Goal: Task Accomplishment & Management: Use online tool/utility

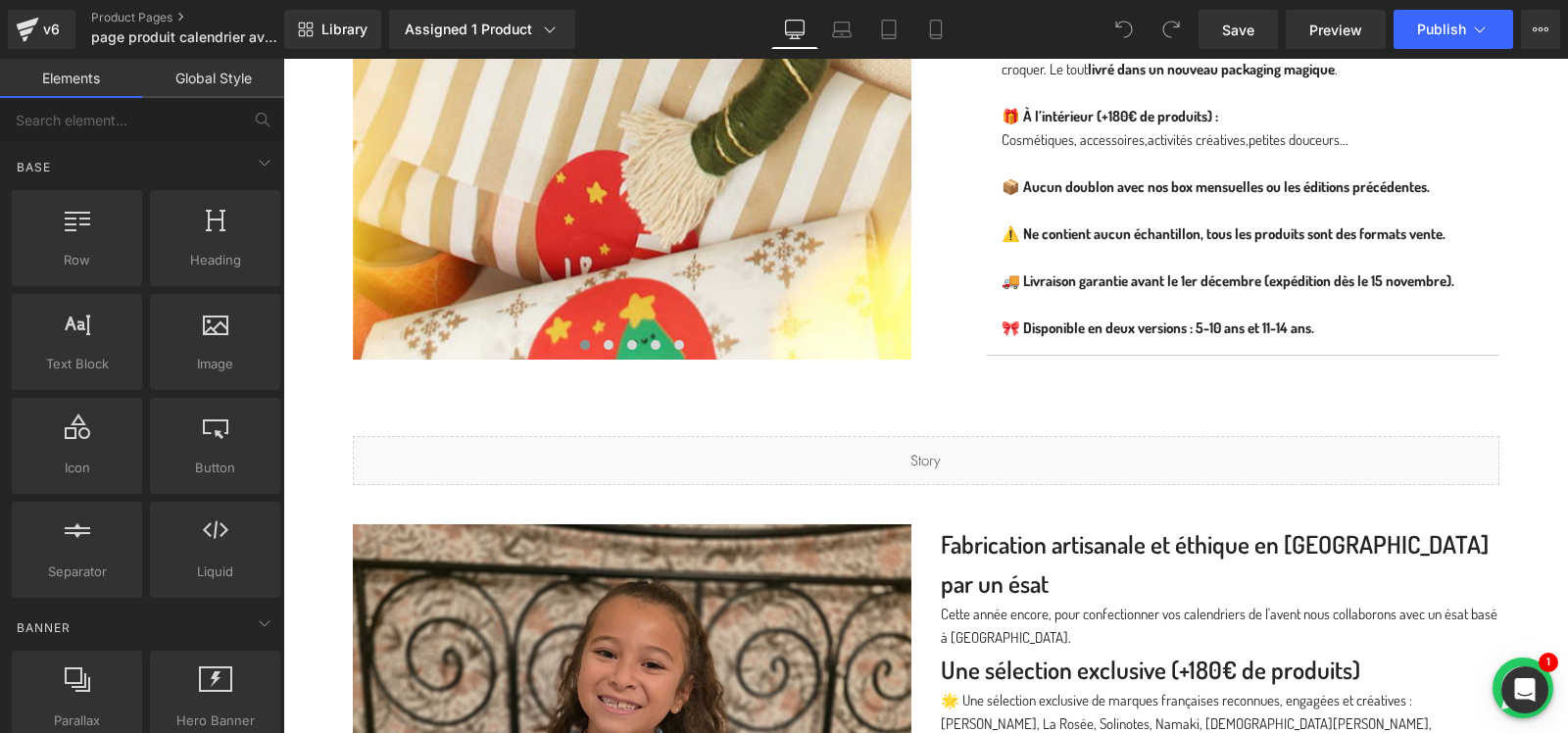
scroll to position [1399, 0]
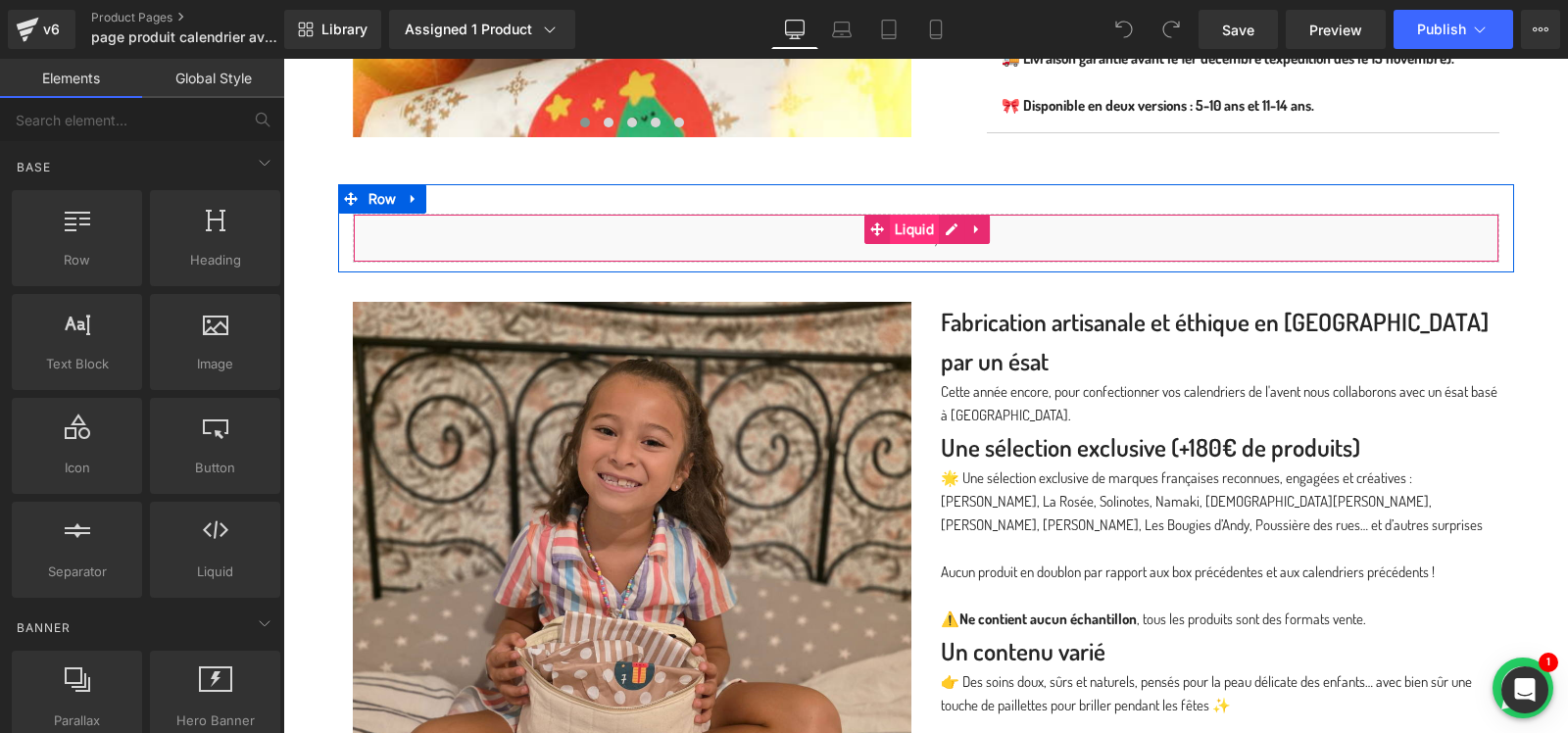
click at [912, 225] on span "Liquid" at bounding box center [914, 229] width 49 height 29
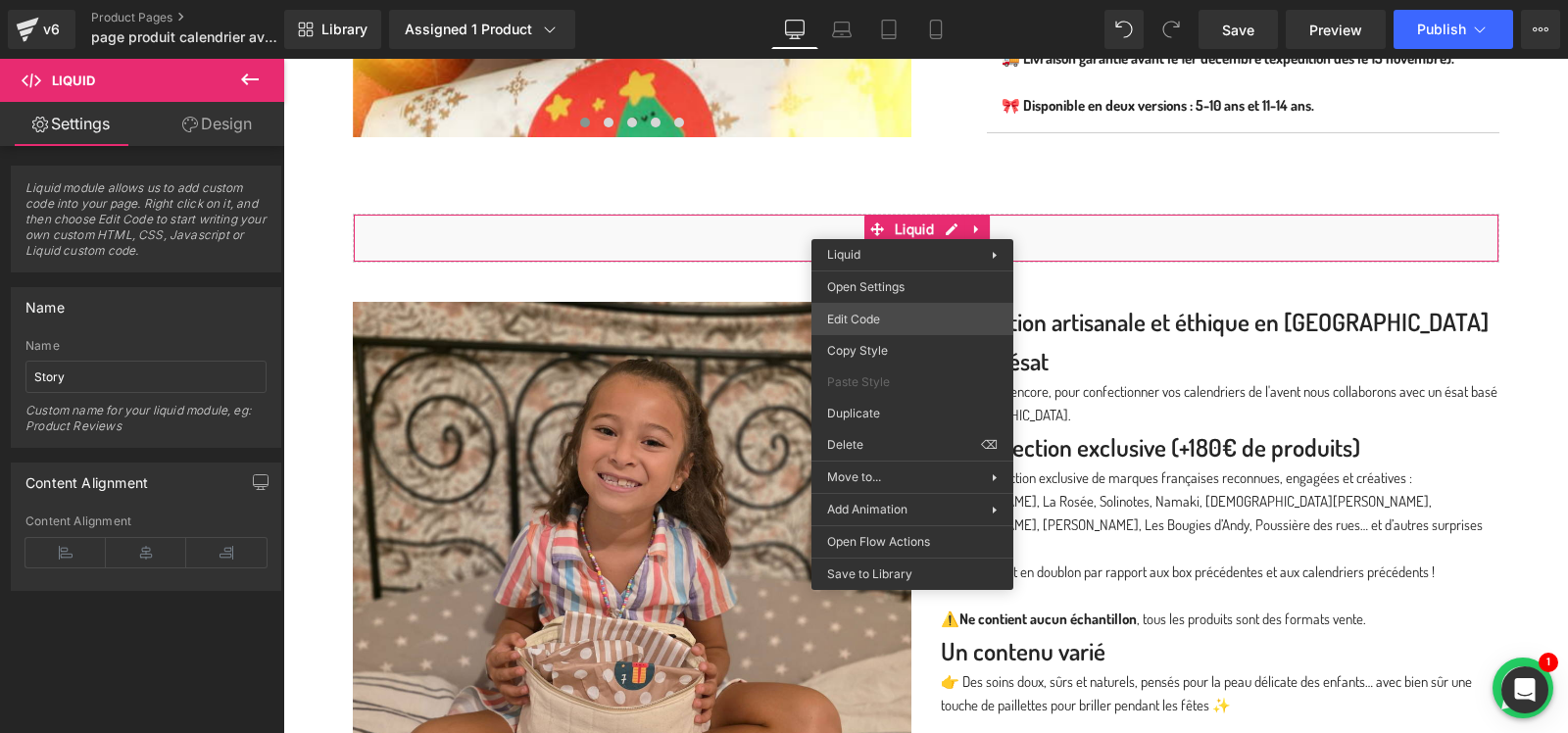
click at [884, 0] on div "Liquid You are previewing how the will restyle your page. You can not edit Elem…" at bounding box center [784, 0] width 1568 height 0
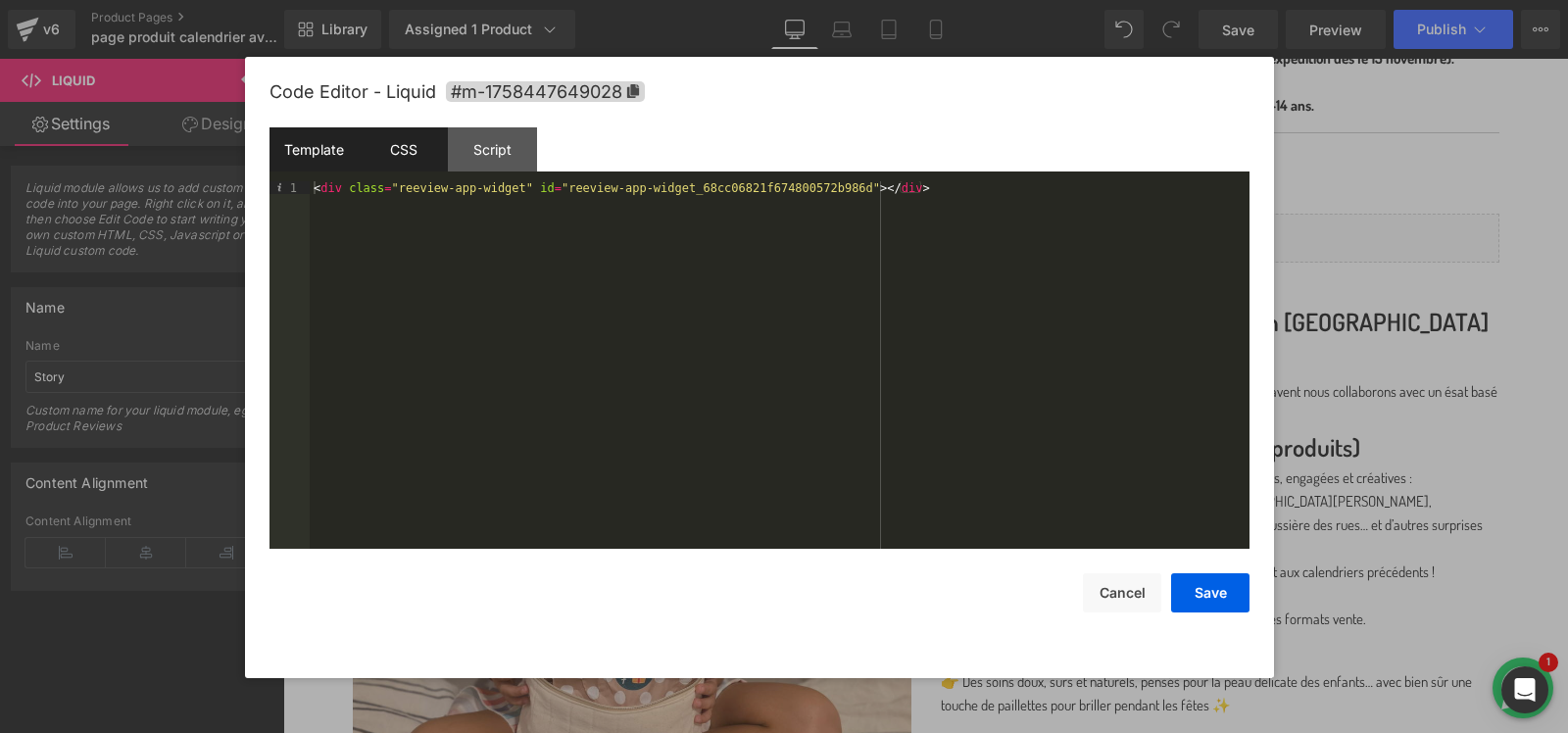
click at [413, 163] on div "CSS" at bounding box center [403, 149] width 89 height 44
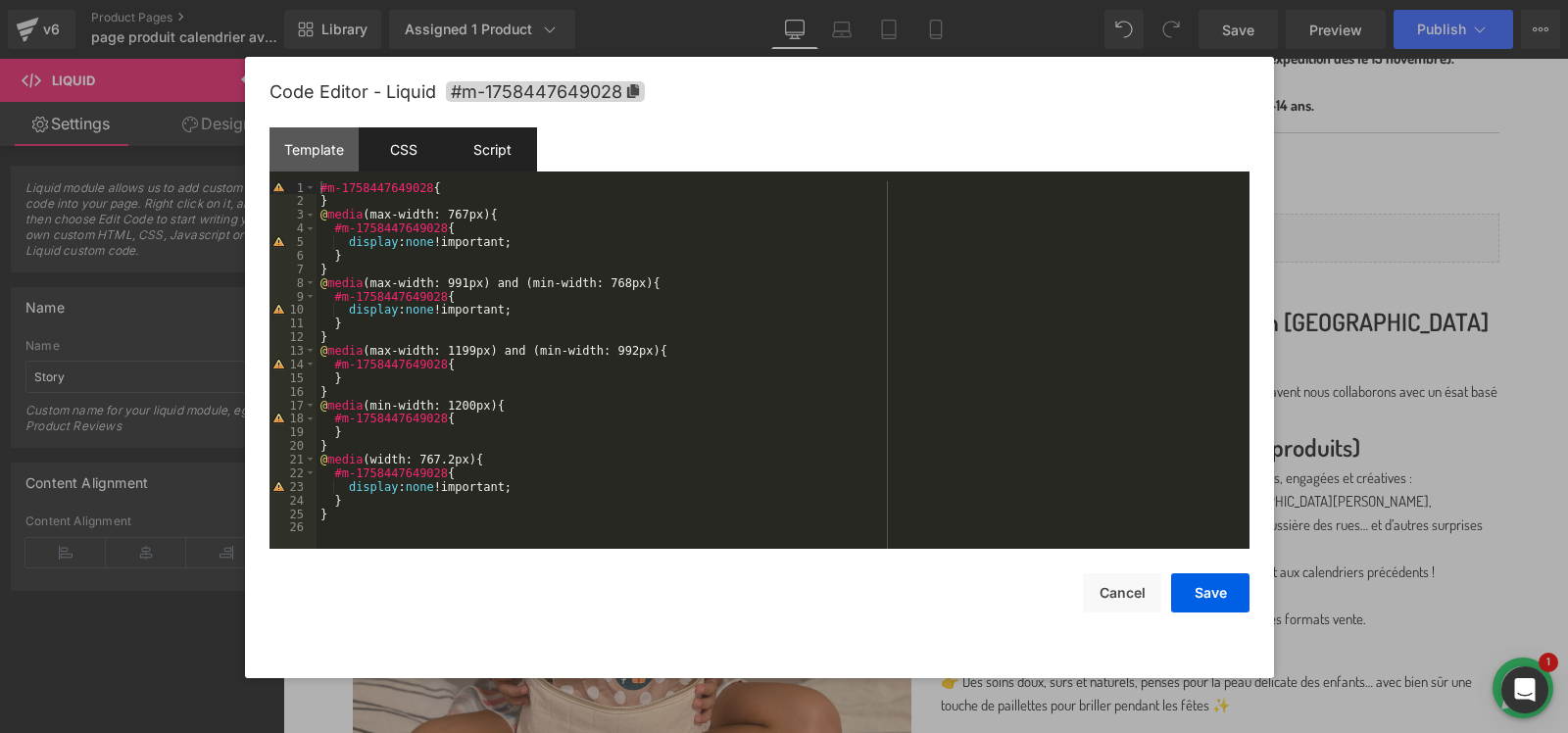
click at [485, 158] on div "Script" at bounding box center [492, 149] width 89 height 44
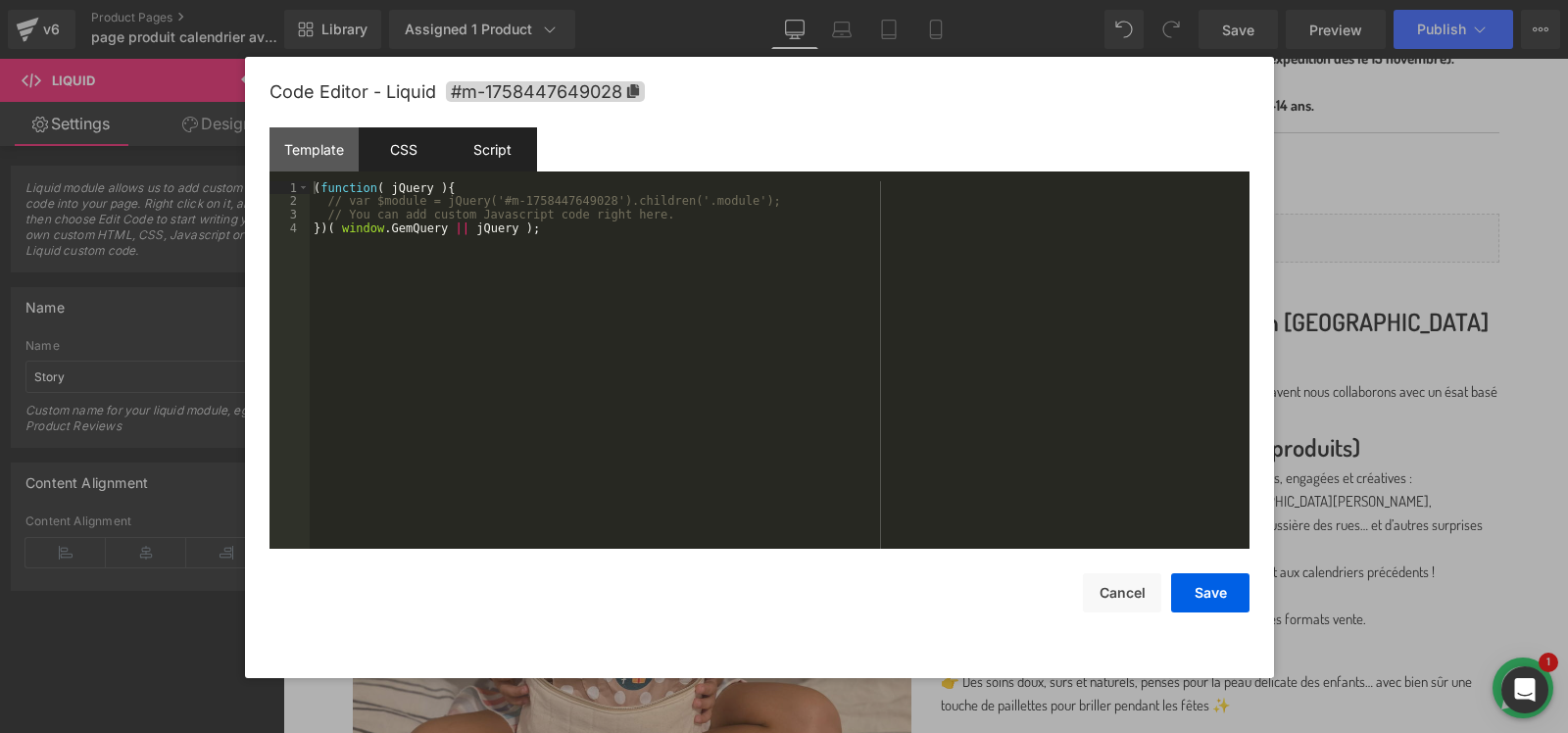
click at [408, 158] on div "CSS" at bounding box center [403, 149] width 89 height 44
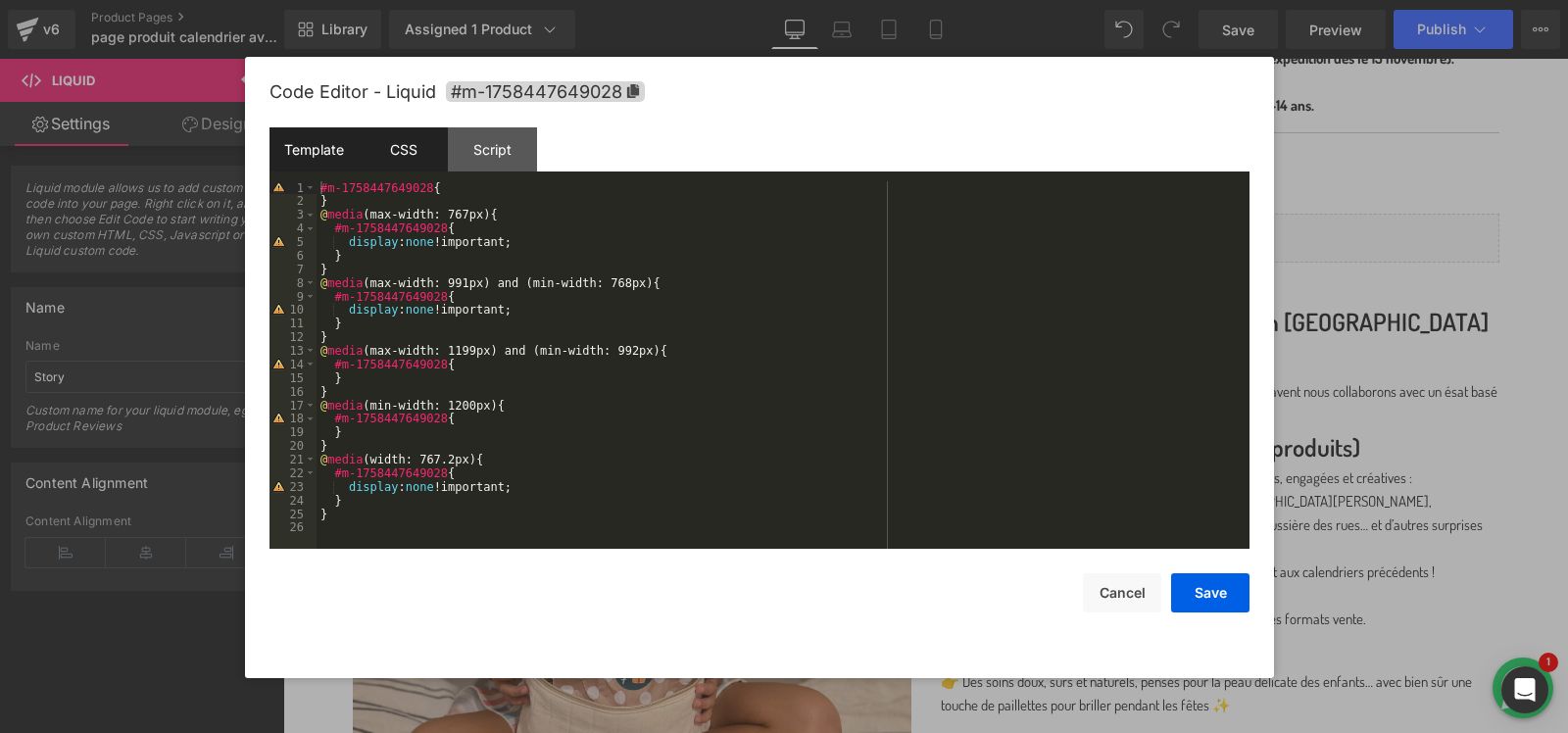
click at [341, 149] on div "Template" at bounding box center [314, 149] width 89 height 44
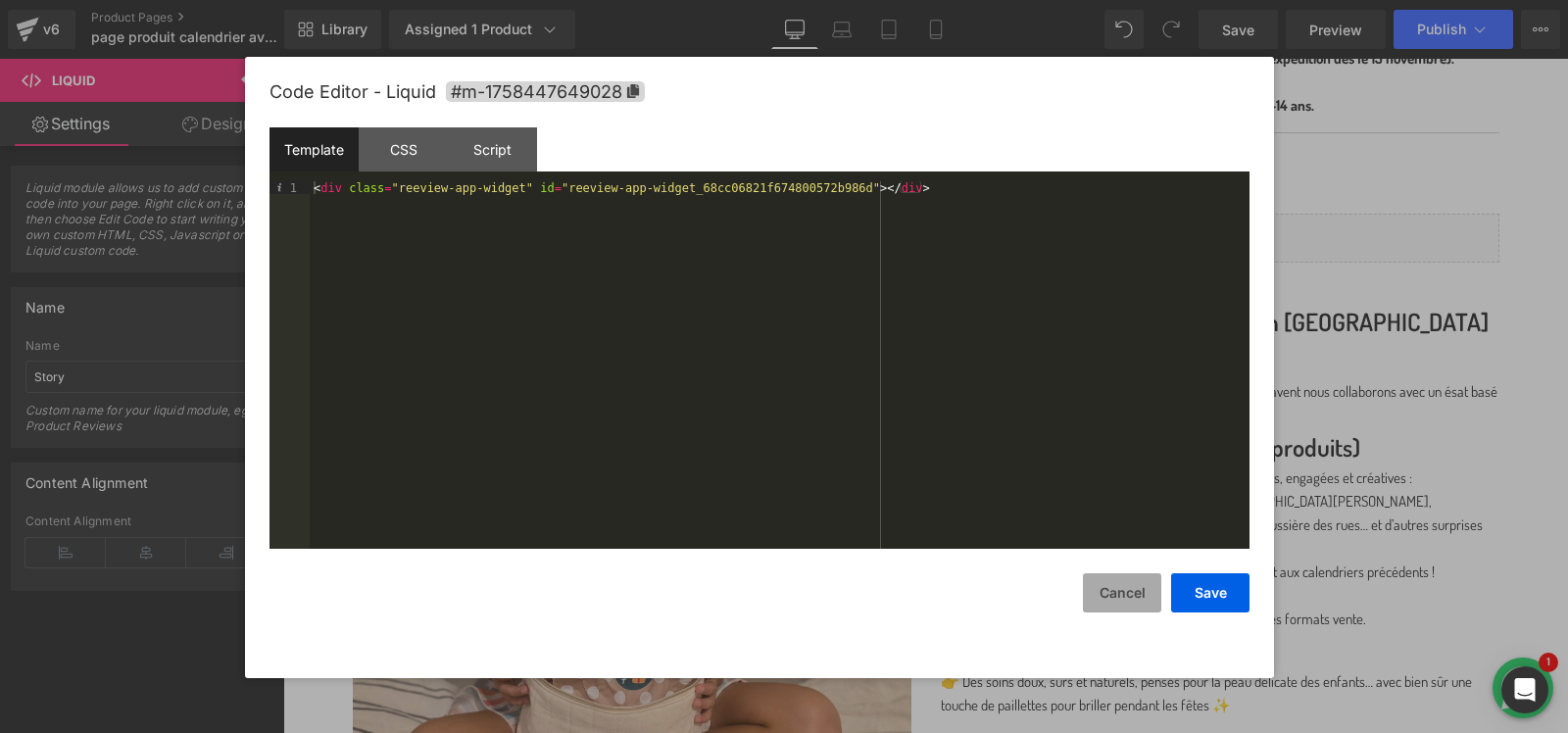
click at [1122, 599] on button "Cancel" at bounding box center [1122, 592] width 78 height 39
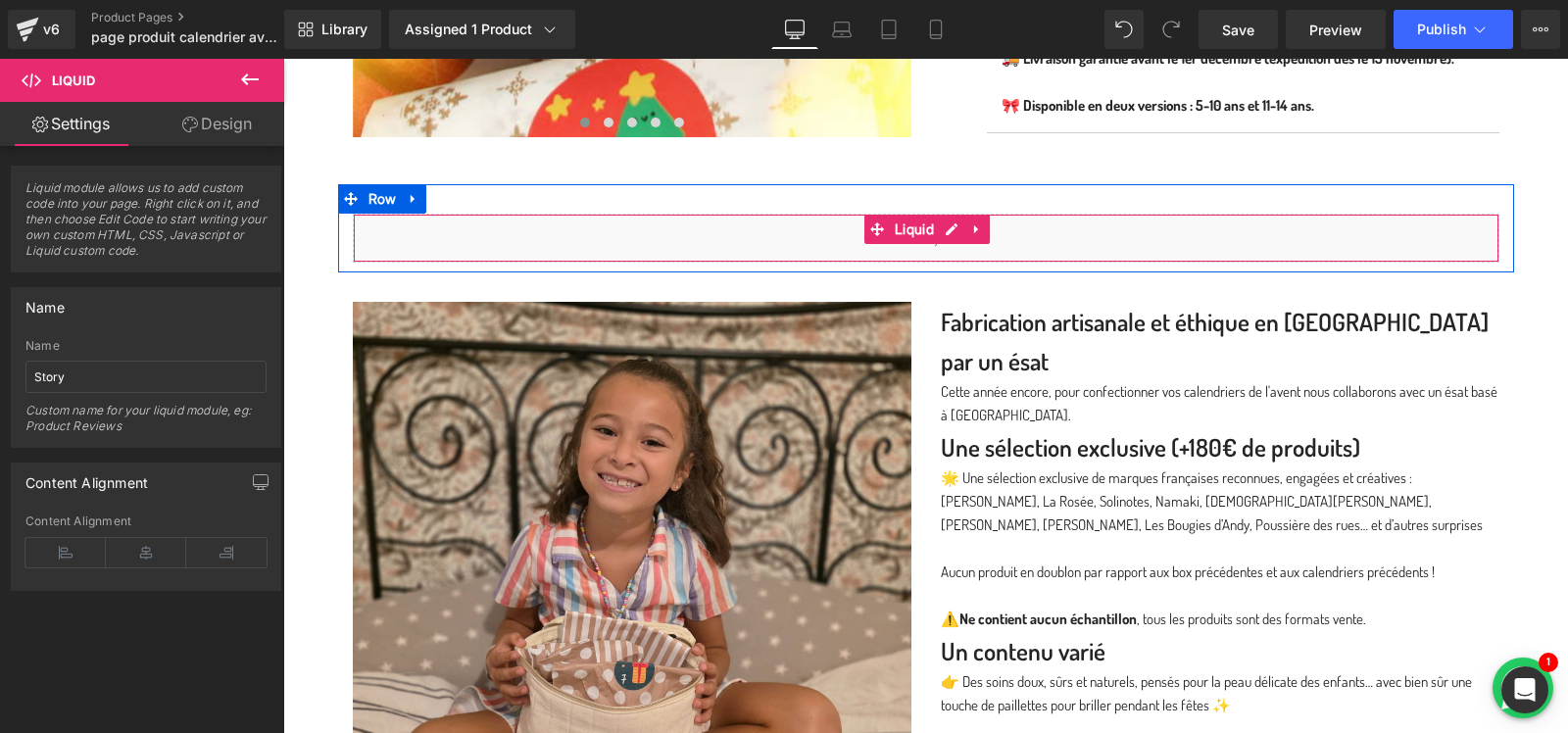
click at [679, 223] on div "Liquid" at bounding box center [926, 238] width 1147 height 49
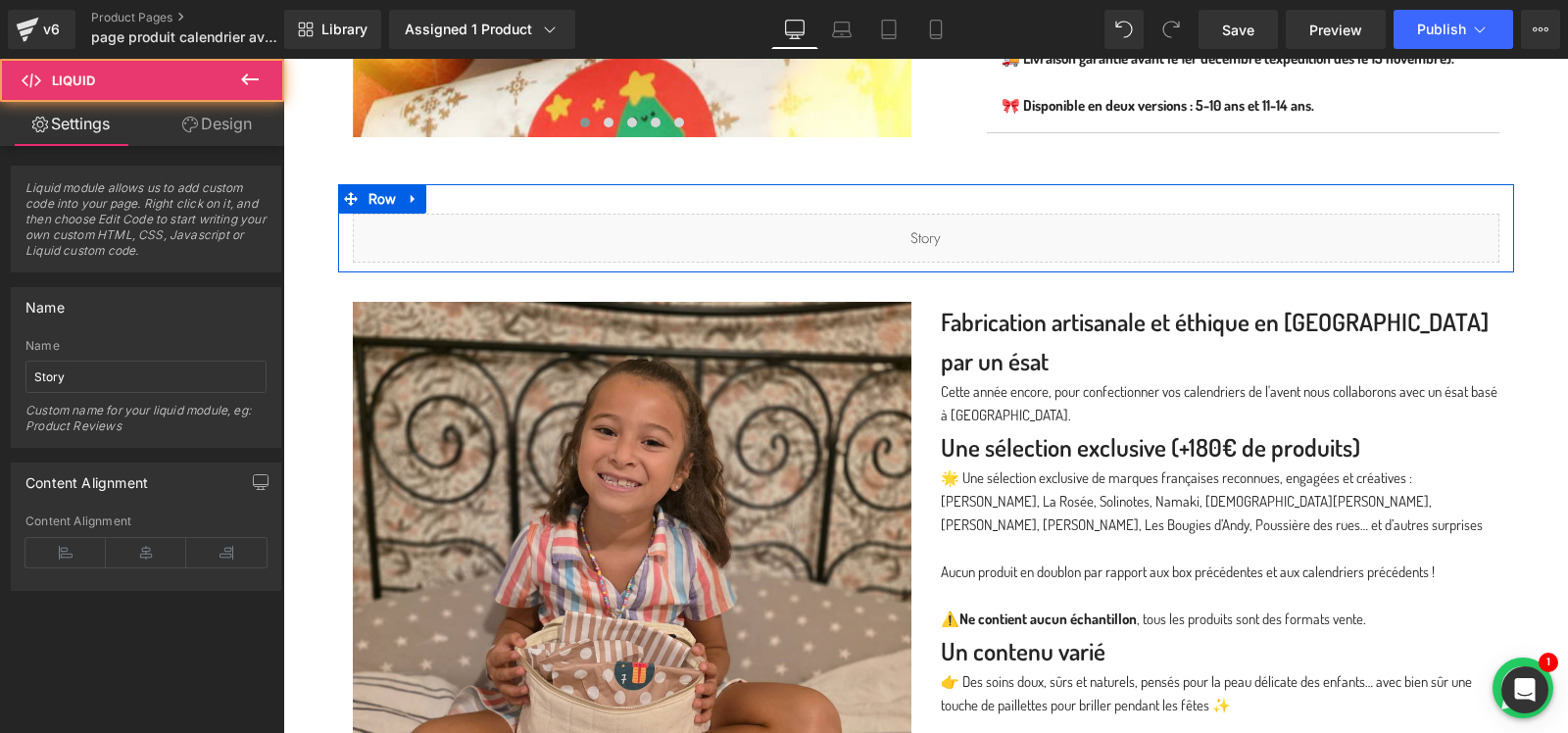
click at [672, 195] on div "Liquid Row" at bounding box center [926, 228] width 1176 height 88
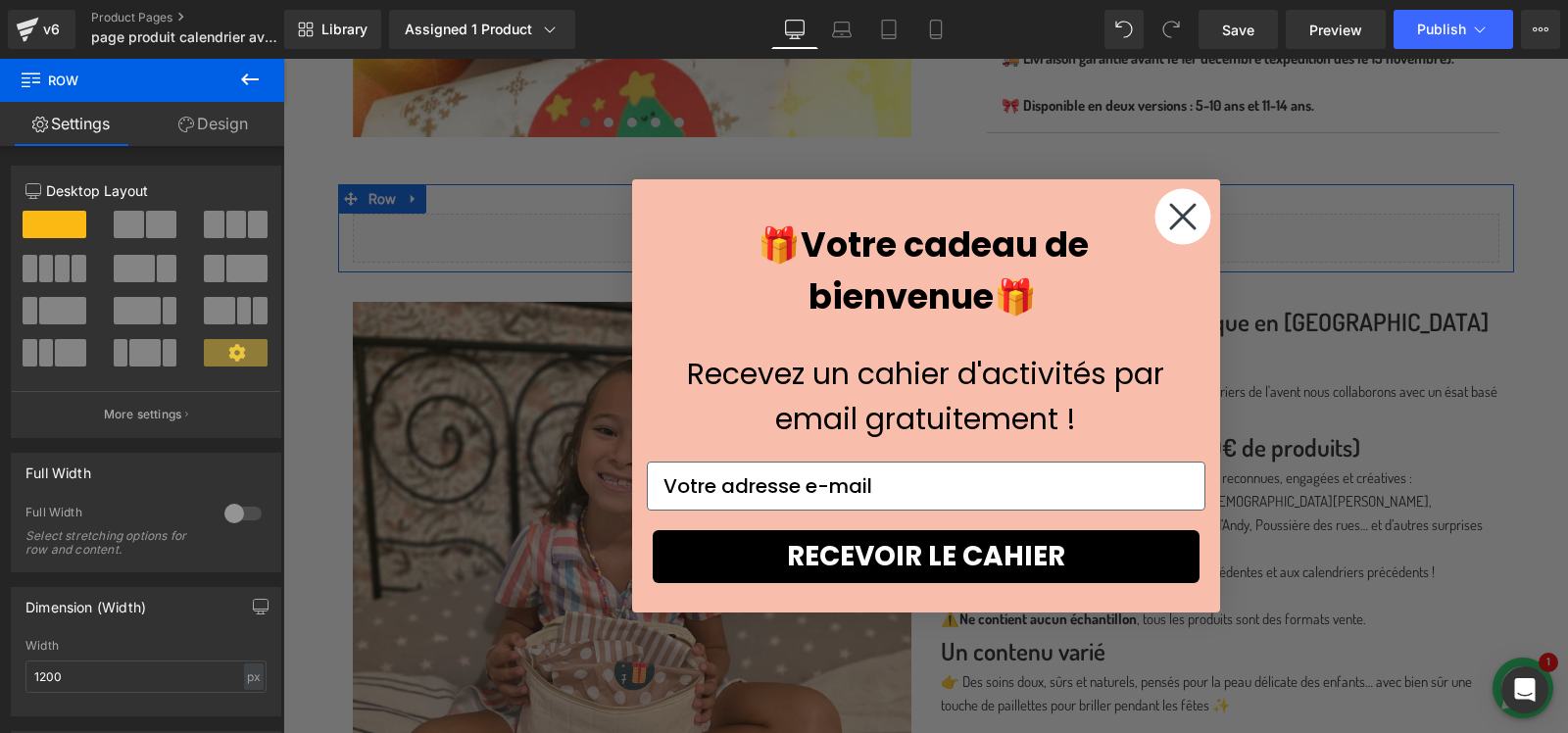
click at [218, 129] on link "Design" at bounding box center [213, 124] width 142 height 44
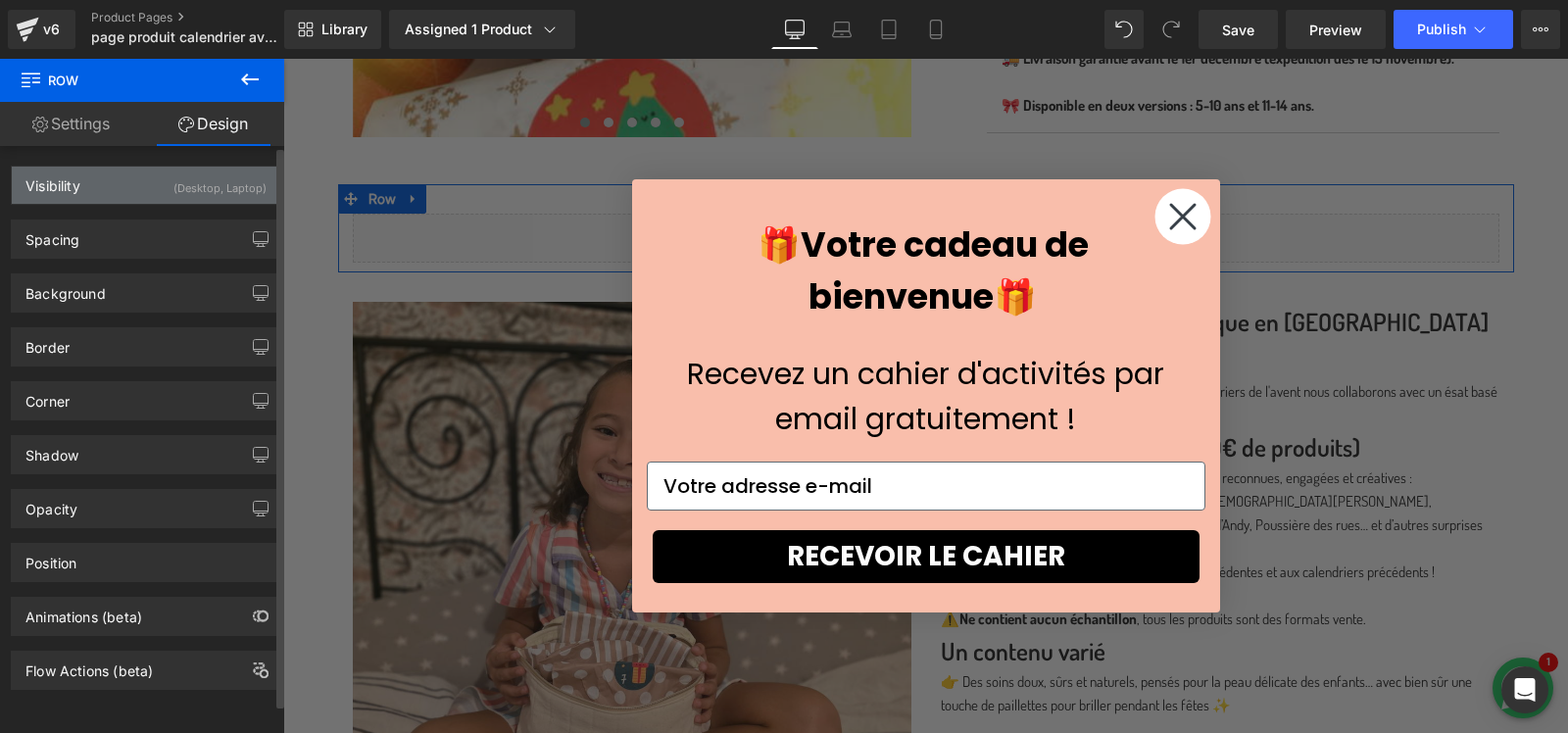
click at [189, 191] on div "(Desktop, Laptop)" at bounding box center [219, 183] width 93 height 32
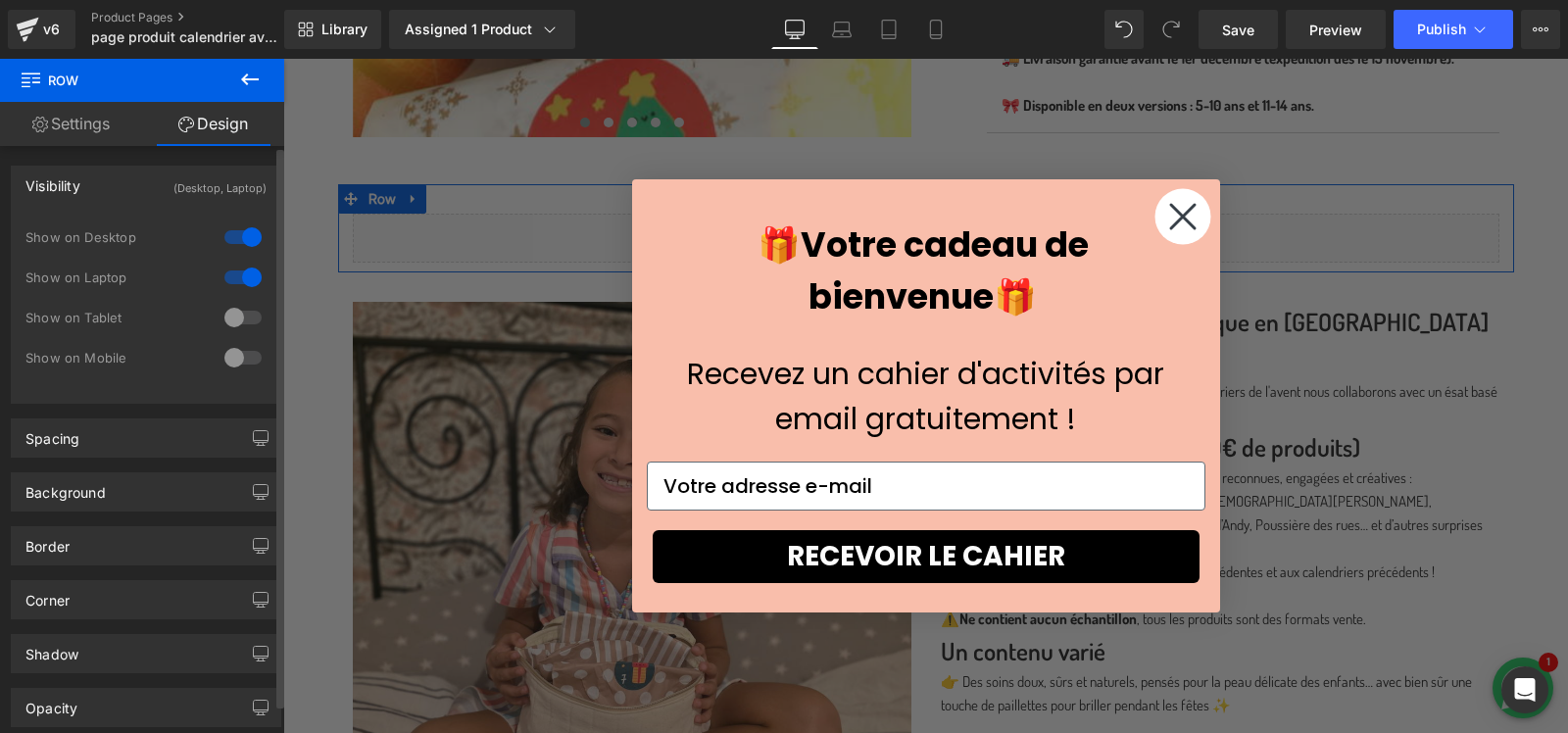
click at [188, 190] on div "(Desktop, Laptop)" at bounding box center [219, 183] width 93 height 32
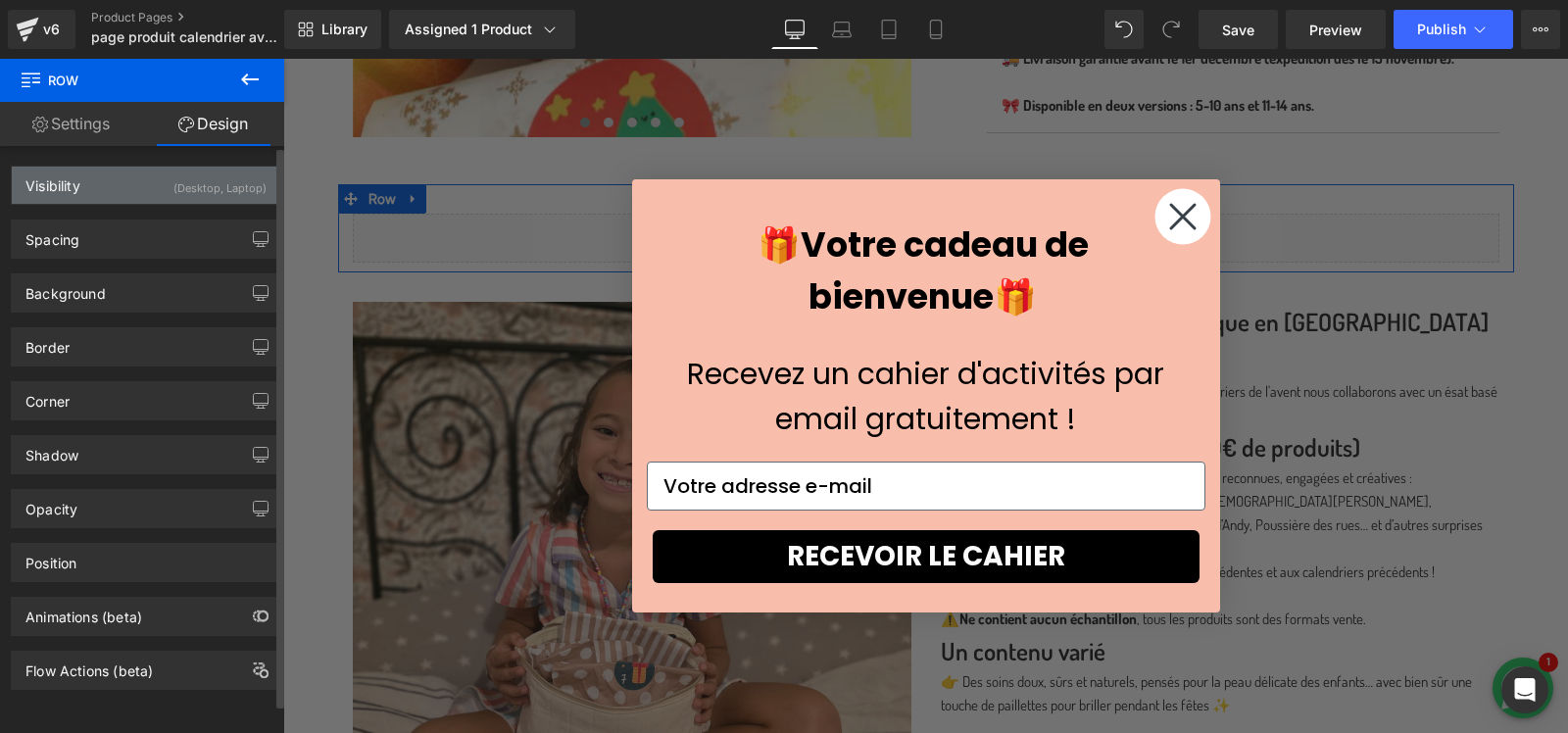
click at [188, 190] on div "(Desktop, Laptop)" at bounding box center [219, 183] width 93 height 32
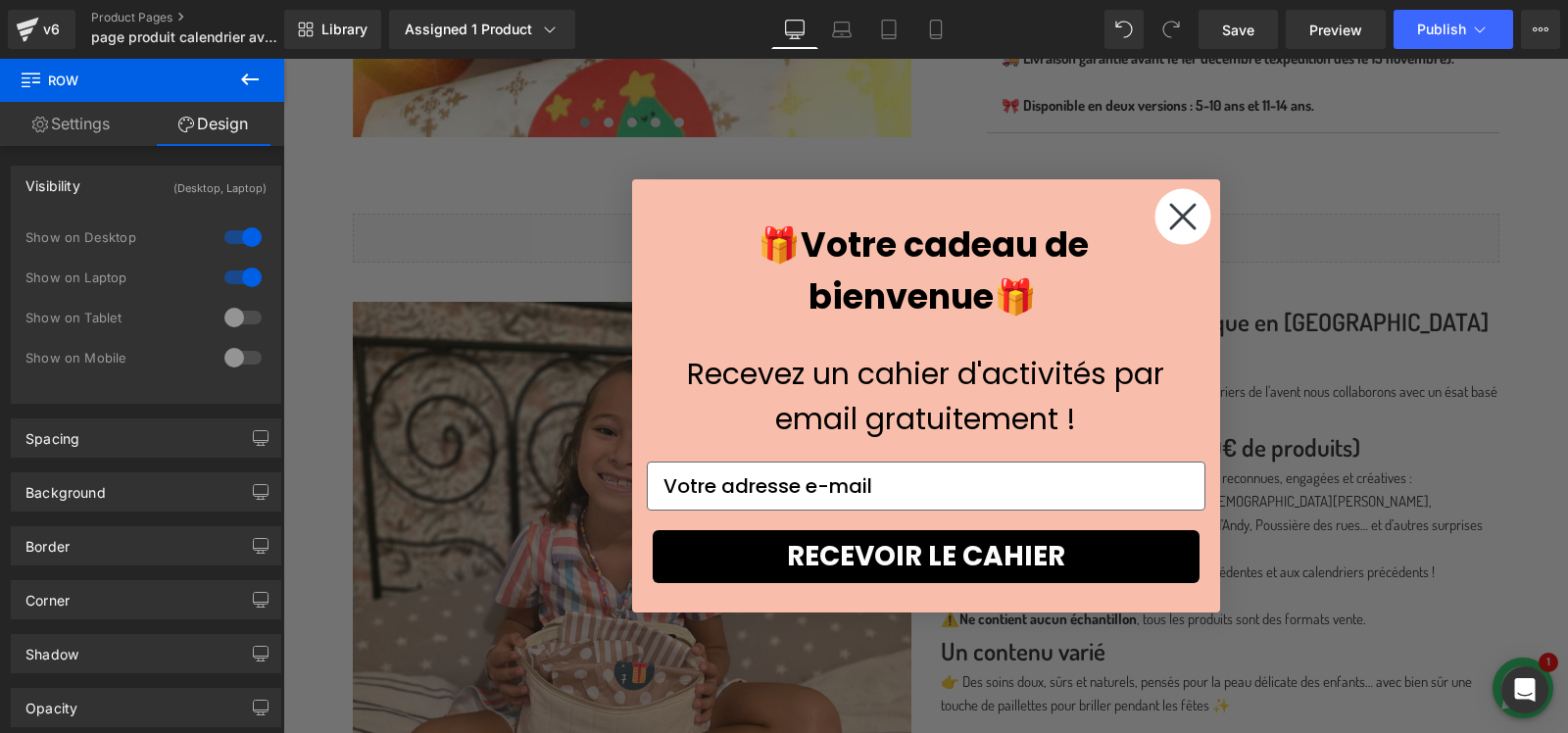
click at [1172, 214] on circle "Close dialog" at bounding box center [1183, 217] width 56 height 56
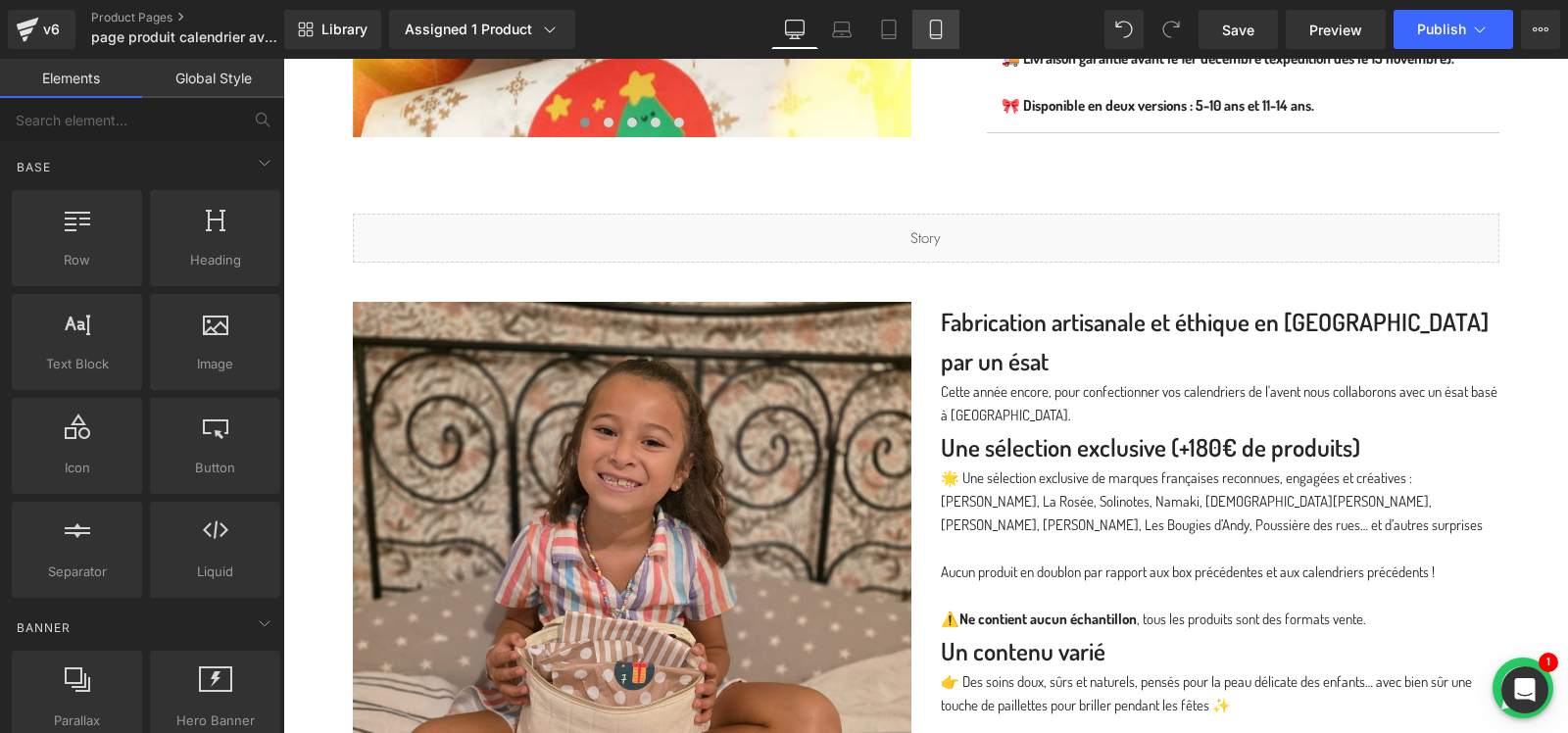
click at [930, 33] on icon at bounding box center [935, 30] width 11 height 19
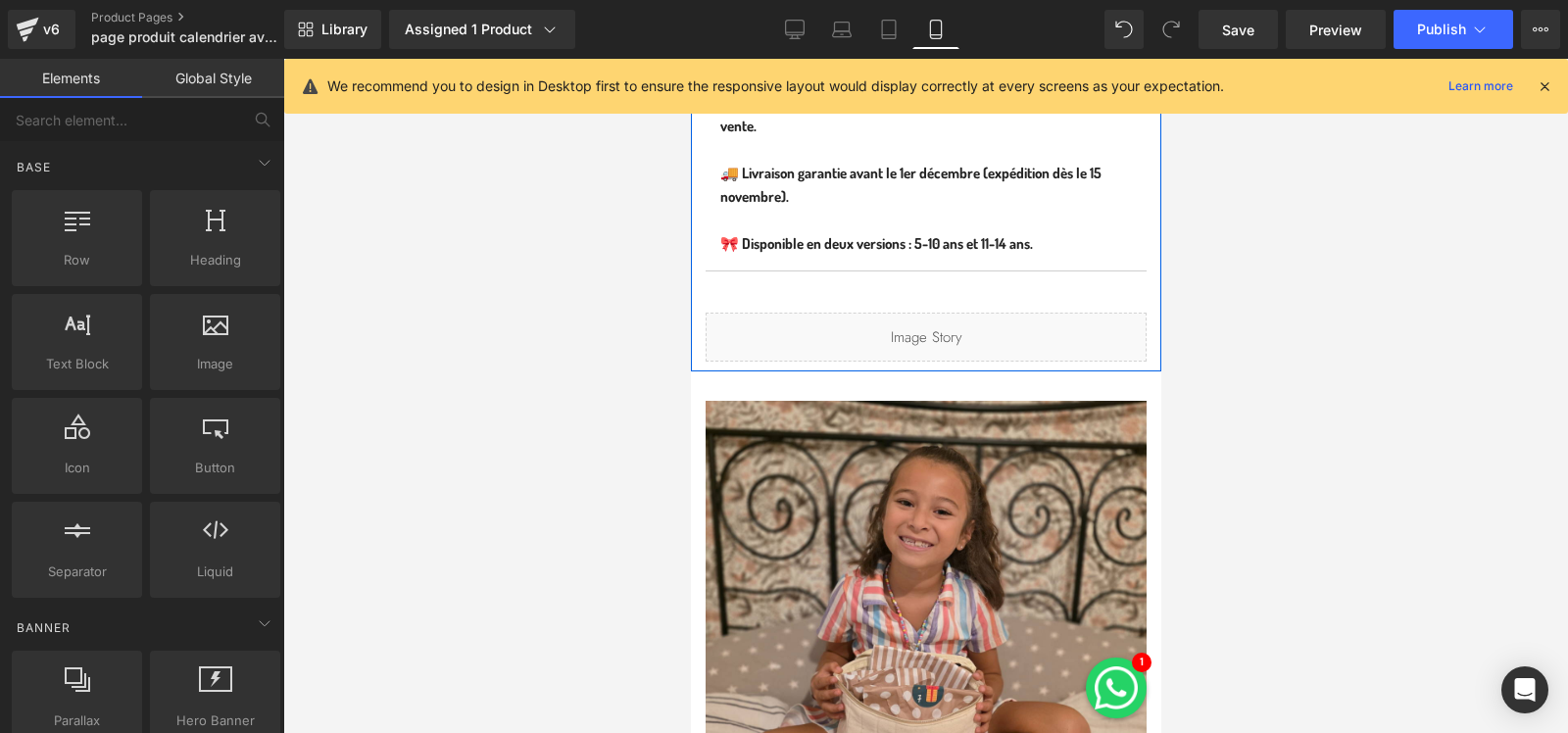
scroll to position [1841, 0]
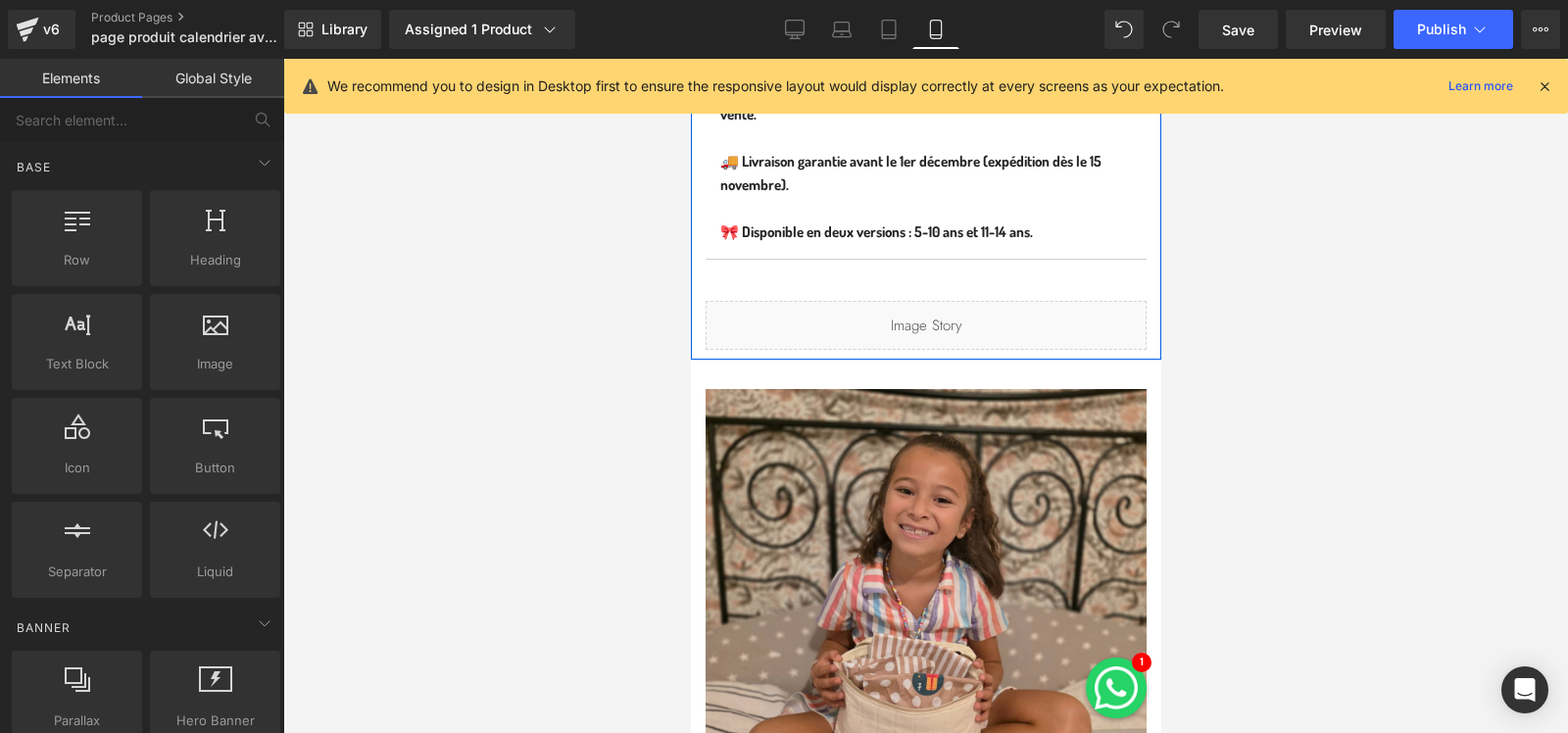
click at [896, 309] on span "Liquid" at bounding box center [915, 317] width 39 height 24
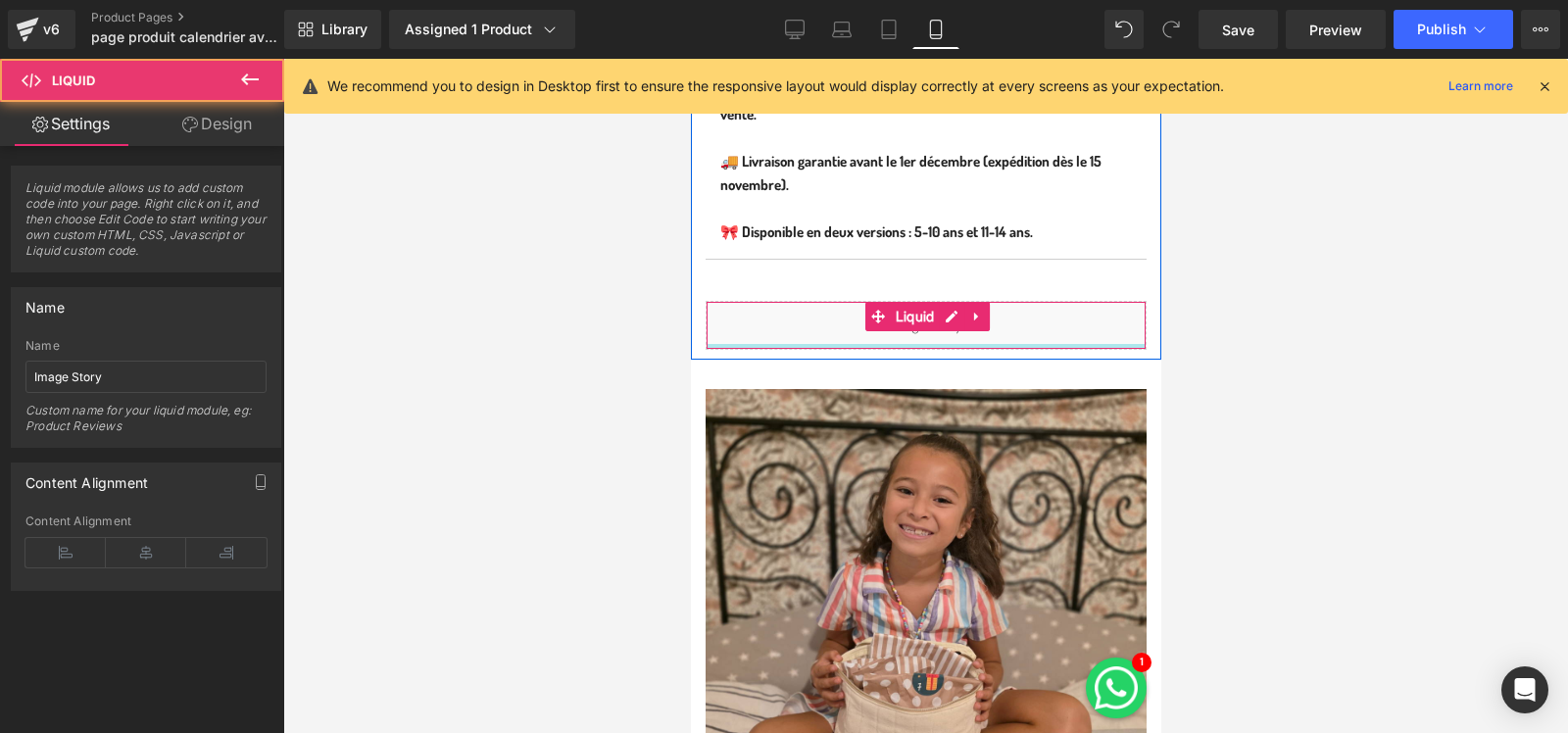
click at [922, 344] on div at bounding box center [925, 346] width 439 height 5
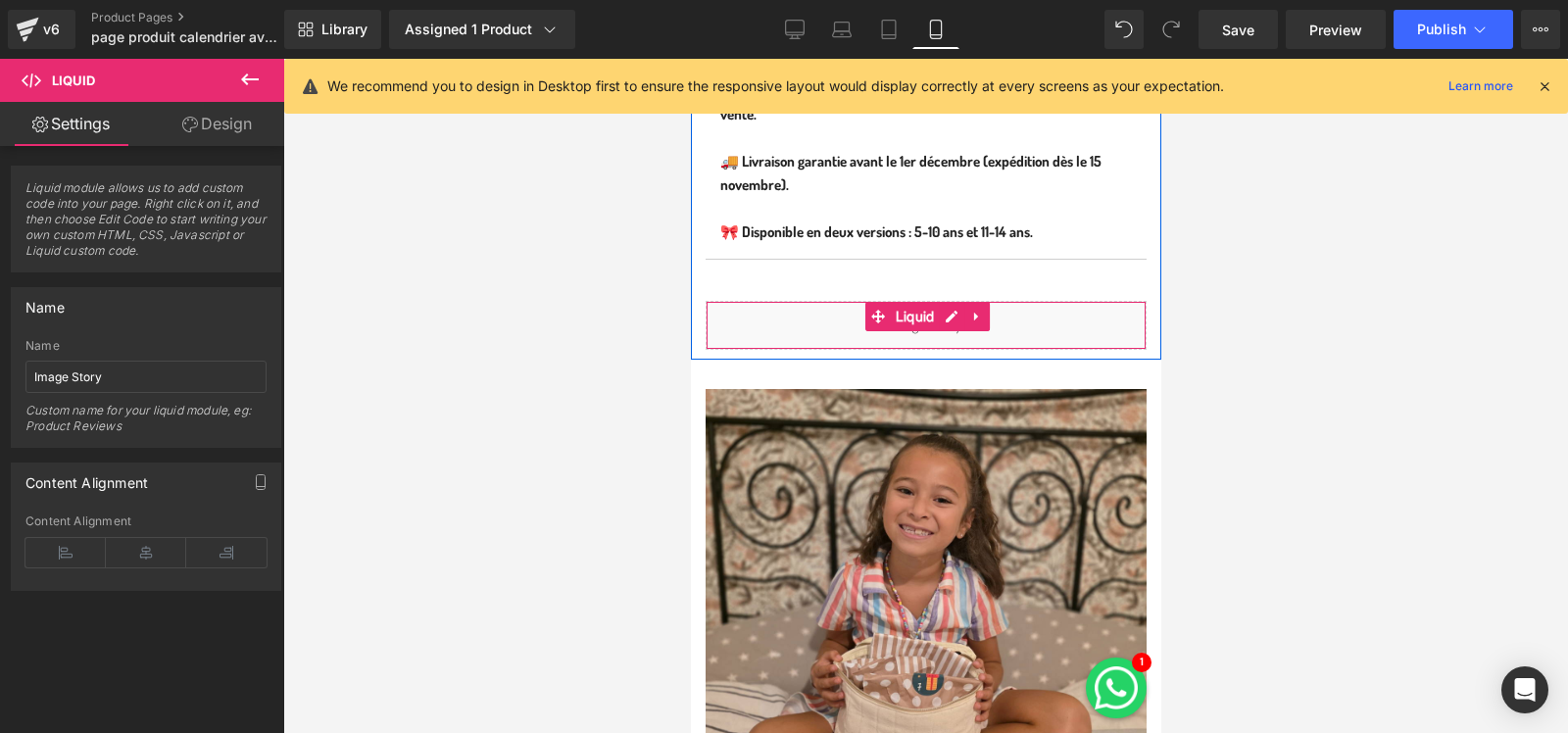
click at [808, 316] on div "Liquid" at bounding box center [925, 325] width 441 height 49
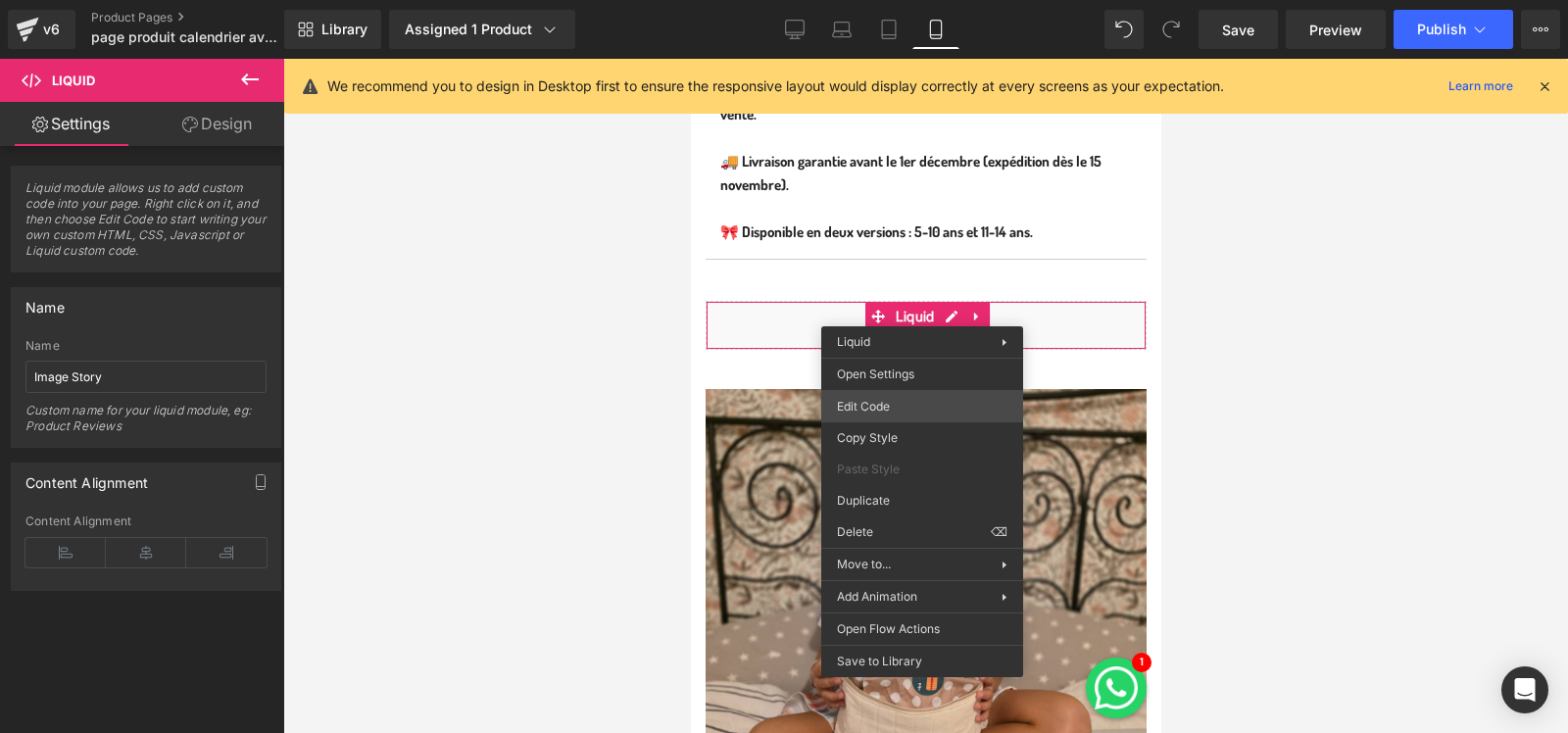
click at [911, 0] on div "Liquid You are previewing how the will restyle your page. You can not edit Elem…" at bounding box center [784, 0] width 1568 height 0
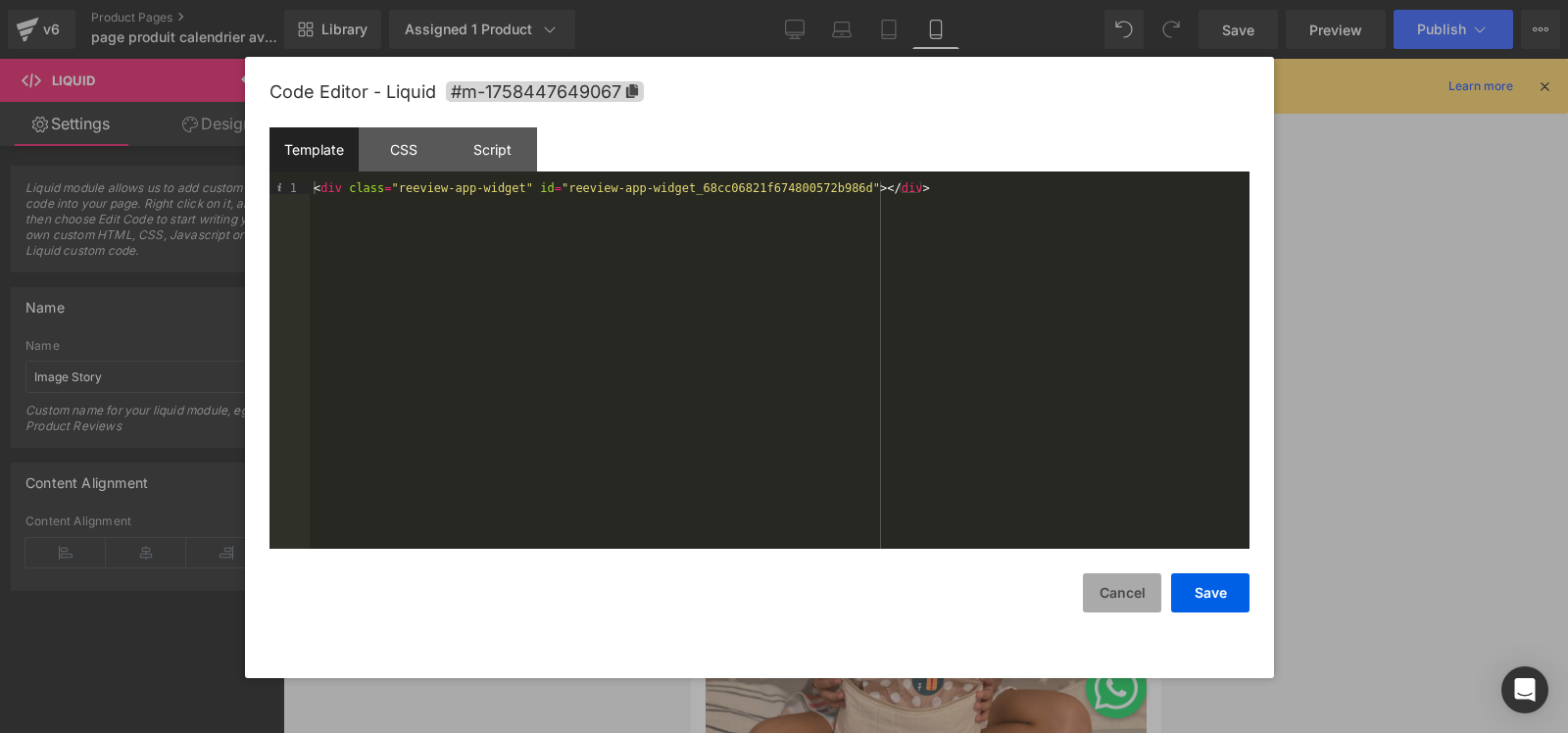
click at [1108, 584] on button "Cancel" at bounding box center [1122, 592] width 78 height 39
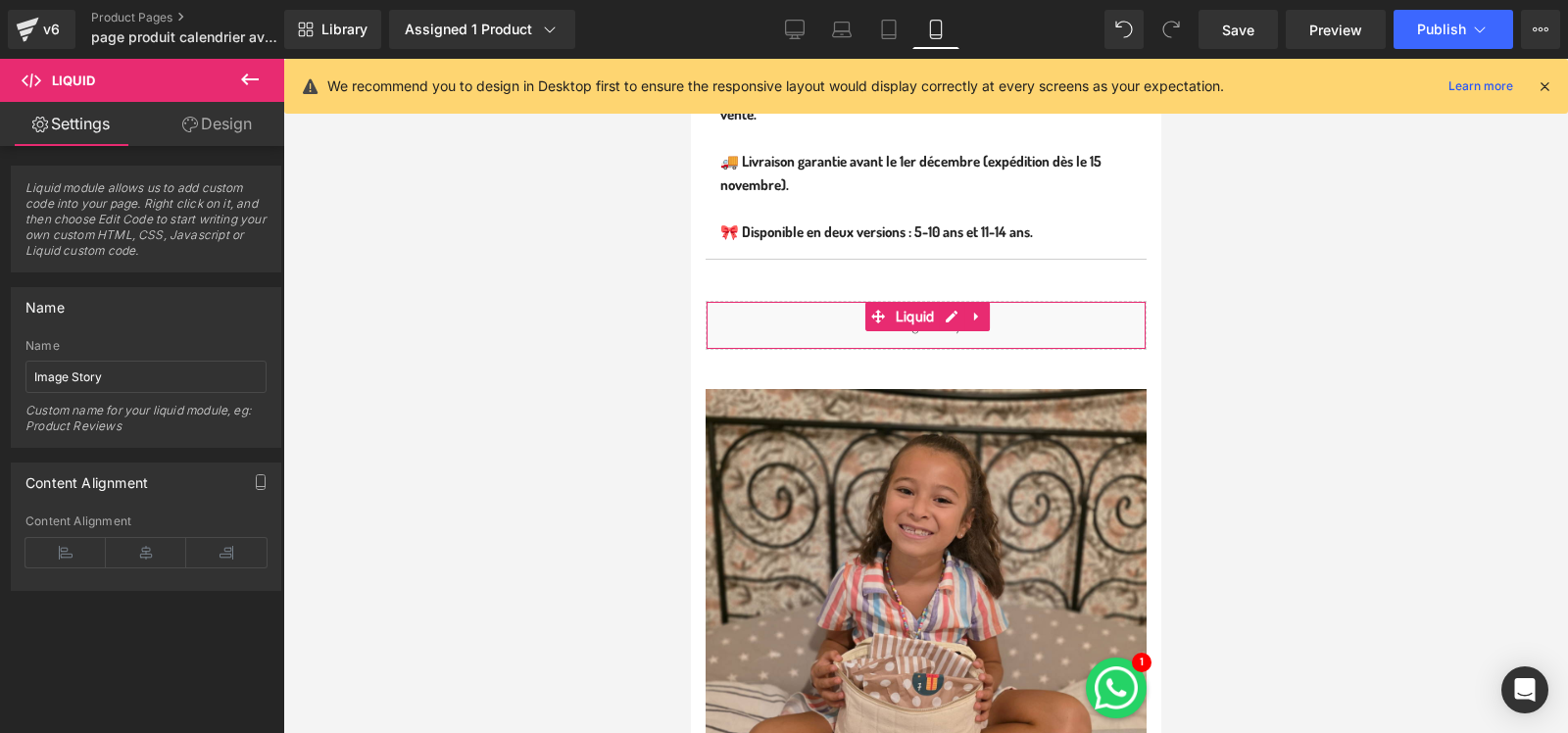
click at [221, 133] on link "Design" at bounding box center [217, 124] width 142 height 44
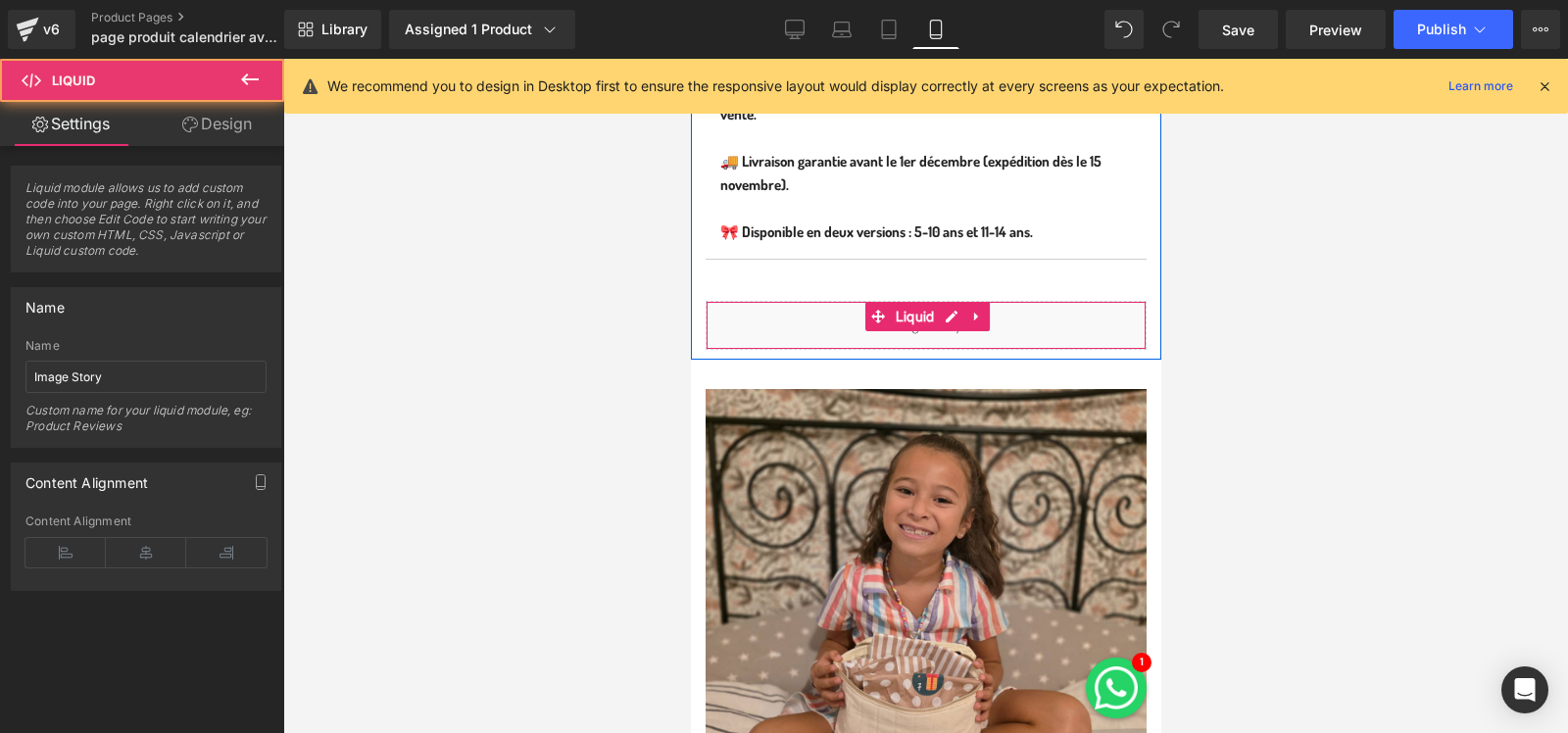
click at [921, 337] on div "Liquid" at bounding box center [925, 325] width 441 height 49
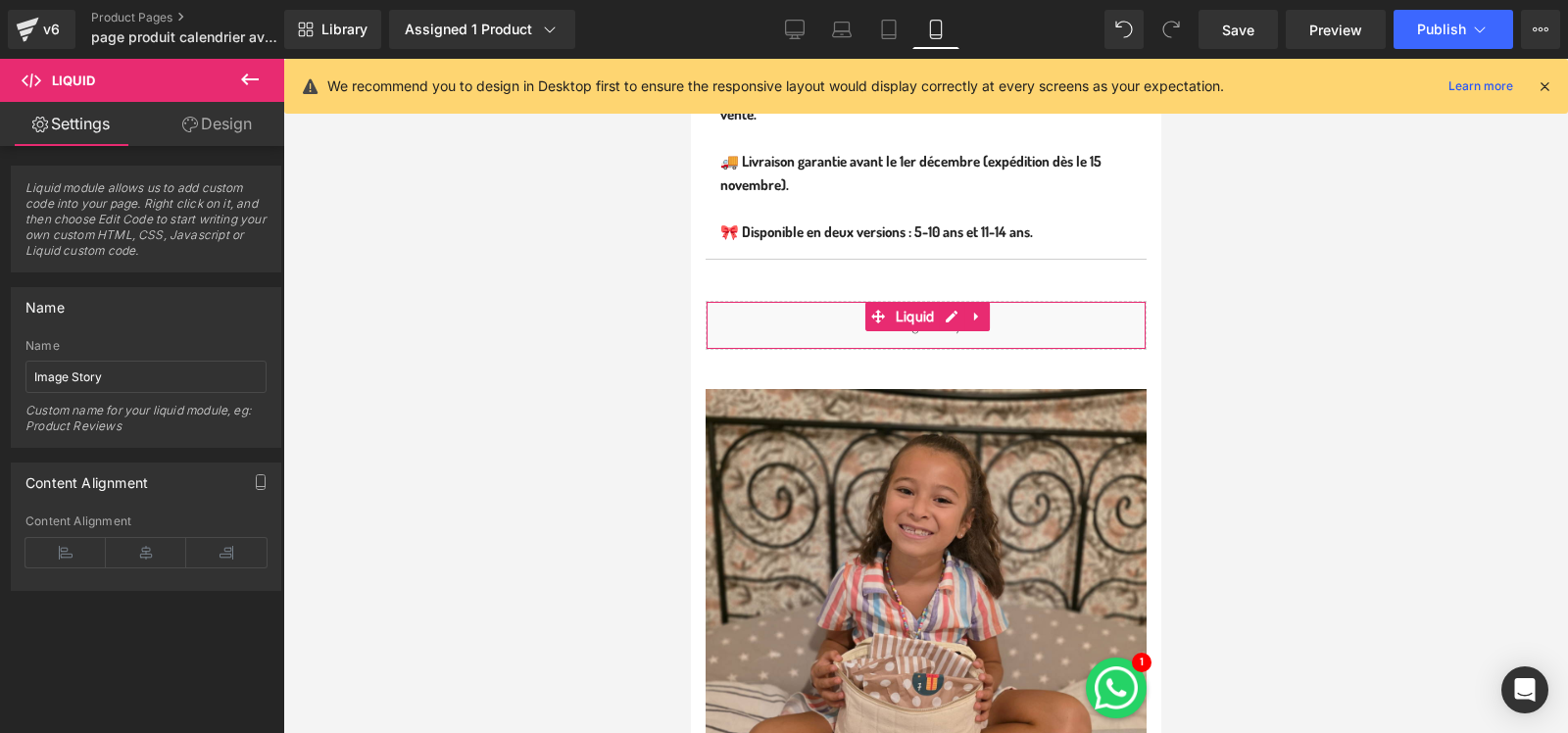
click at [234, 133] on link "Design" at bounding box center [217, 124] width 142 height 44
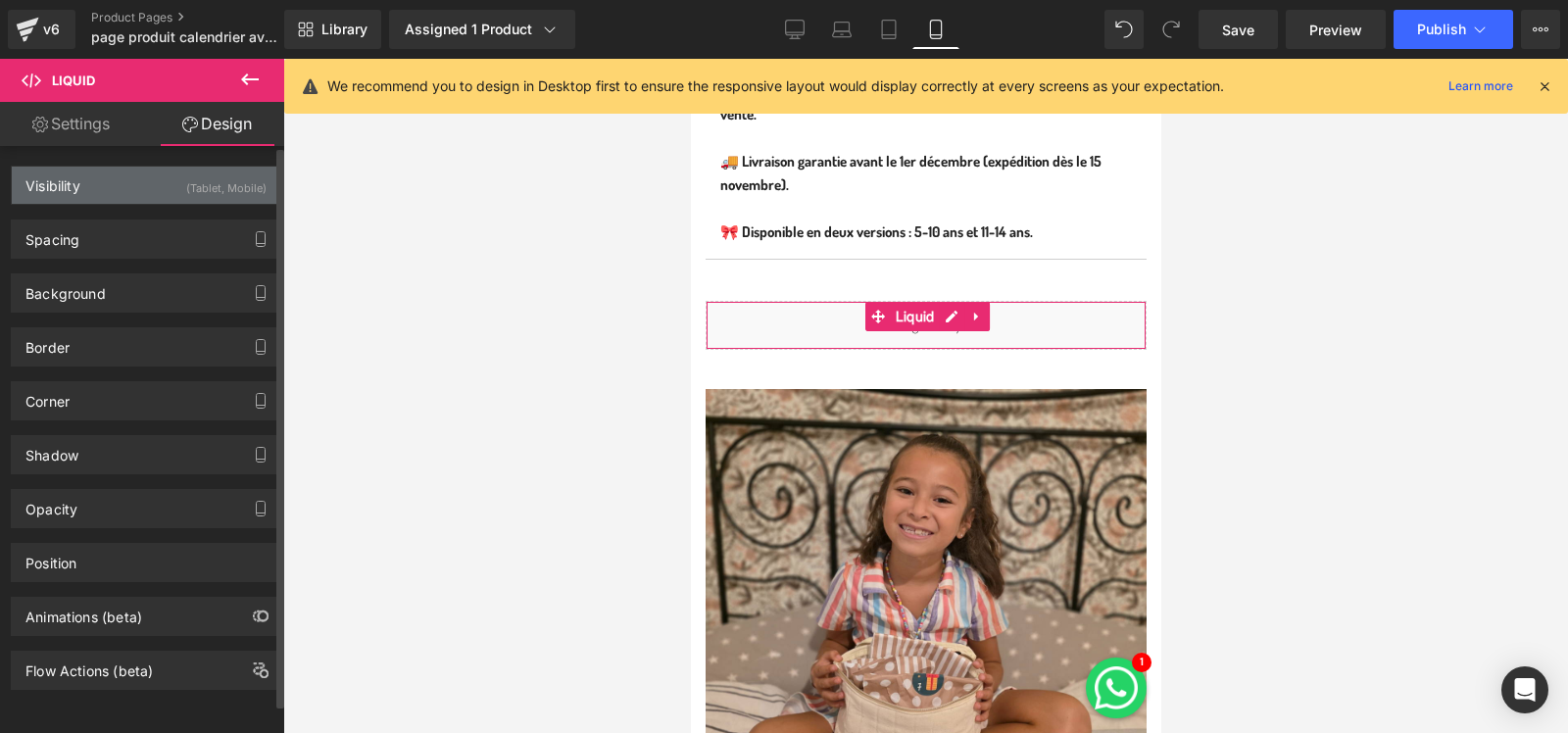
click at [205, 186] on div "(Tablet, Mobile)" at bounding box center [226, 183] width 80 height 32
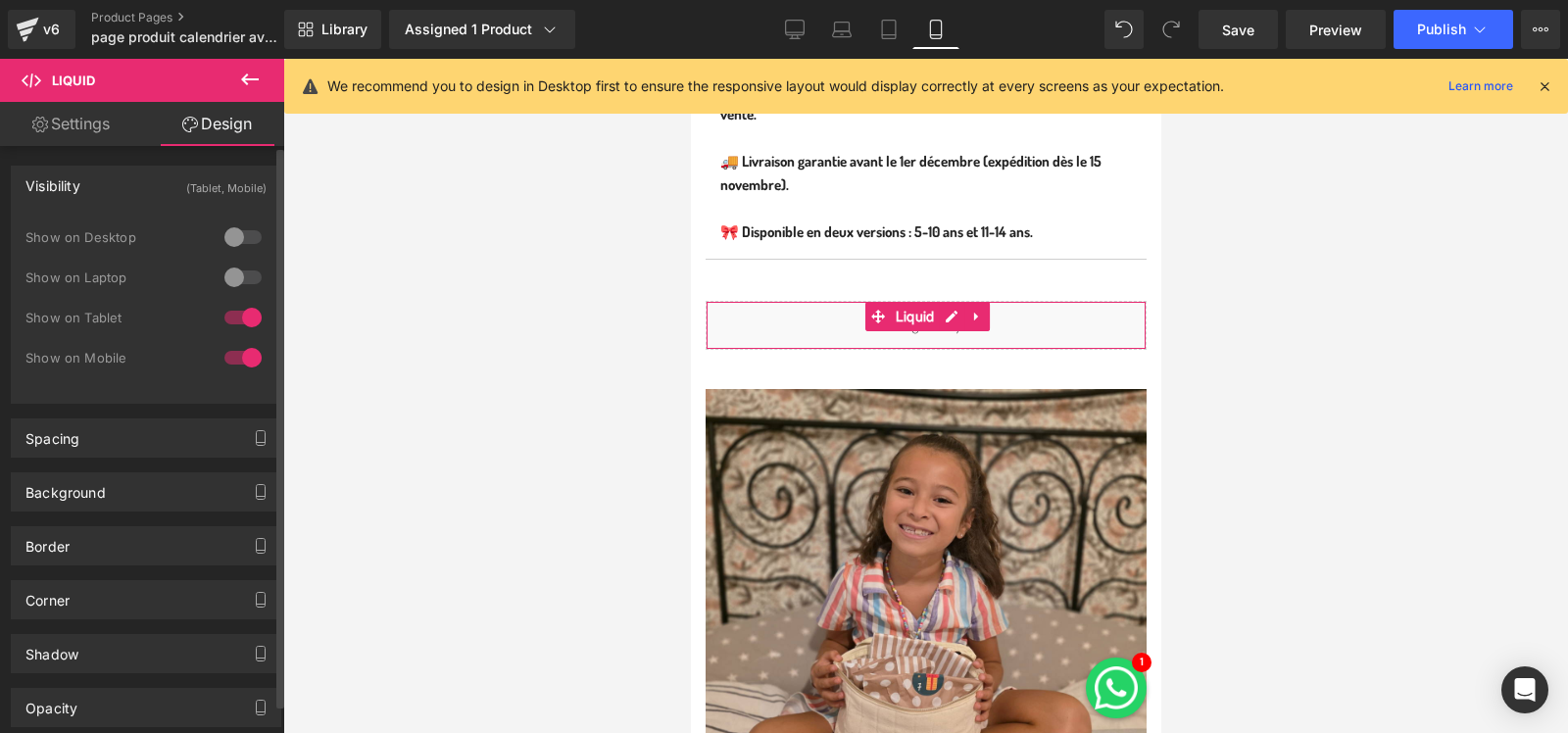
click at [238, 265] on div at bounding box center [243, 277] width 47 height 31
click at [232, 227] on div at bounding box center [243, 237] width 47 height 31
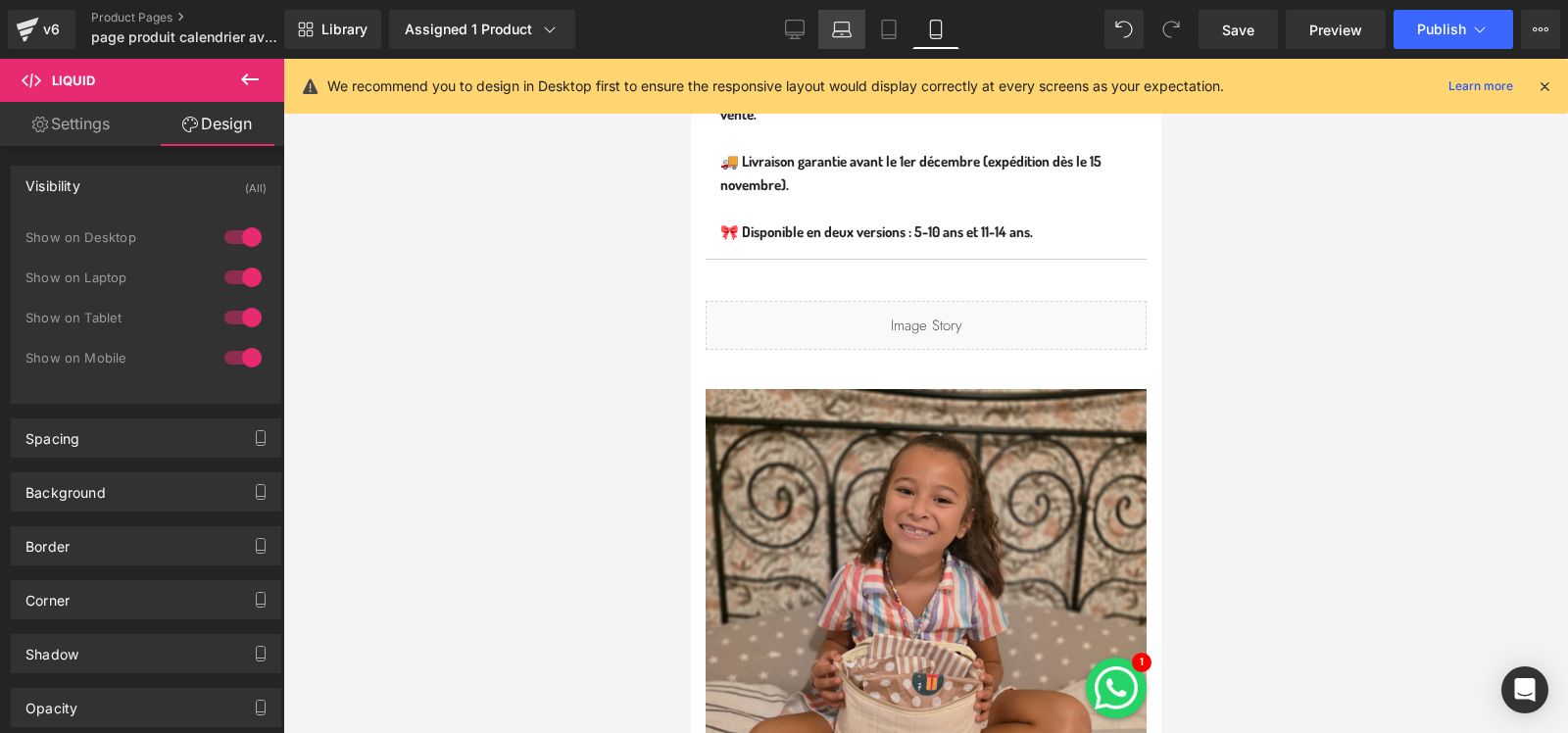
click at [842, 32] on icon at bounding box center [842, 30] width 20 height 20
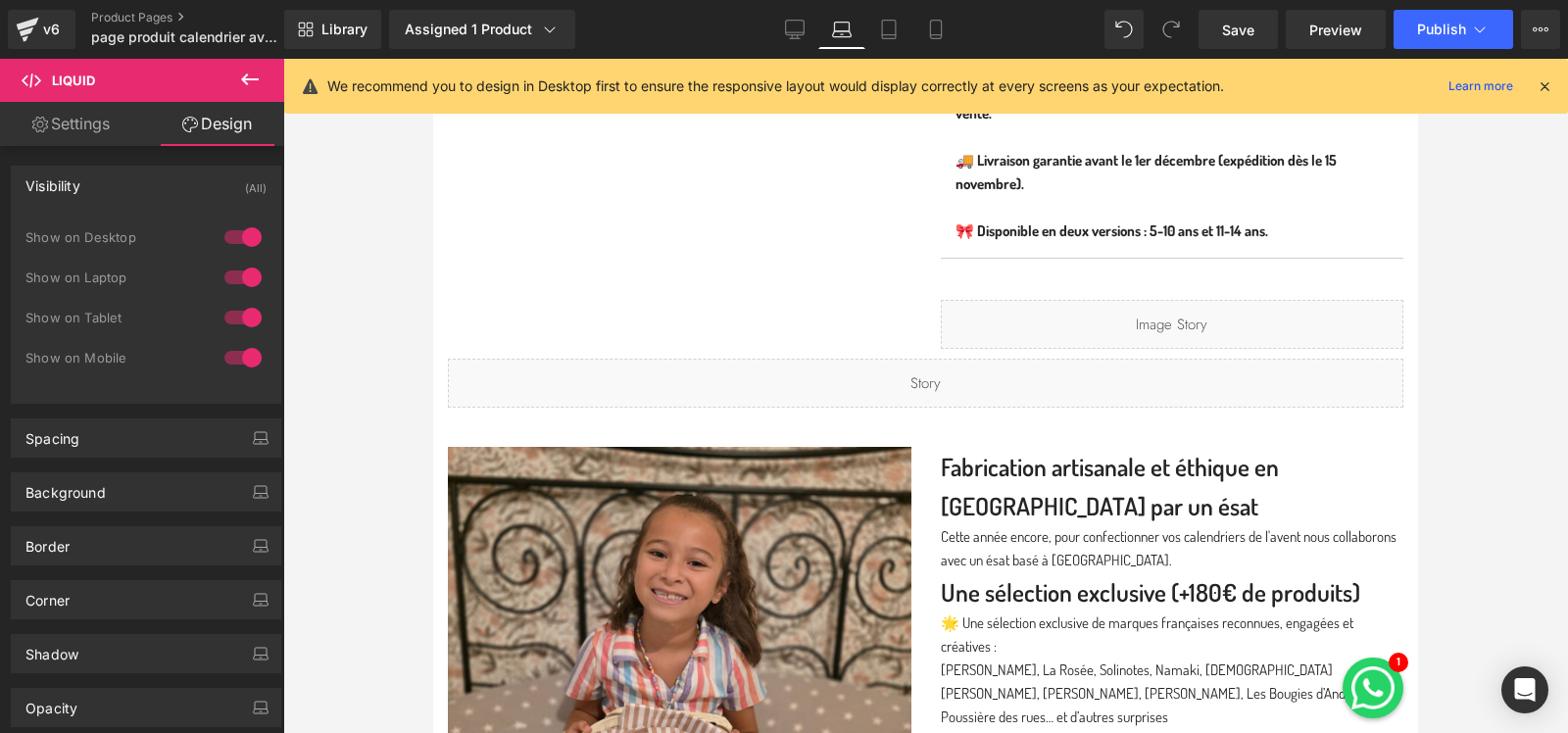
scroll to position [1433, 0]
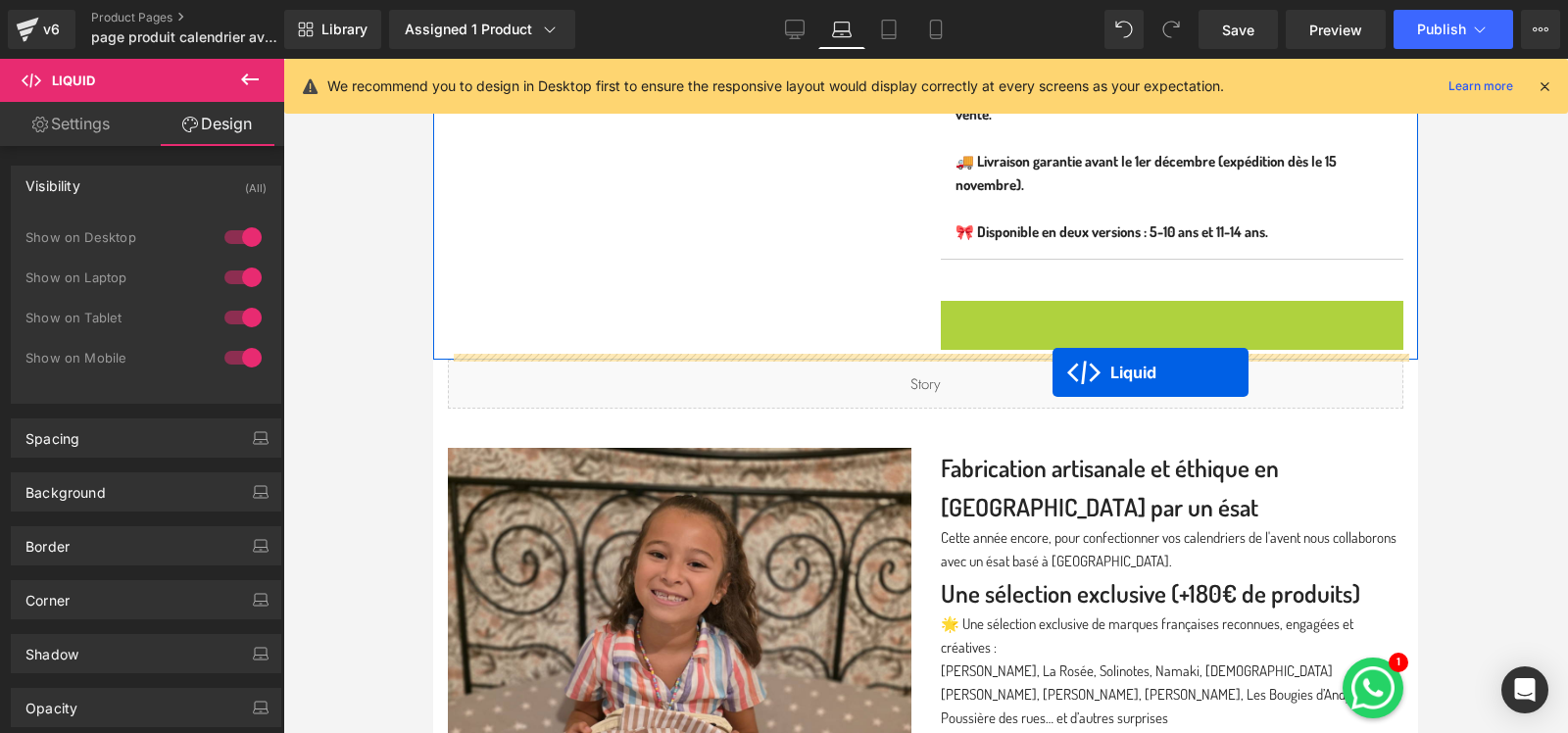
drag, startPoint x: 1119, startPoint y: 309, endPoint x: 1053, endPoint y: 372, distance: 92.2
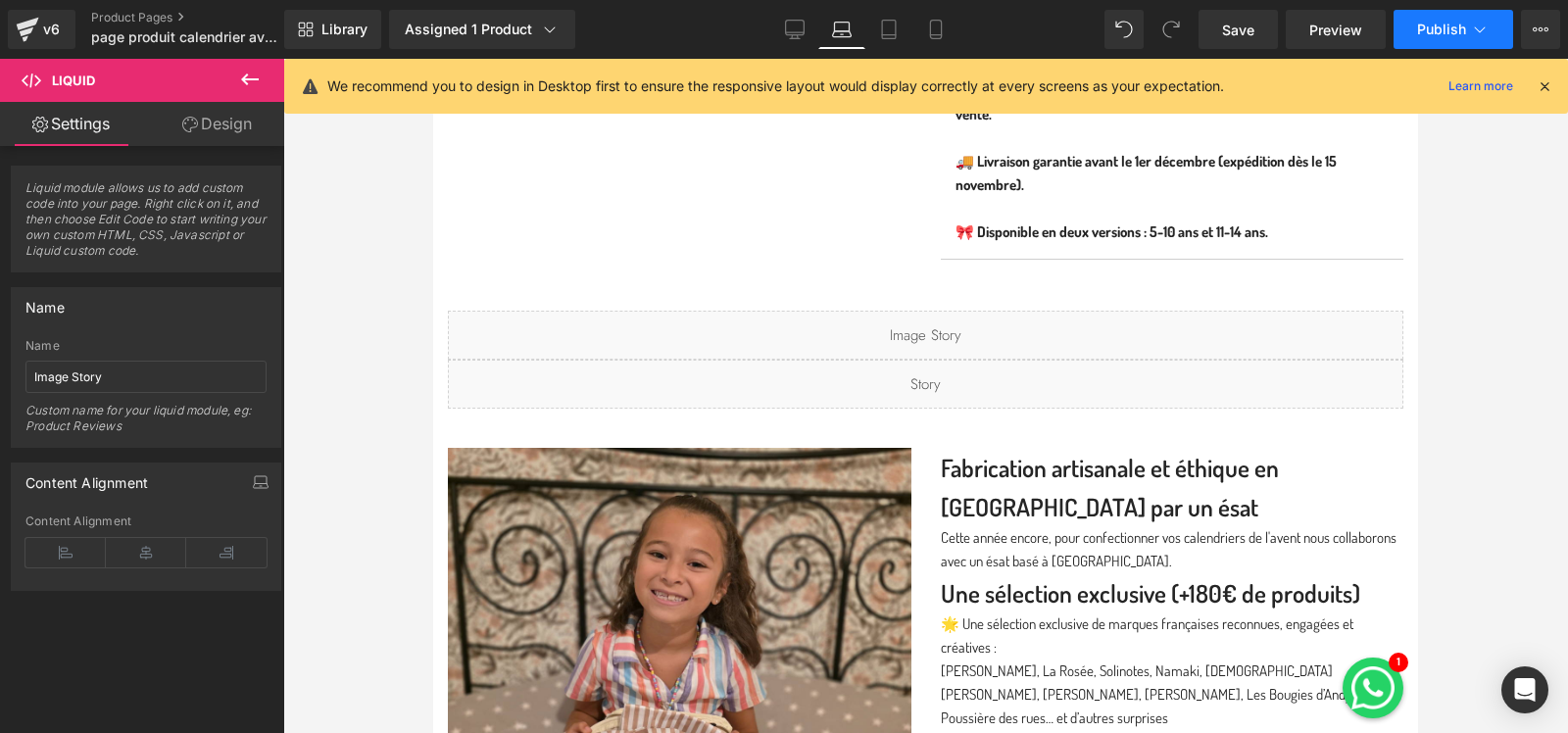
click at [1445, 25] on span "Publish" at bounding box center [1441, 30] width 49 height 16
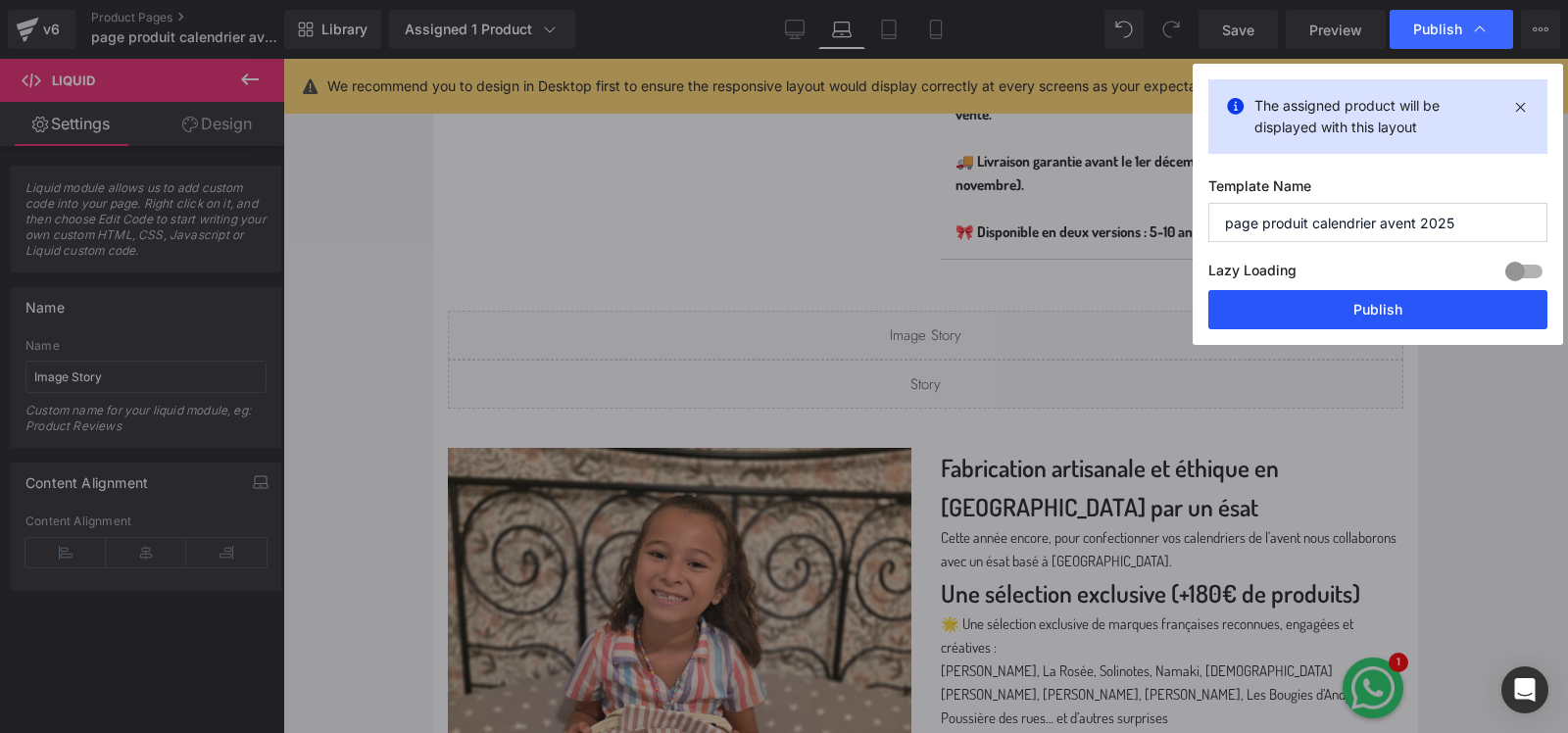
click at [1369, 296] on button "Publish" at bounding box center [1377, 309] width 339 height 39
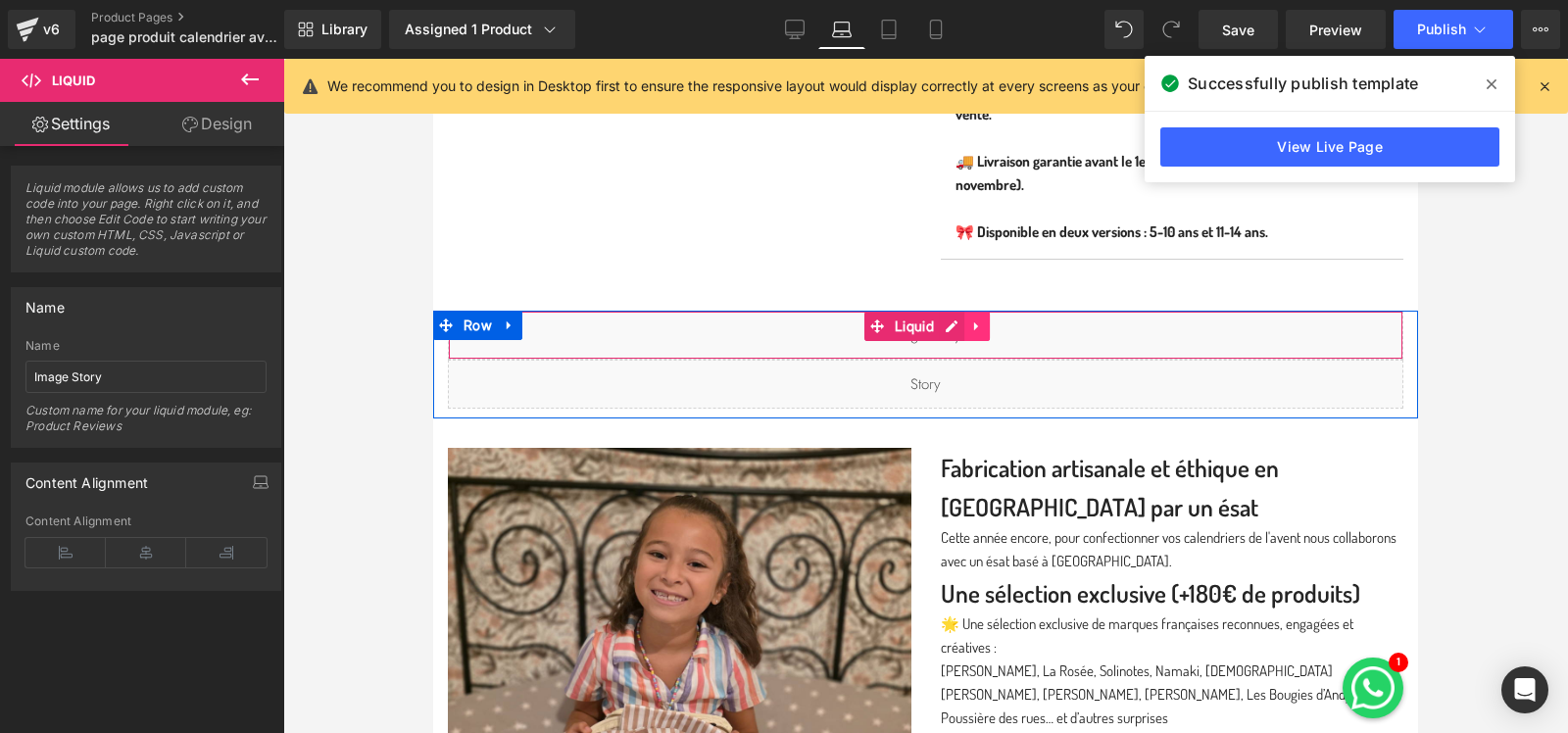
click at [975, 325] on icon at bounding box center [977, 326] width 14 height 15
click at [964, 320] on icon at bounding box center [965, 327] width 14 height 14
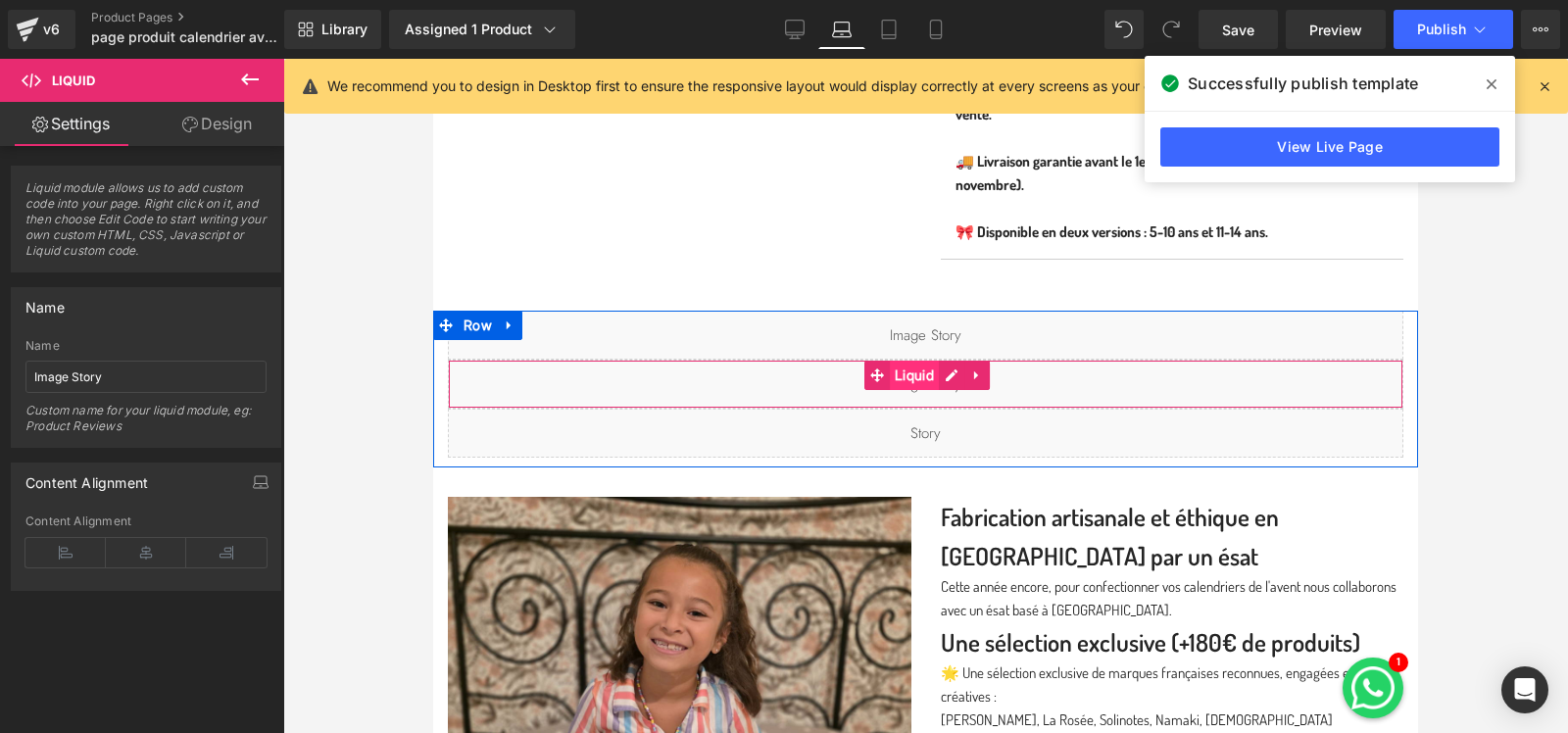
click at [911, 371] on span "Liquid" at bounding box center [914, 375] width 49 height 29
click at [874, 369] on icon at bounding box center [877, 376] width 14 height 14
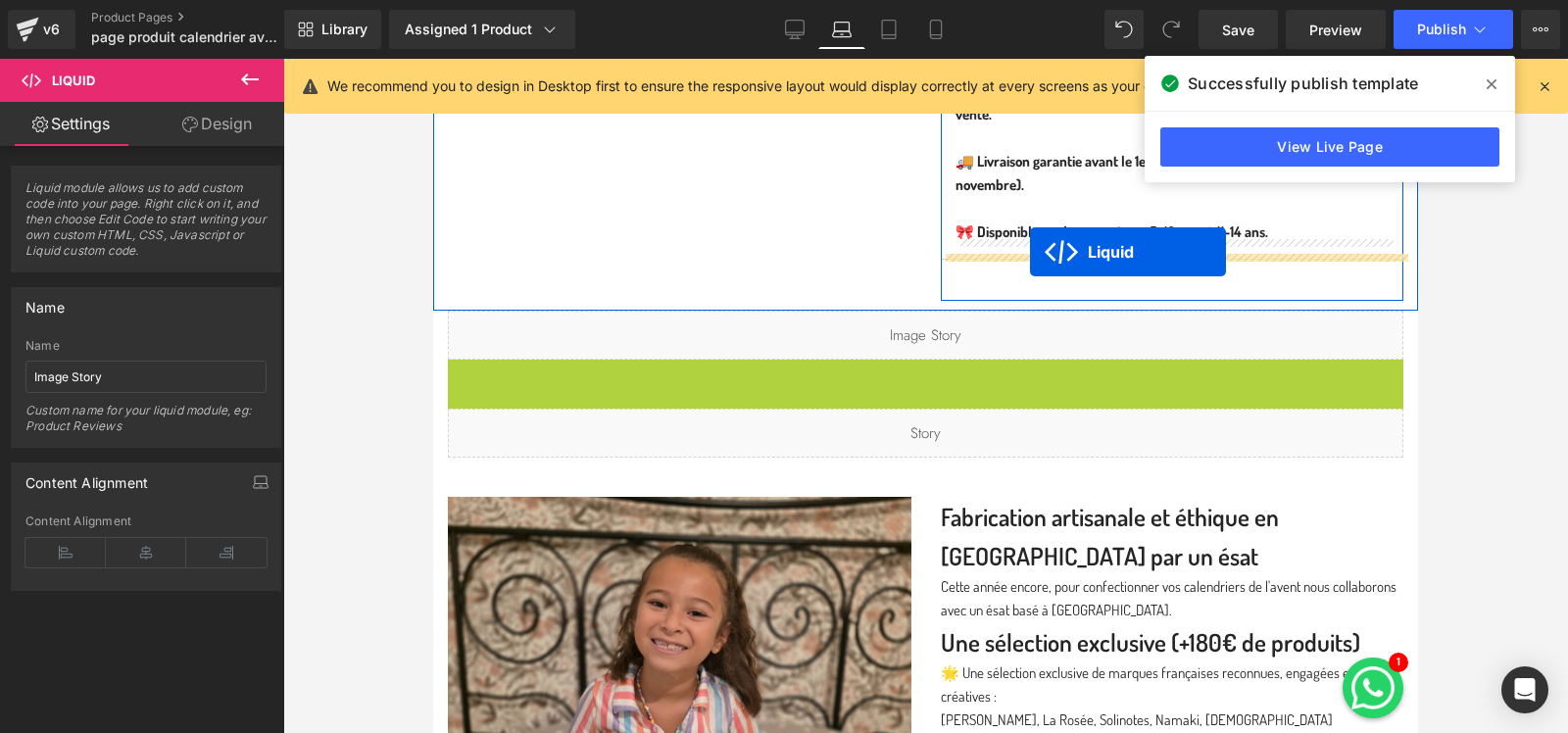
drag, startPoint x: 874, startPoint y: 369, endPoint x: 1030, endPoint y: 251, distance: 195.8
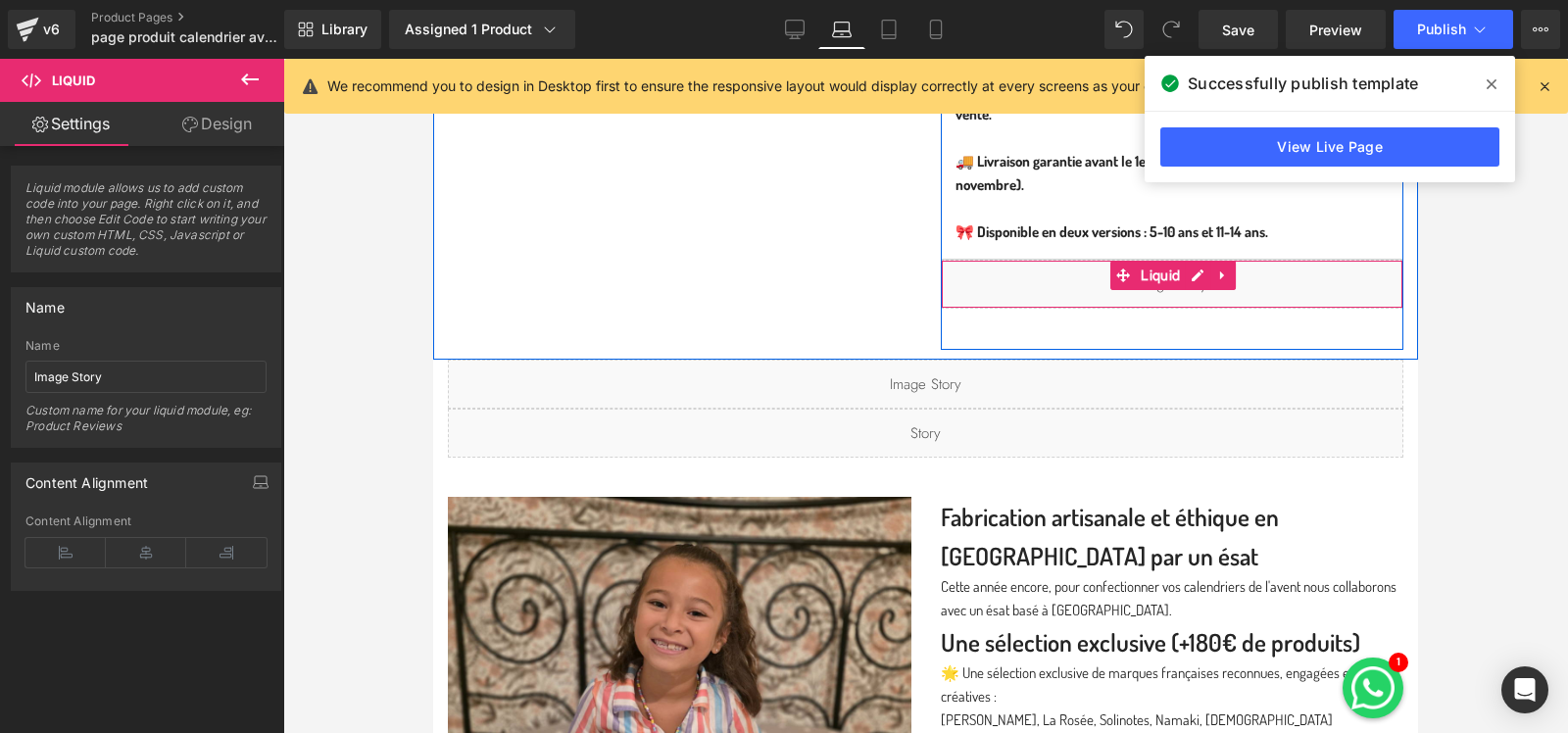
click at [1006, 273] on div "Liquid" at bounding box center [1173, 284] width 464 height 49
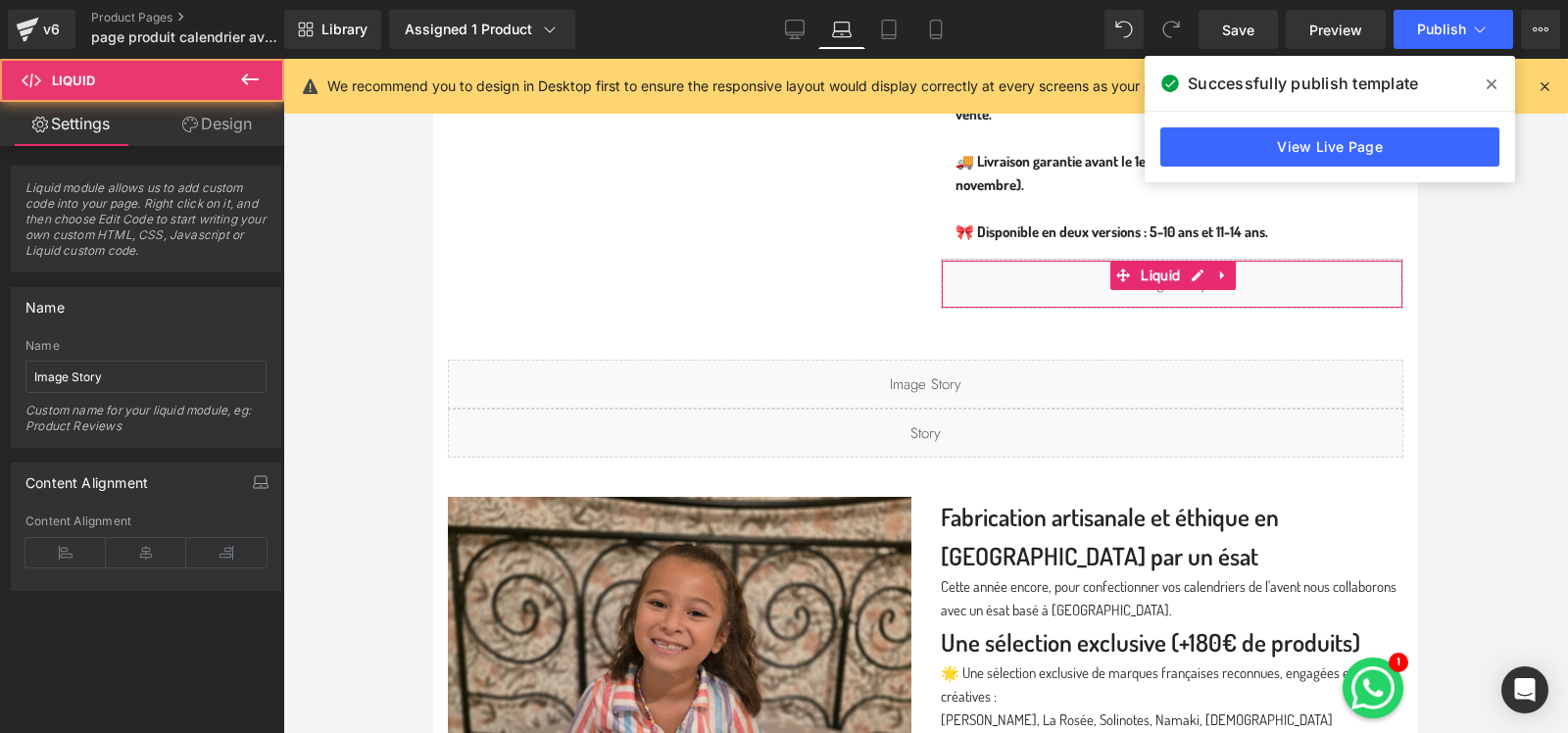
click at [186, 134] on link "Design" at bounding box center [217, 124] width 142 height 44
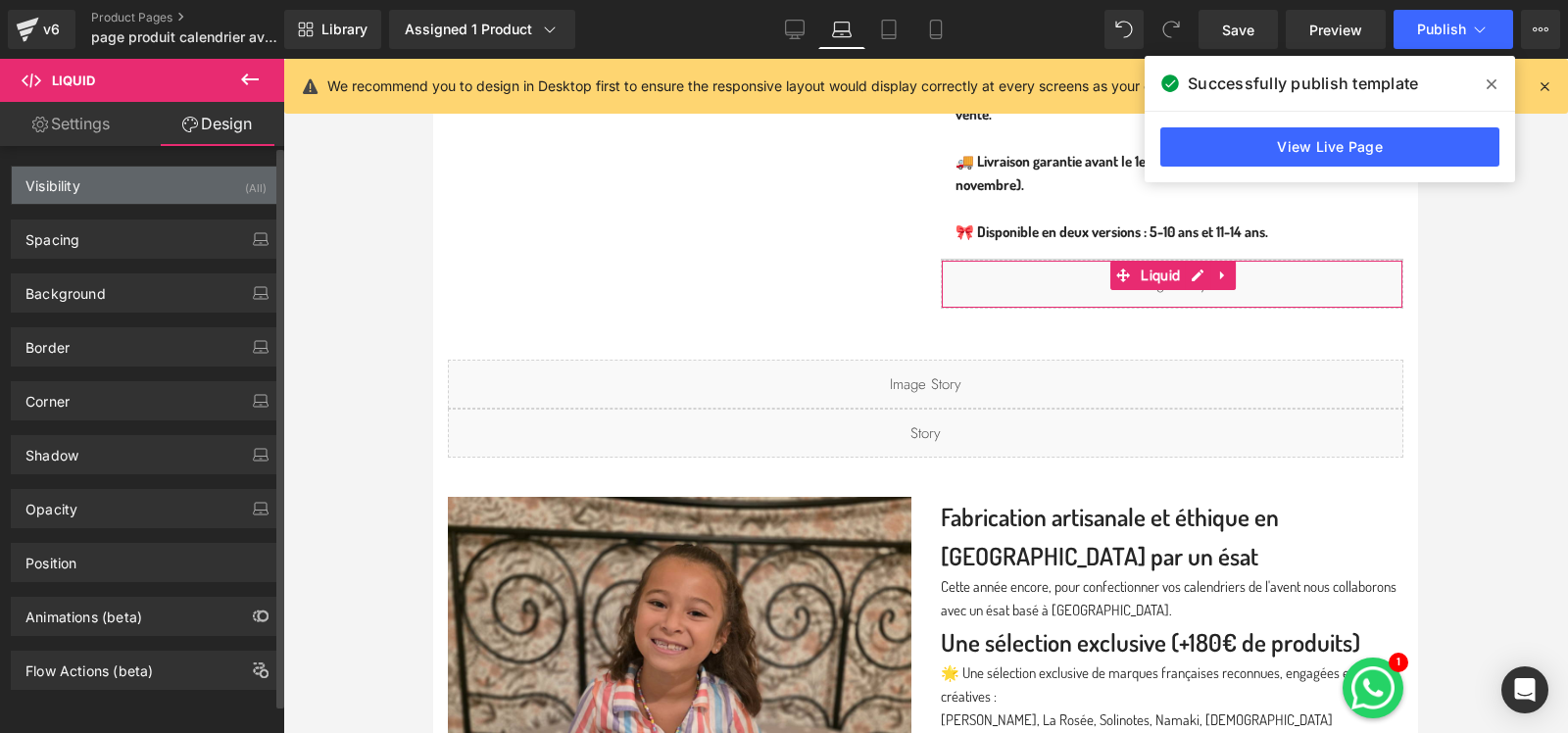
click at [245, 185] on div "(All)" at bounding box center [256, 183] width 22 height 32
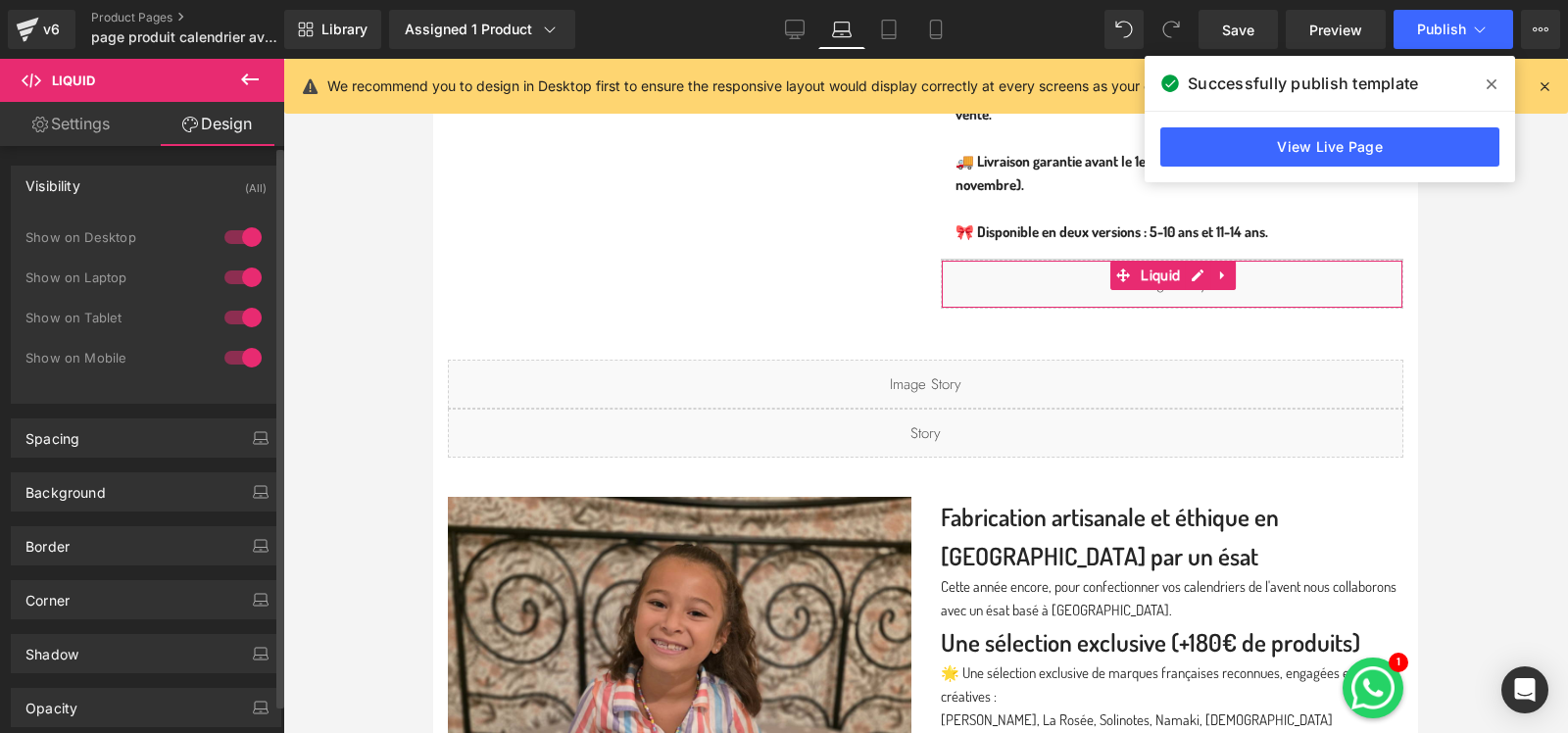
click at [244, 274] on div at bounding box center [243, 277] width 47 height 31
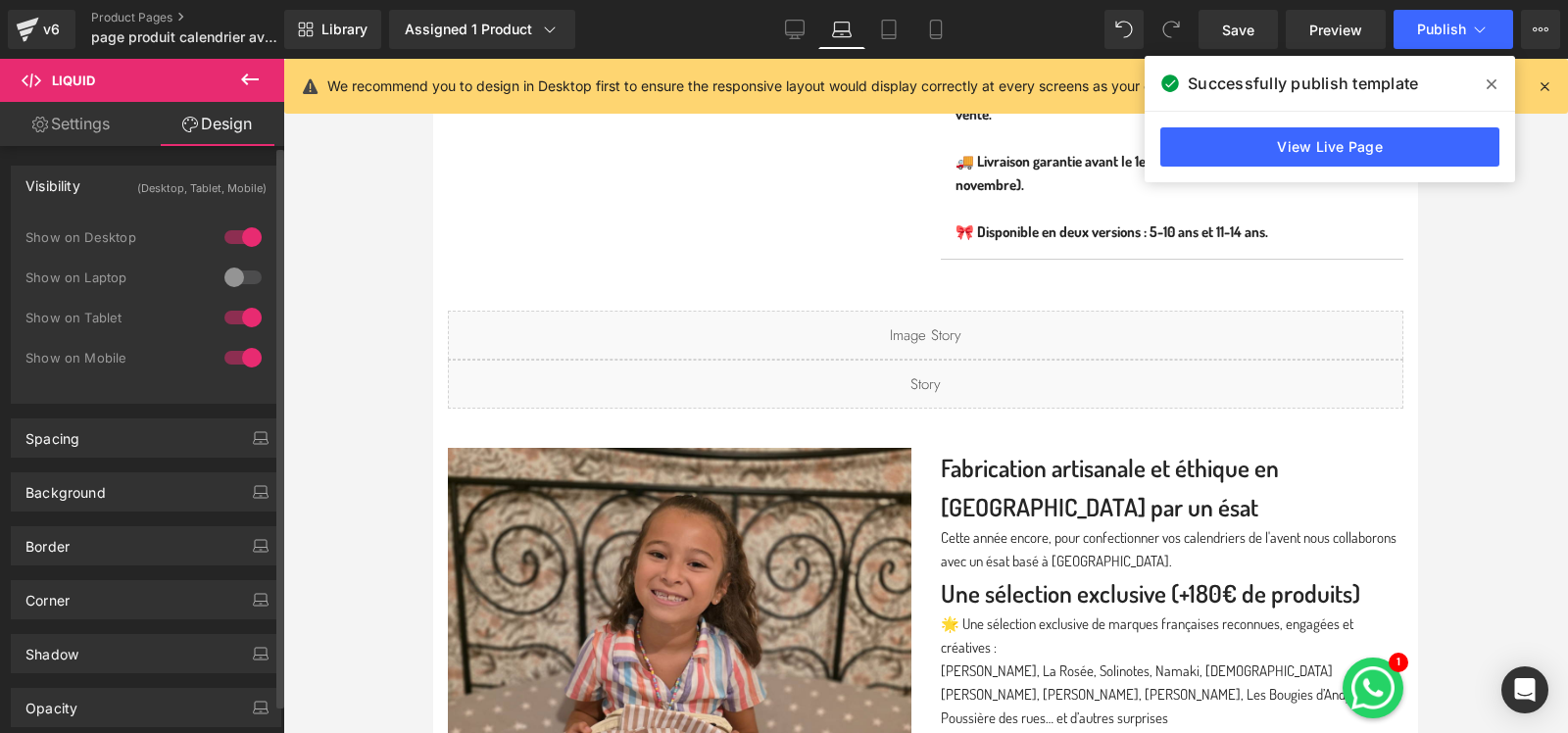
click at [244, 237] on div at bounding box center [243, 237] width 47 height 31
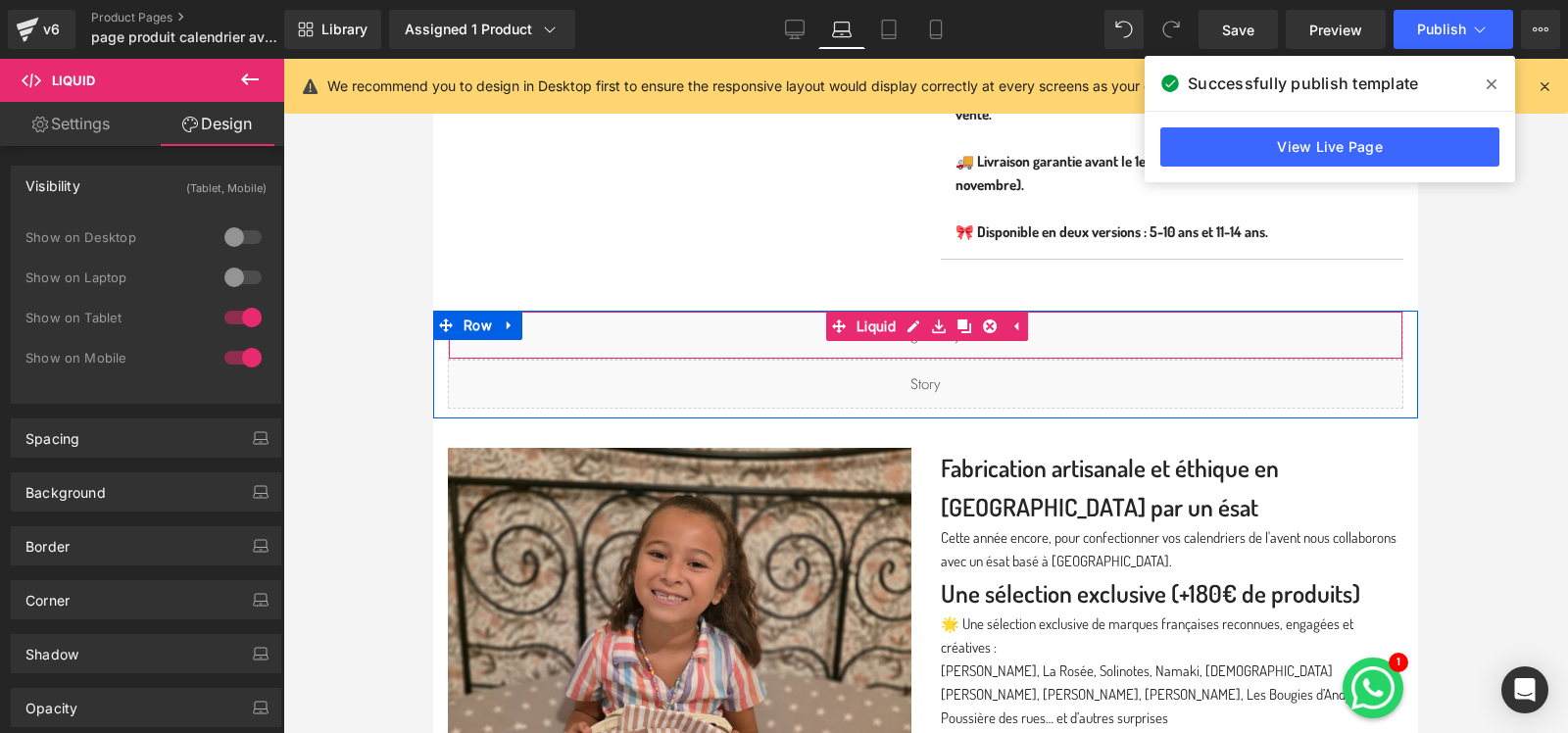
click at [675, 345] on div "Liquid" at bounding box center [926, 335] width 956 height 49
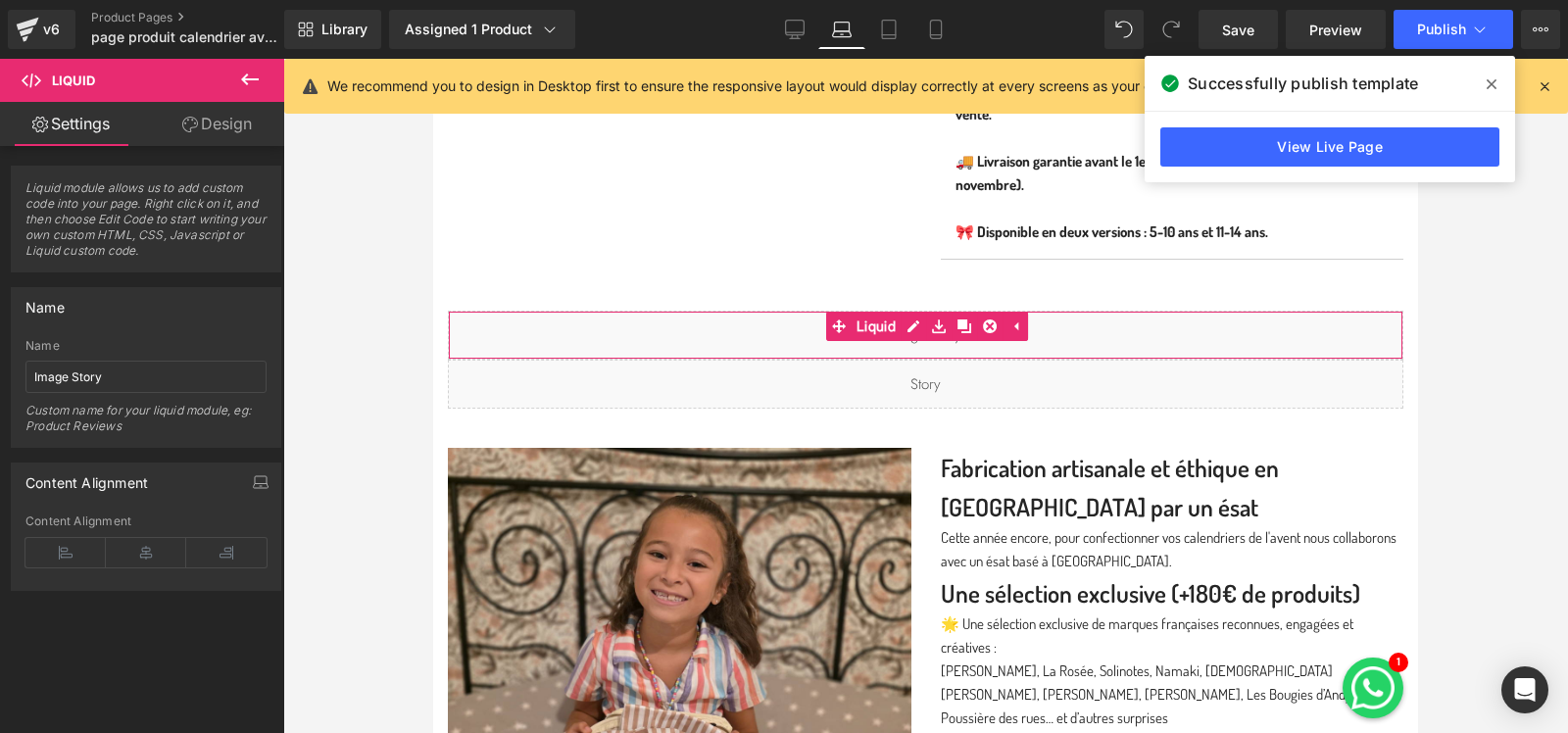
click at [225, 138] on link "Design" at bounding box center [217, 124] width 142 height 44
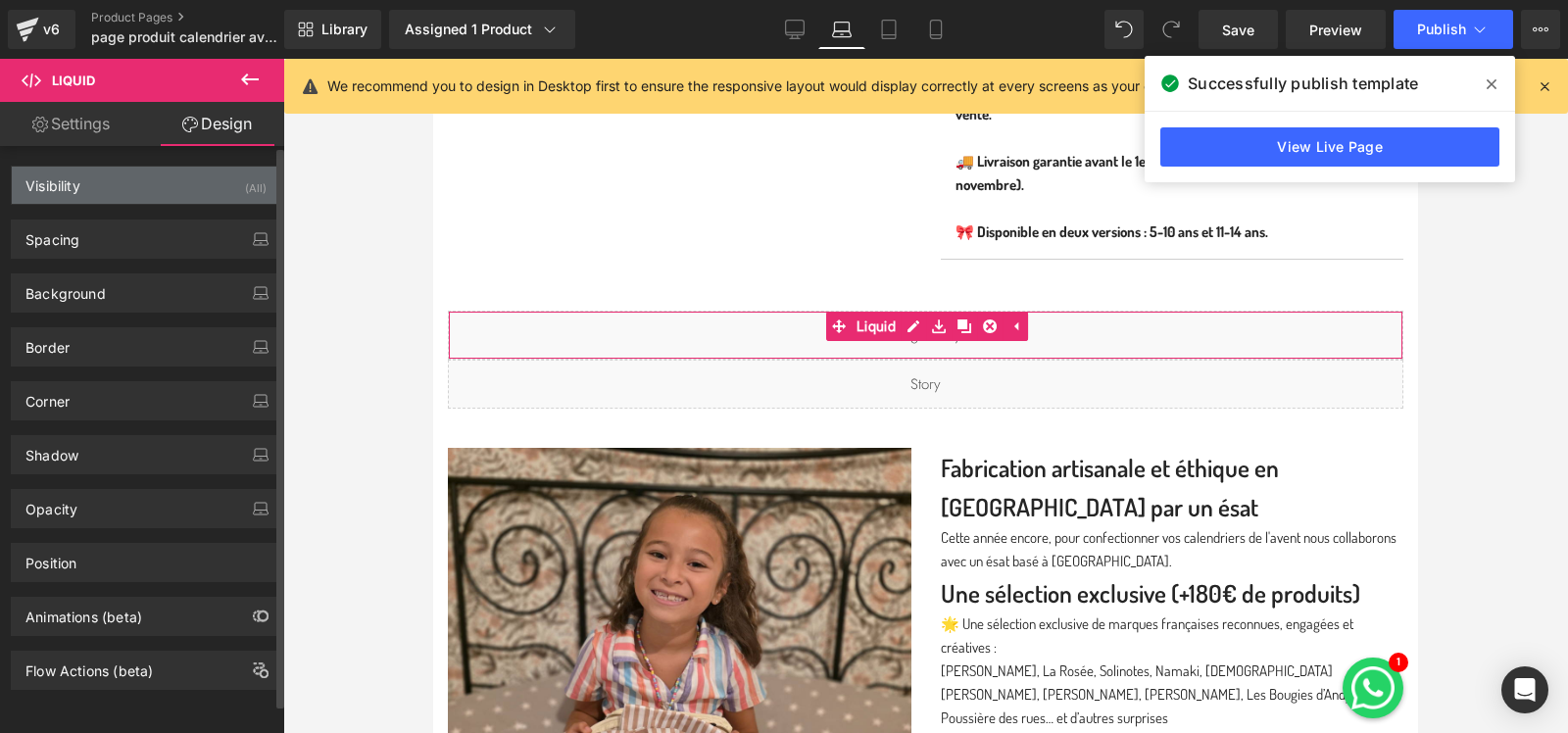
click at [238, 185] on div "Visibility (All)" at bounding box center [146, 185] width 269 height 37
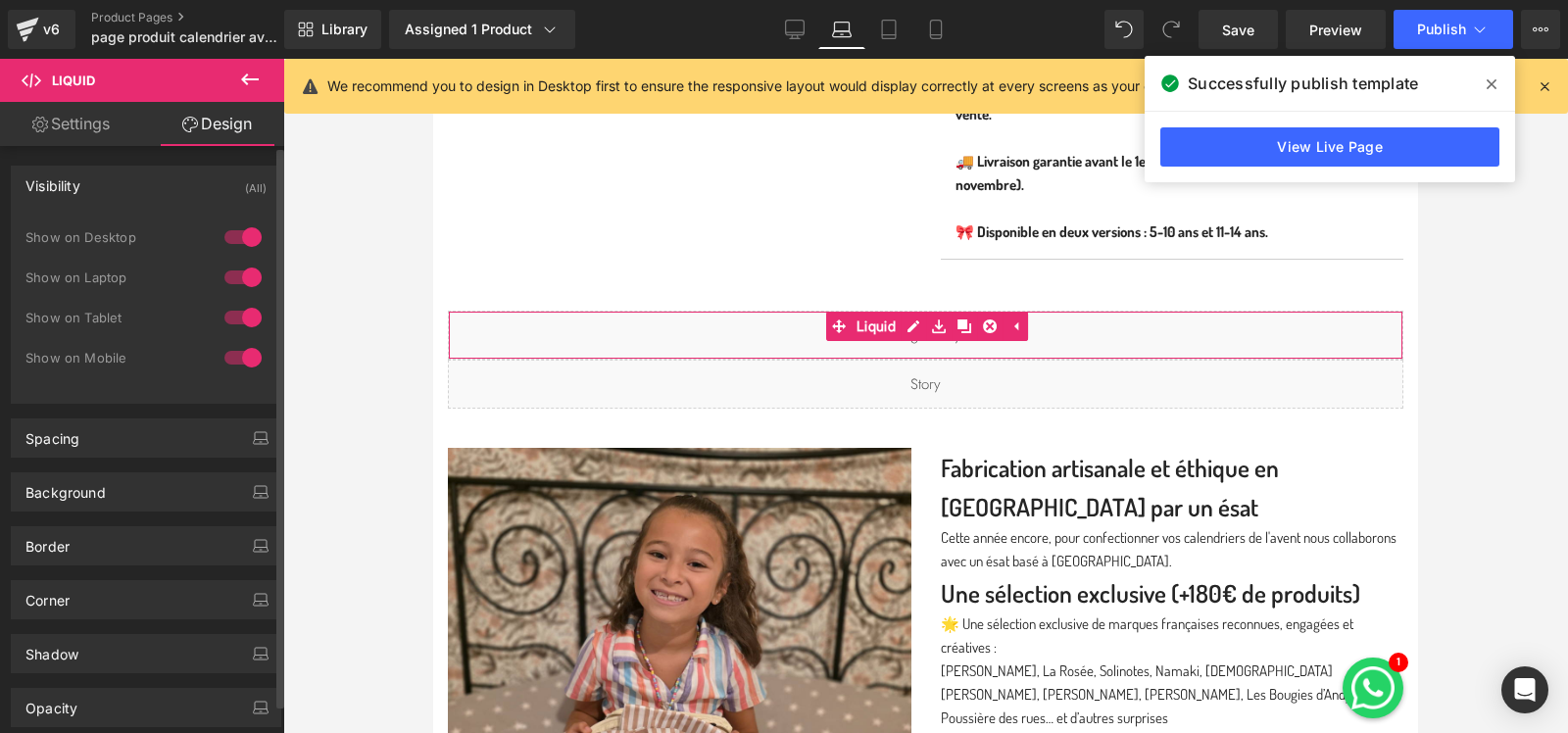
click at [238, 315] on div at bounding box center [243, 317] width 47 height 31
click at [242, 352] on div at bounding box center [243, 357] width 47 height 31
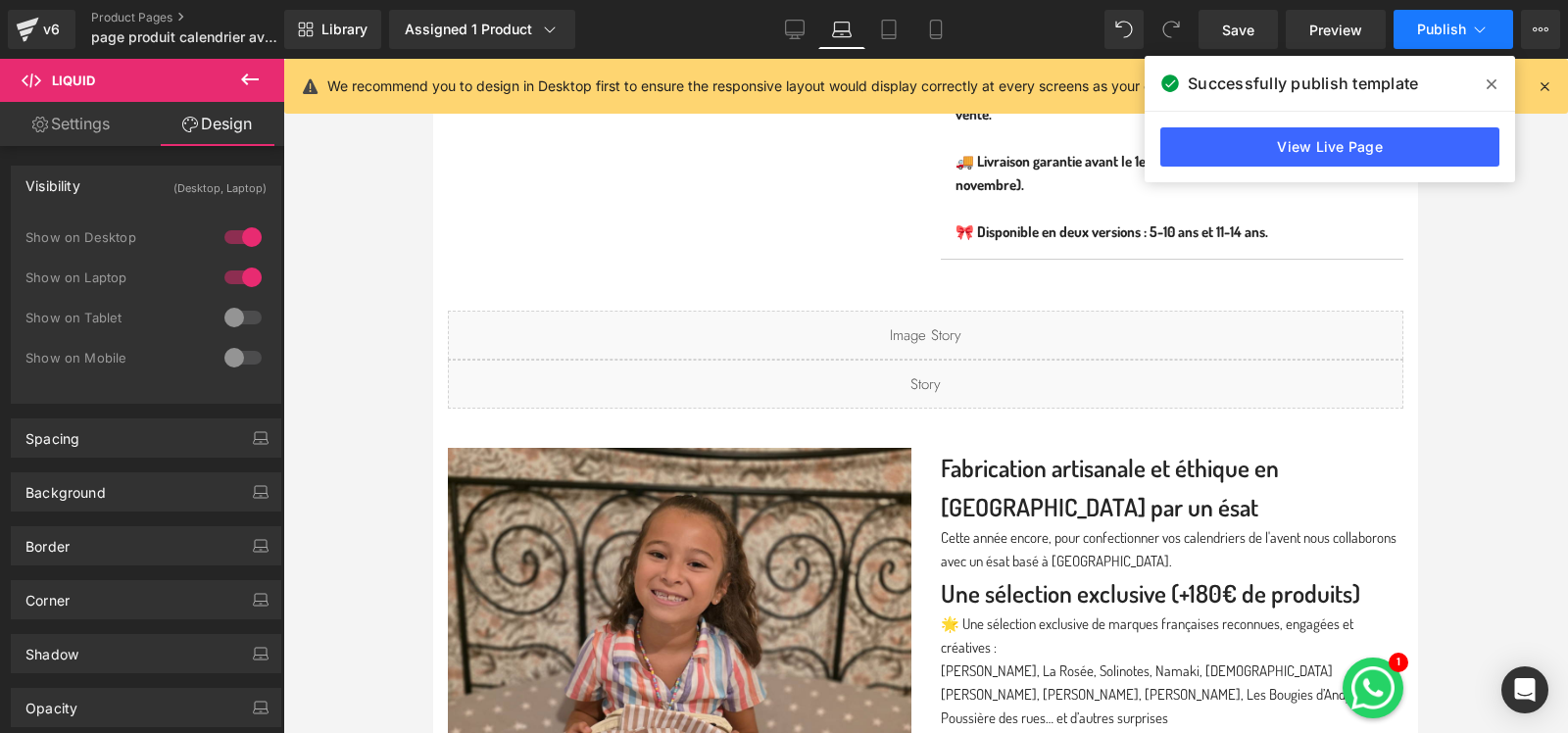
click at [1432, 28] on span "Publish" at bounding box center [1441, 30] width 49 height 16
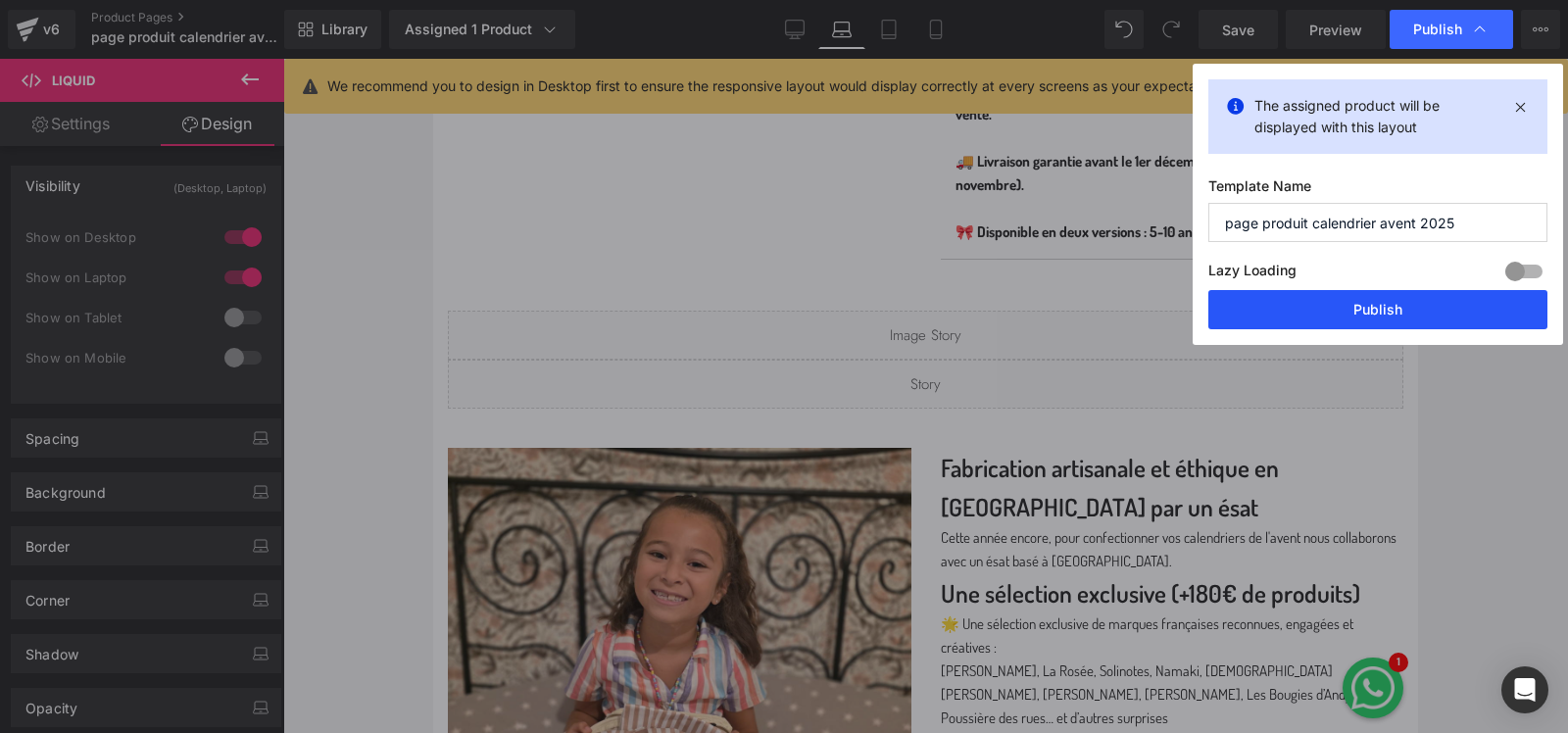
click at [1397, 305] on button "Publish" at bounding box center [1377, 309] width 339 height 39
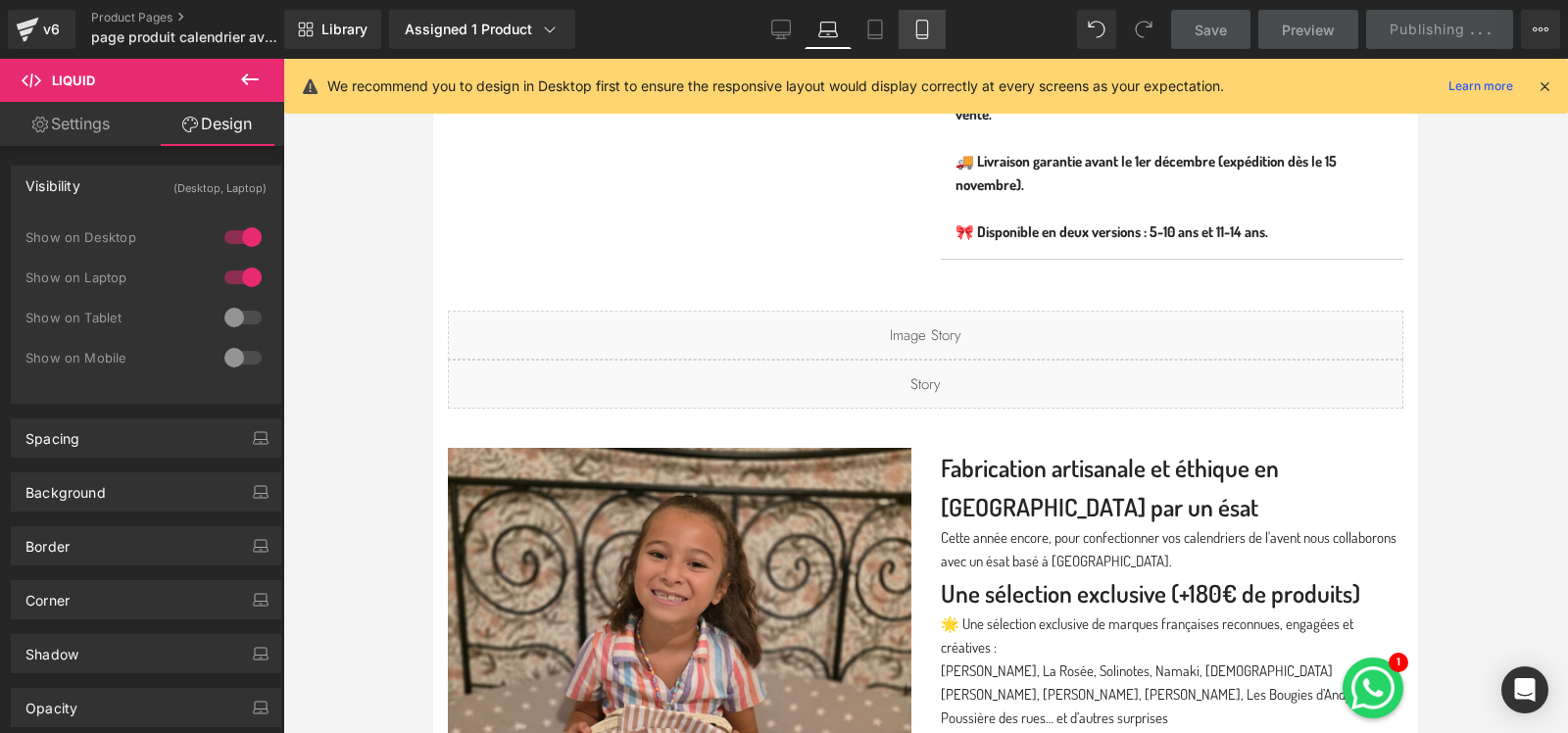
click at [920, 27] on icon at bounding box center [922, 30] width 20 height 20
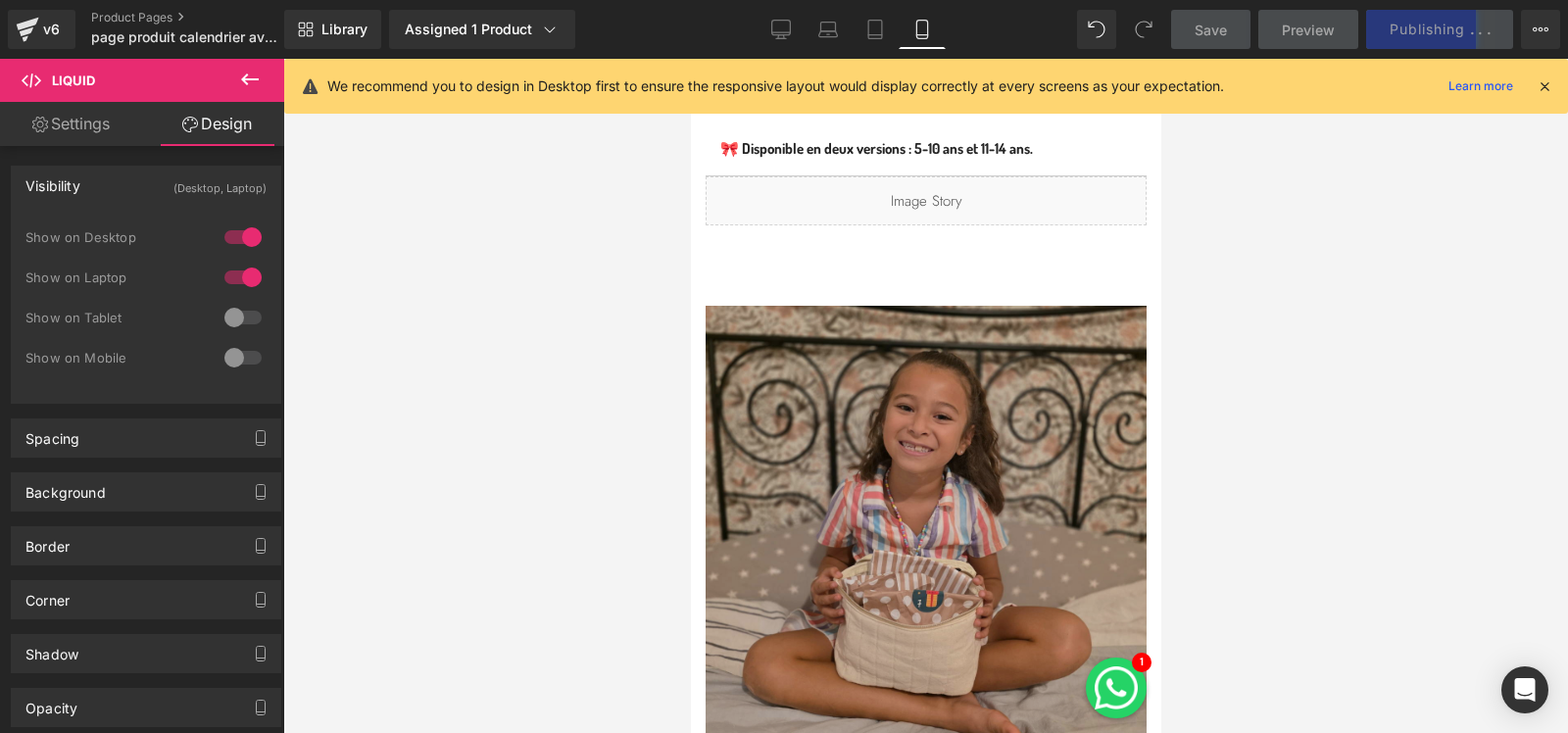
scroll to position [1863, 0]
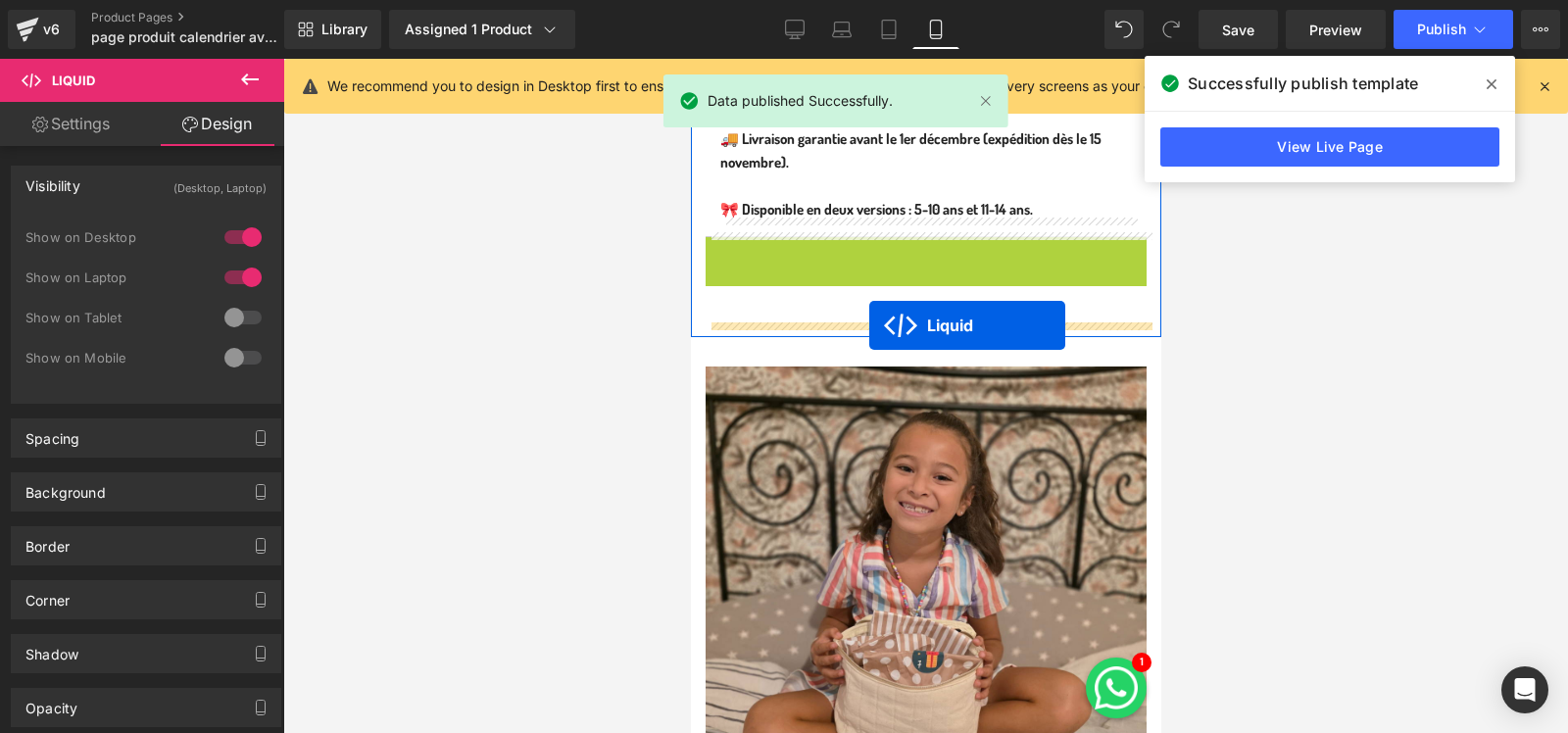
drag, startPoint x: 868, startPoint y: 246, endPoint x: 869, endPoint y: 325, distance: 79.4
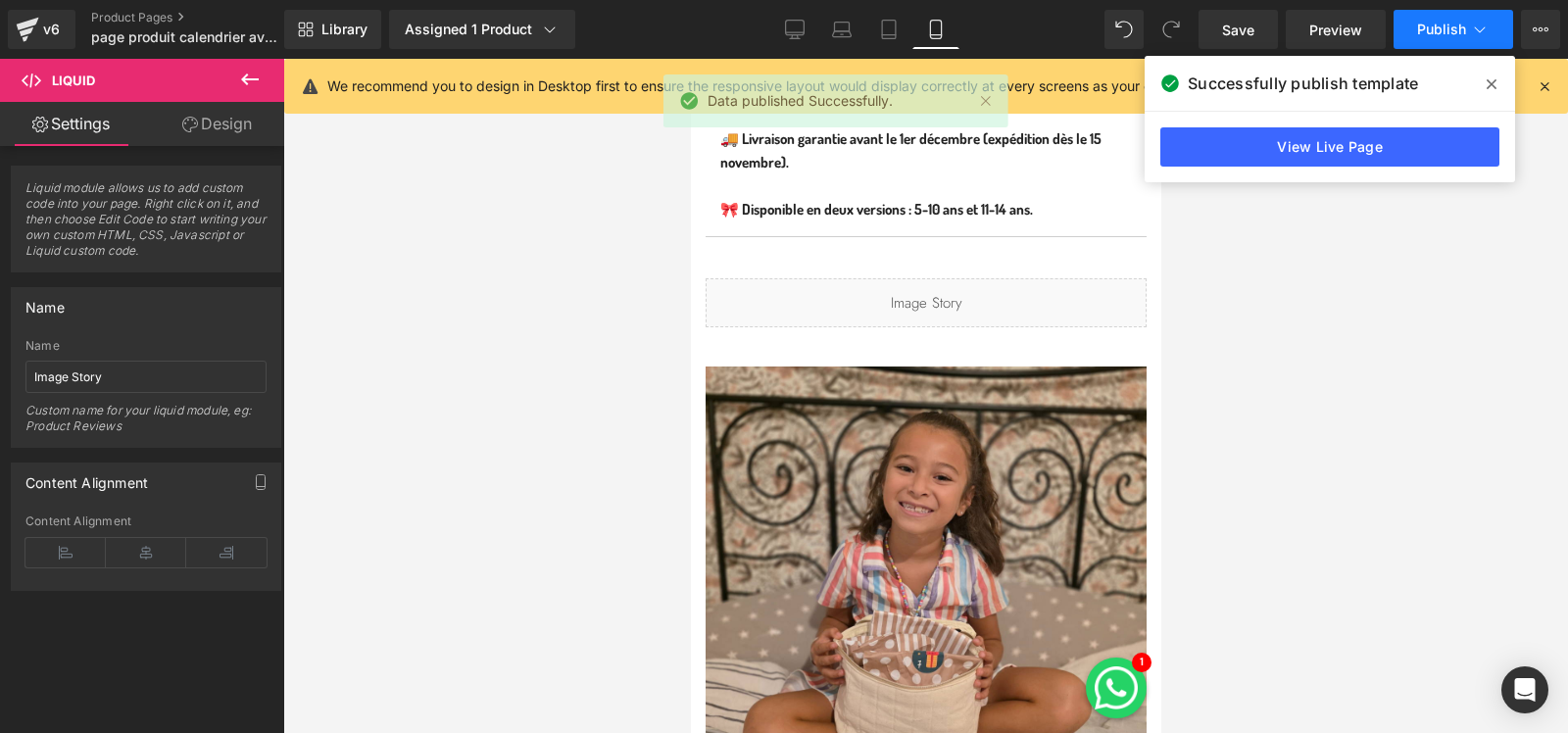
click at [1419, 39] on button "Publish" at bounding box center [1454, 29] width 120 height 39
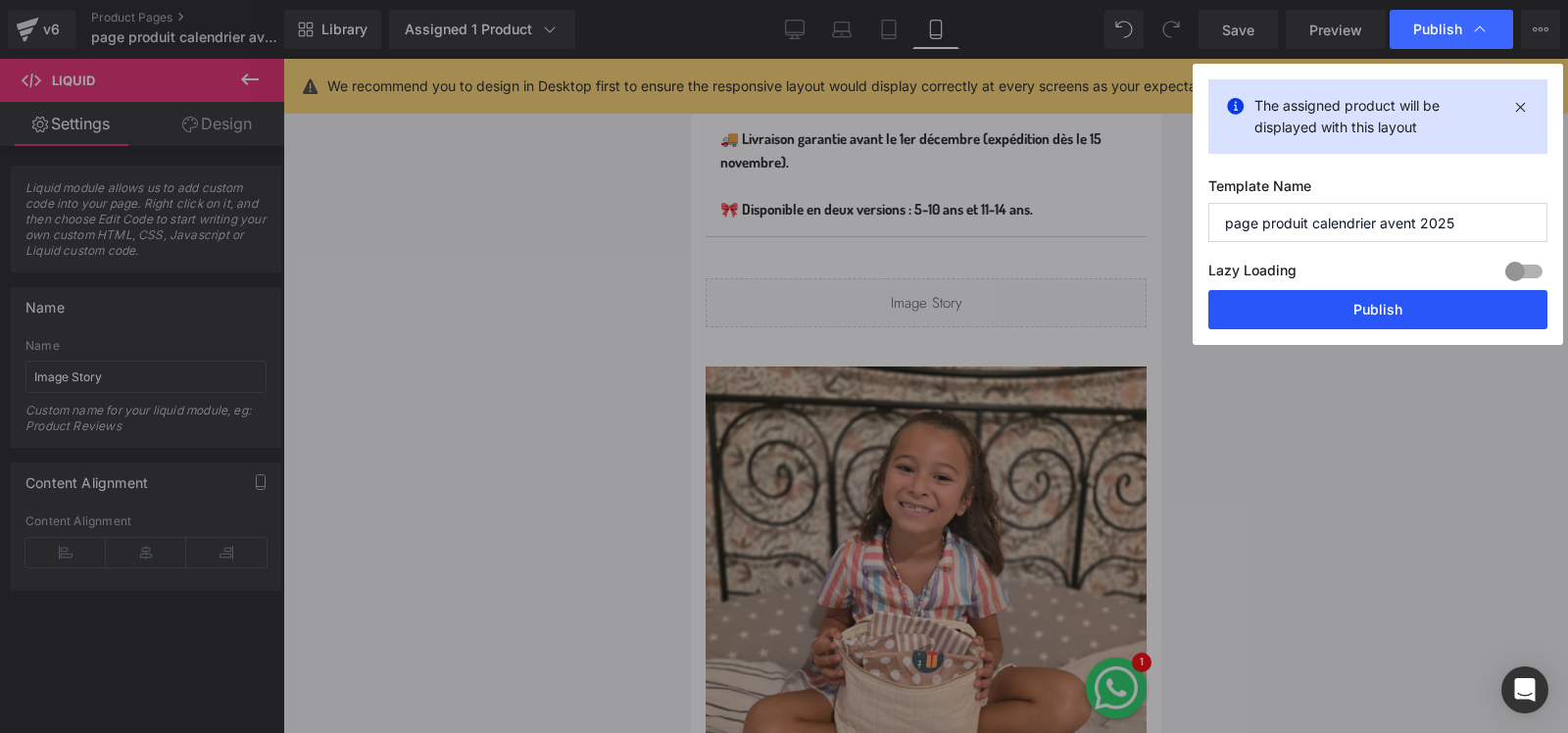
click at [1329, 316] on button "Publish" at bounding box center [1377, 309] width 339 height 39
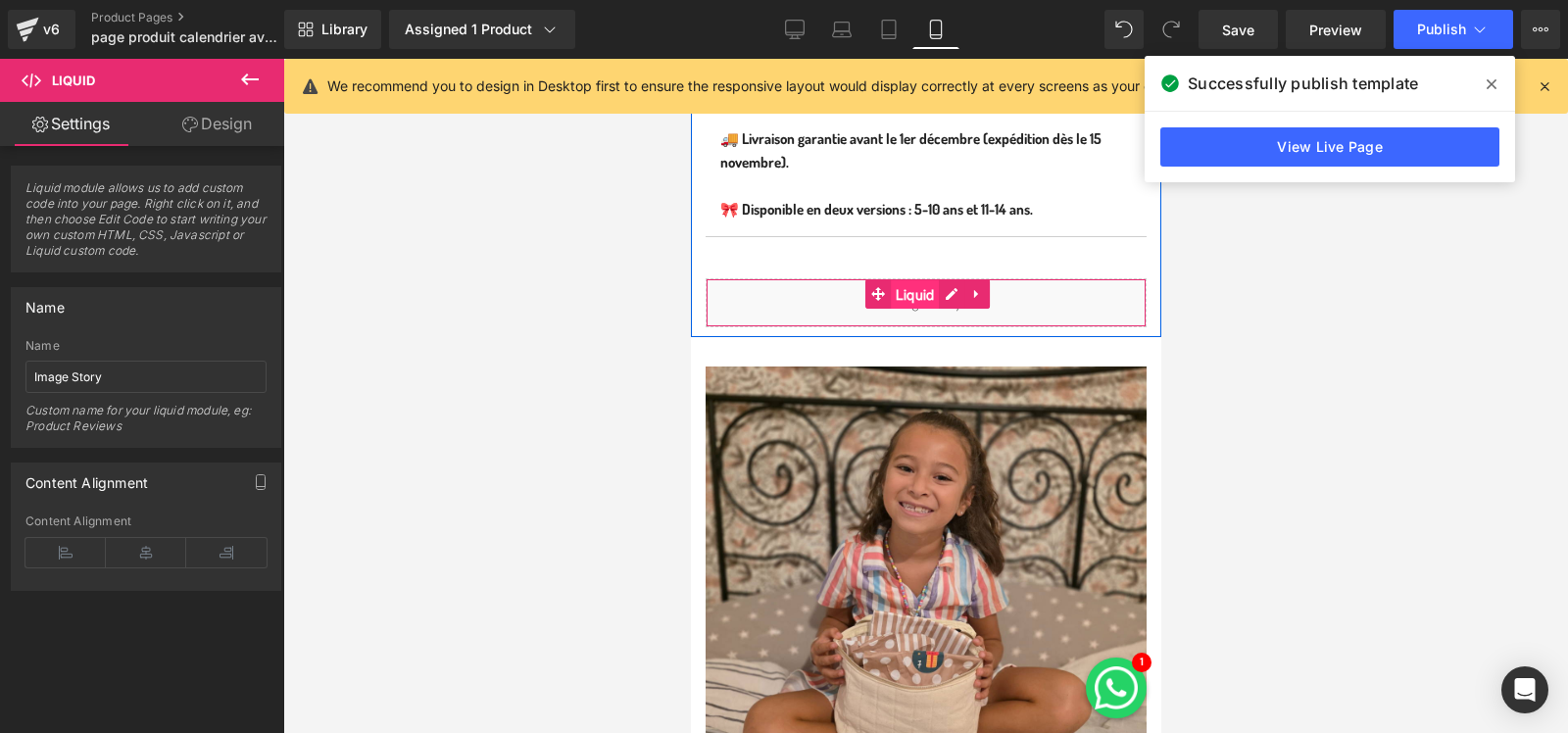
click at [904, 286] on span "Liquid" at bounding box center [914, 294] width 49 height 29
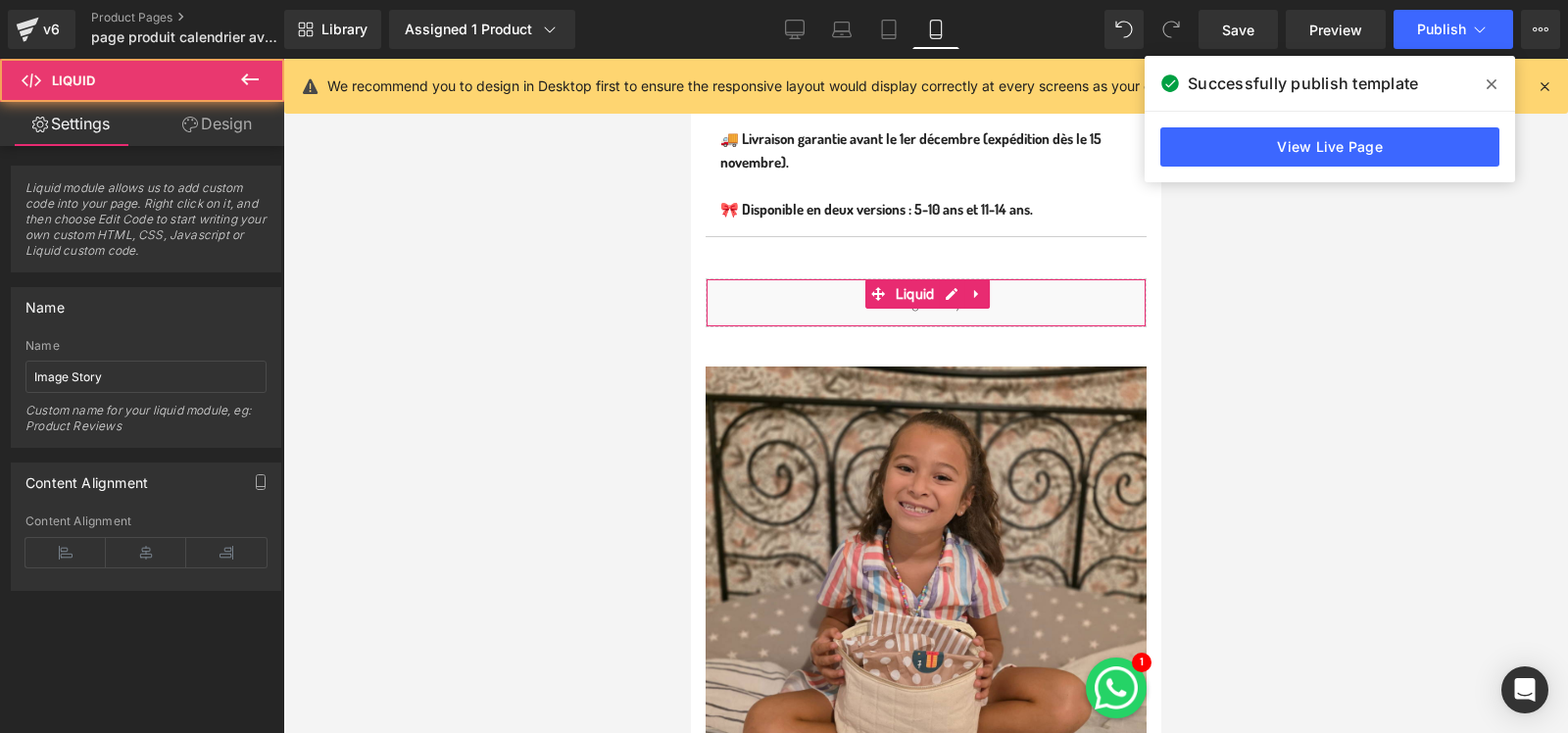
click at [228, 133] on link "Design" at bounding box center [217, 124] width 142 height 44
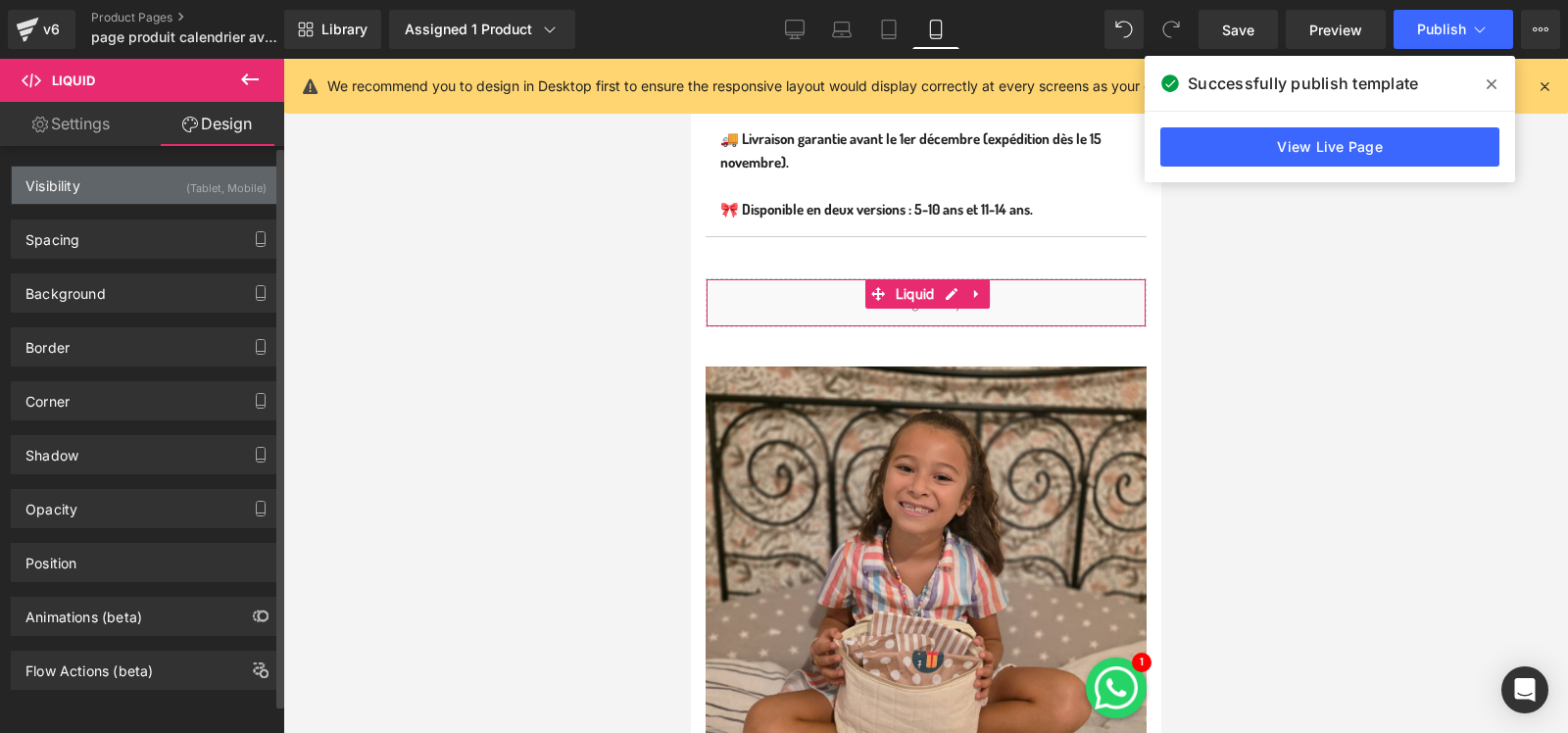
click at [242, 192] on div "(Tablet, Mobile)" at bounding box center [226, 183] width 80 height 32
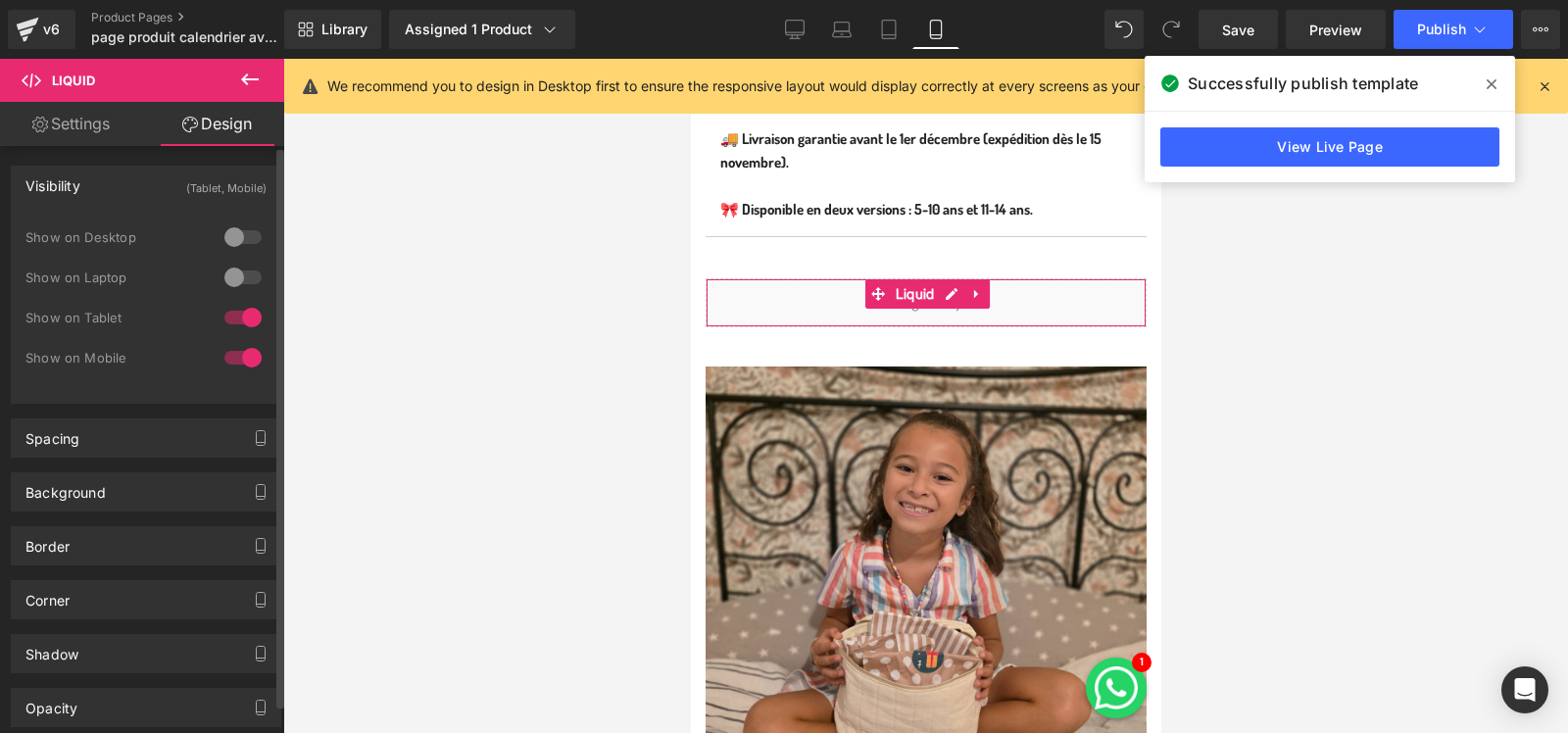
click at [237, 241] on div at bounding box center [243, 237] width 47 height 31
click at [236, 271] on div at bounding box center [243, 277] width 47 height 31
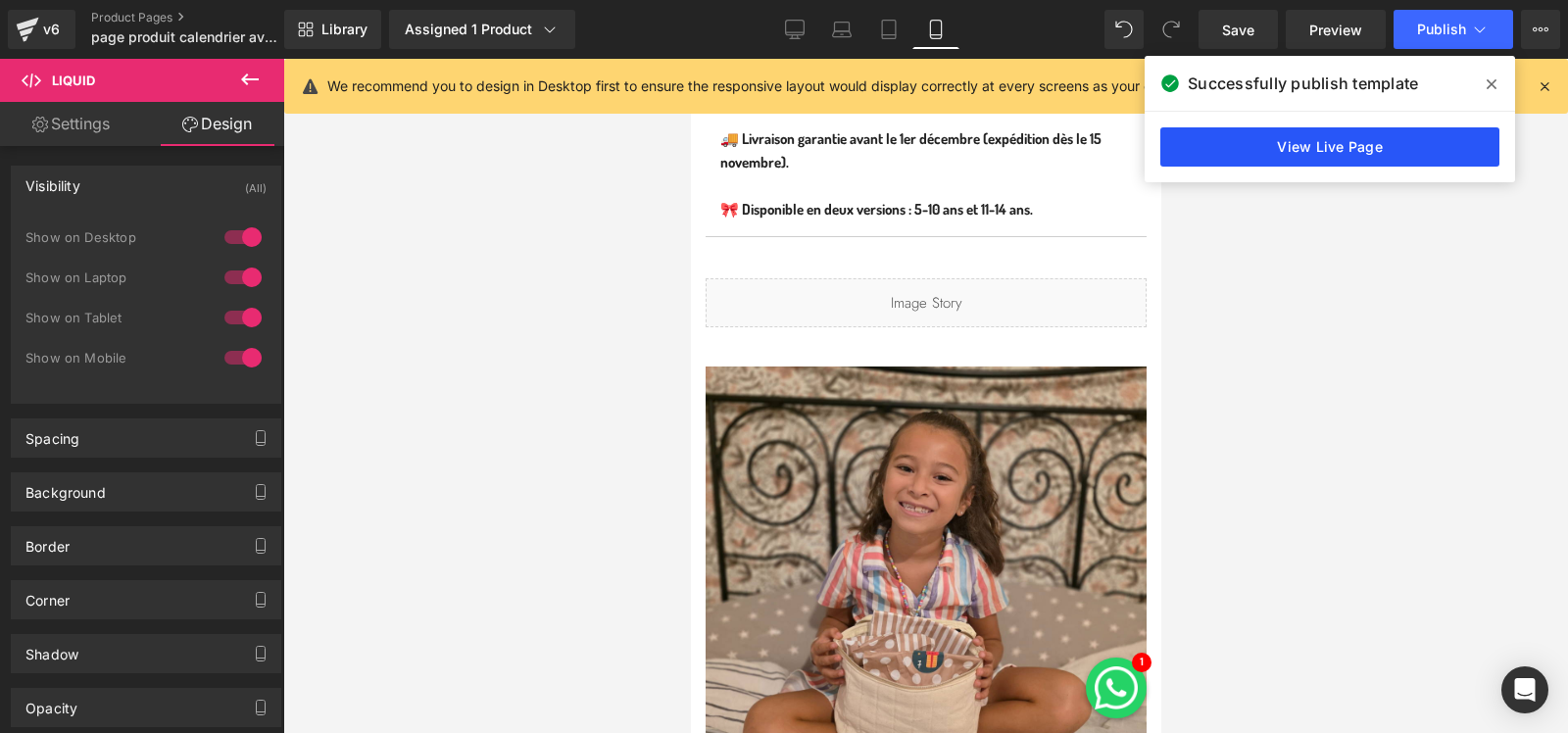
click at [1302, 156] on link "View Live Page" at bounding box center [1329, 146] width 339 height 39
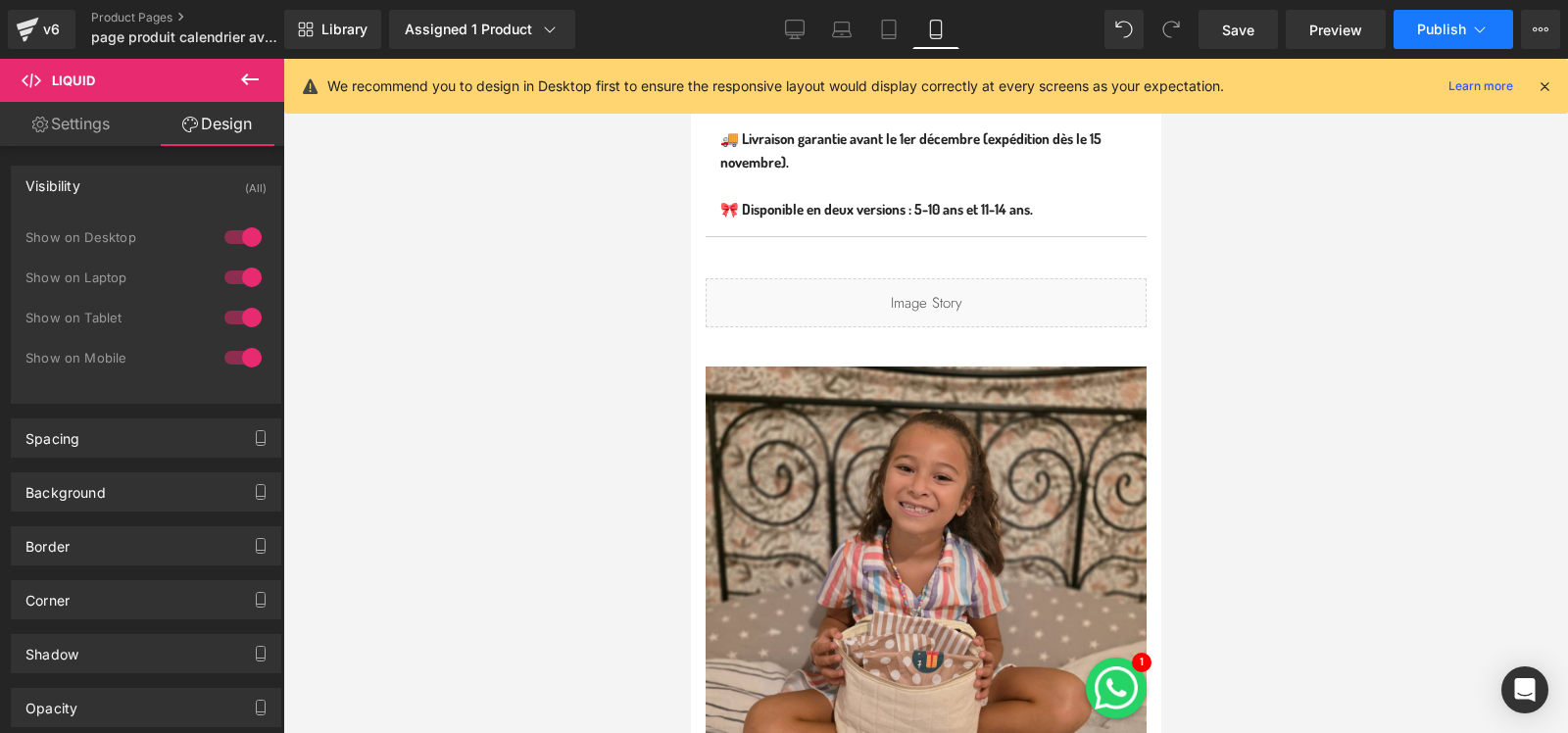
click at [1438, 27] on span "Publish" at bounding box center [1441, 30] width 49 height 16
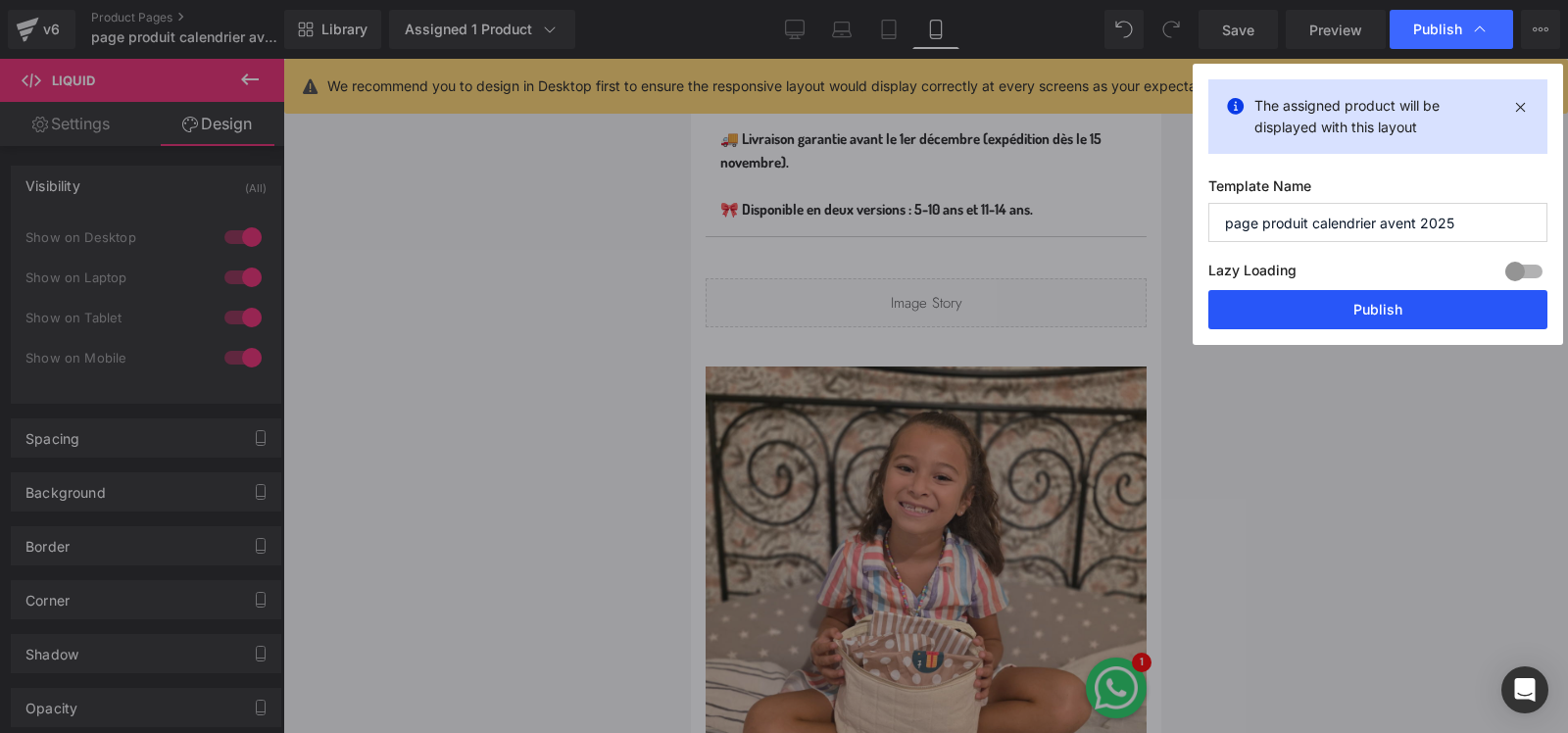
click at [1381, 317] on button "Publish" at bounding box center [1377, 309] width 339 height 39
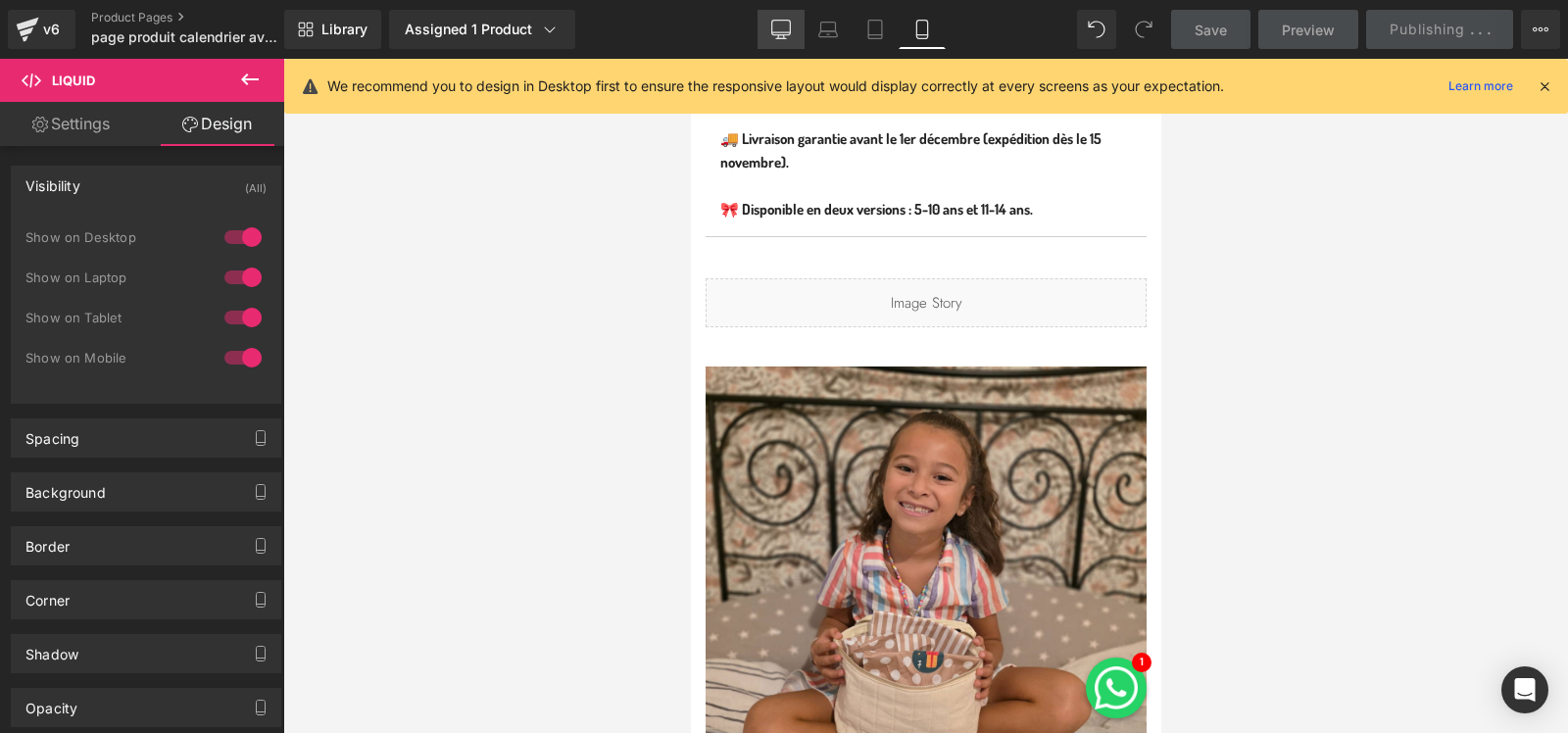
click at [782, 29] on icon at bounding box center [781, 30] width 20 height 20
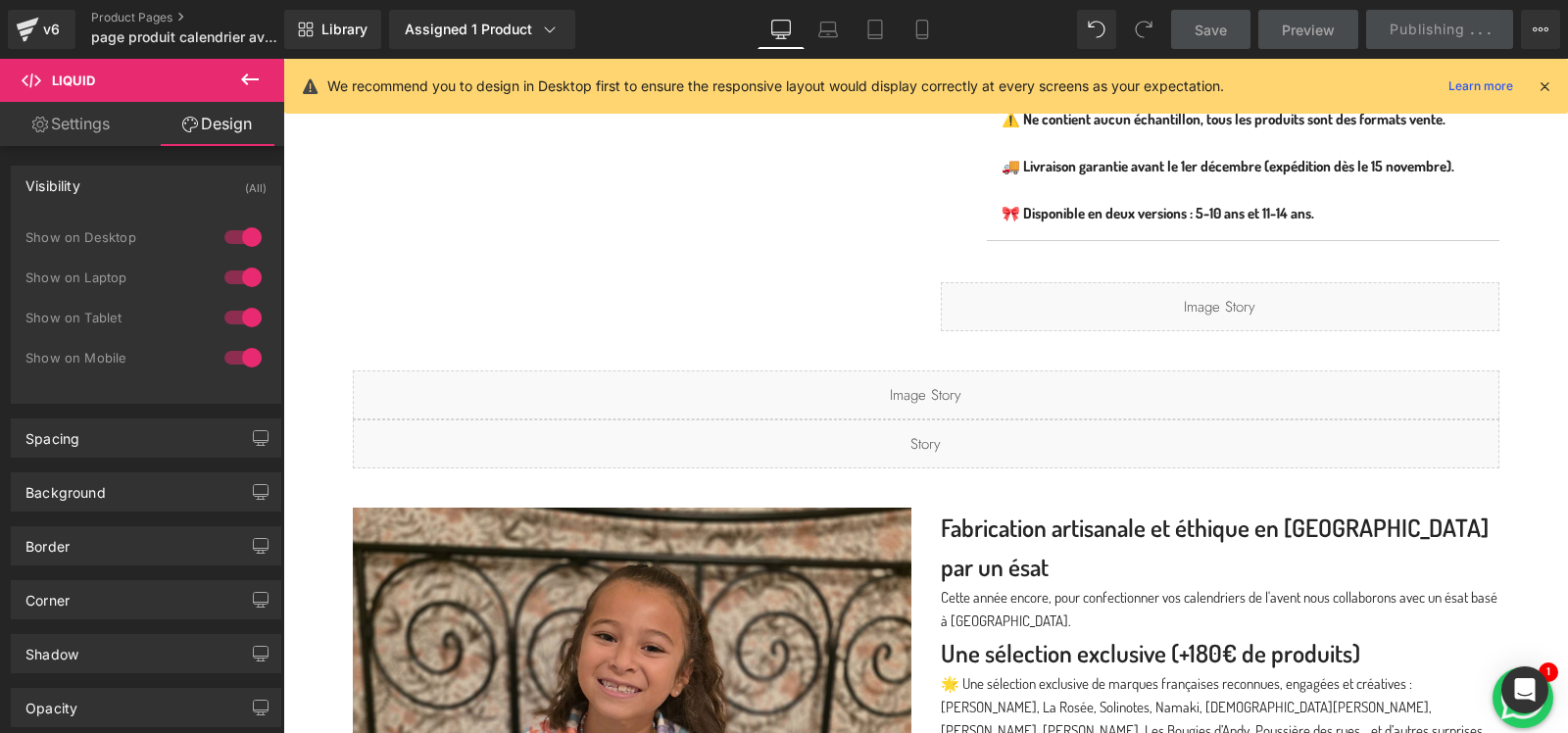
scroll to position [1293, 0]
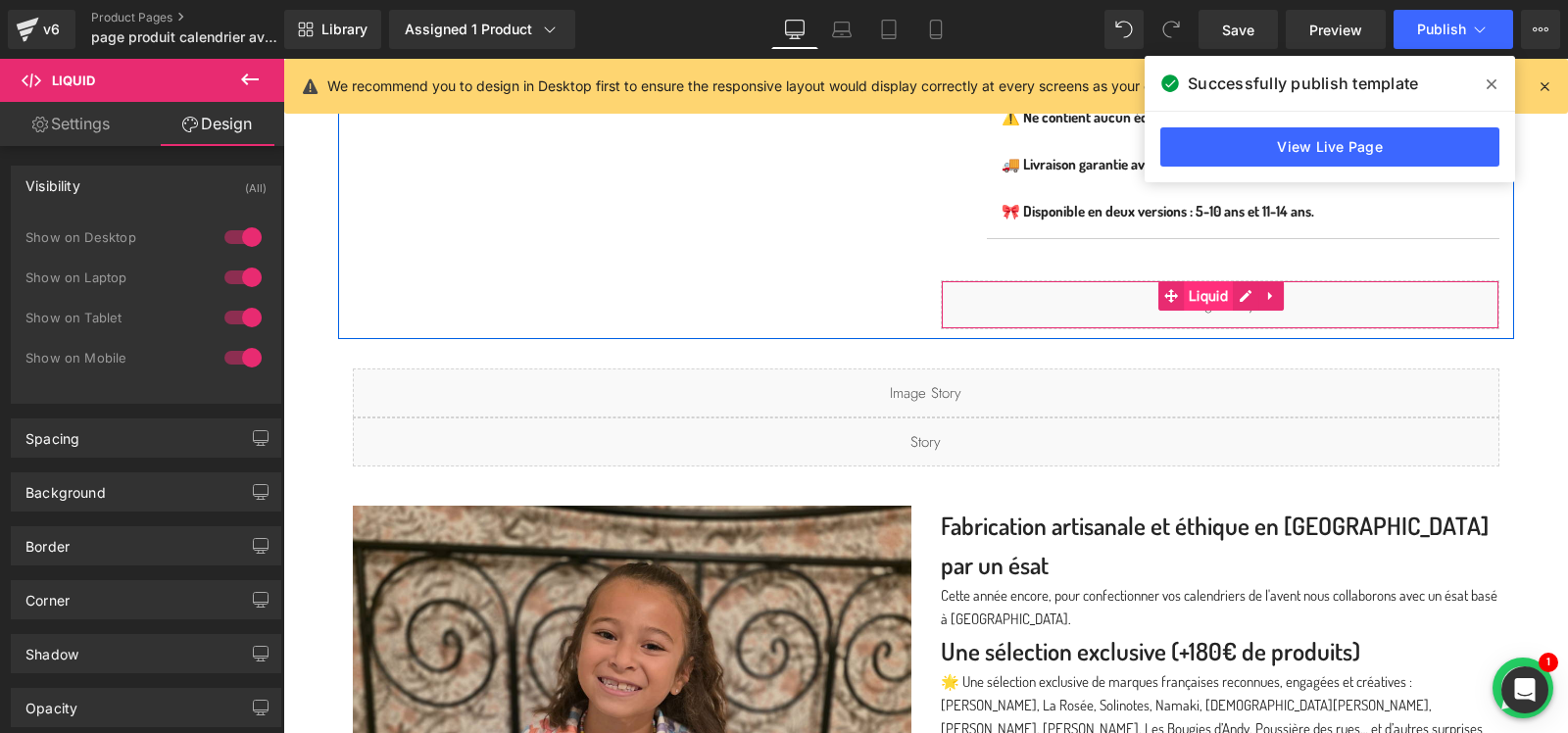
click at [1215, 287] on span "Liquid" at bounding box center [1208, 295] width 49 height 29
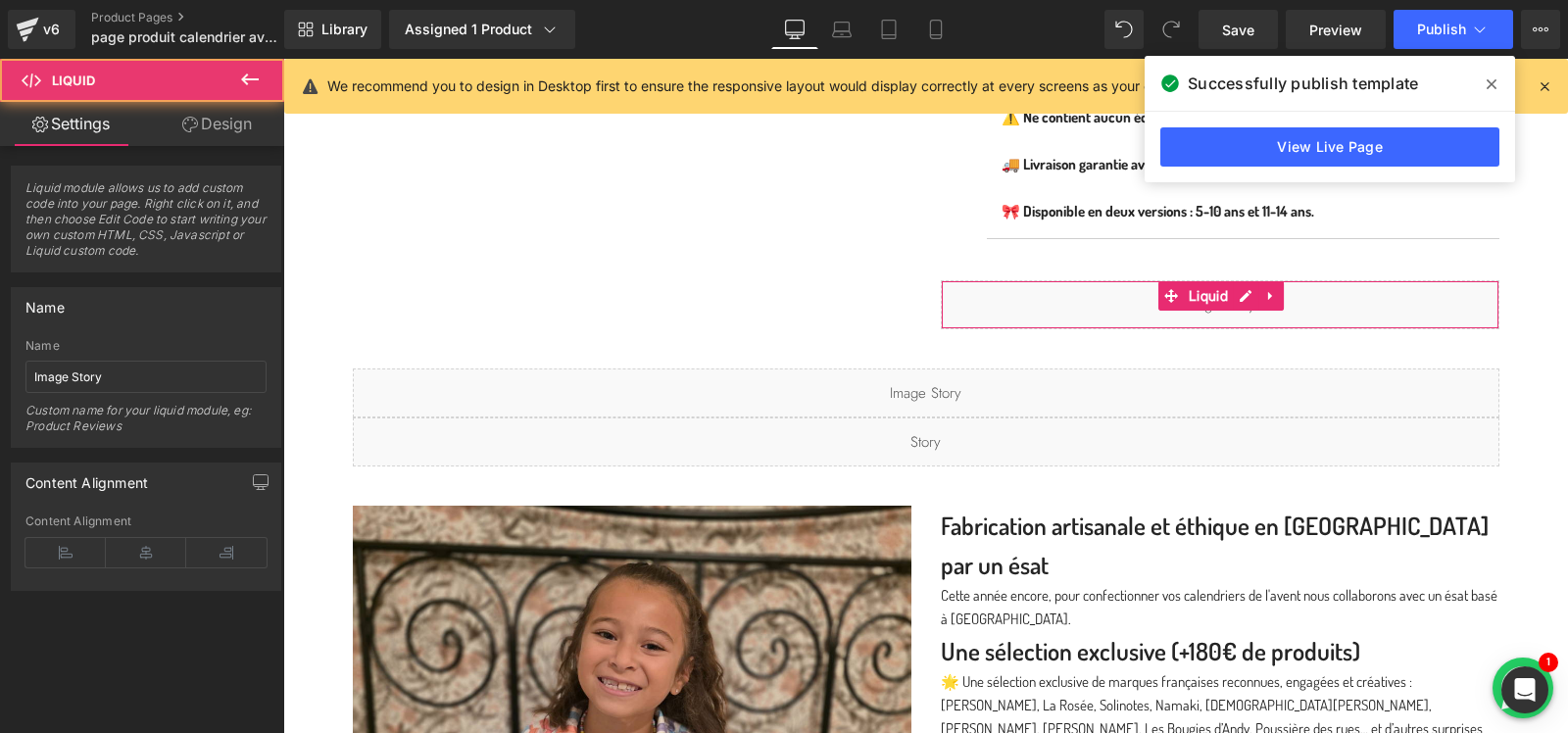
click at [224, 130] on link "Design" at bounding box center [217, 124] width 142 height 44
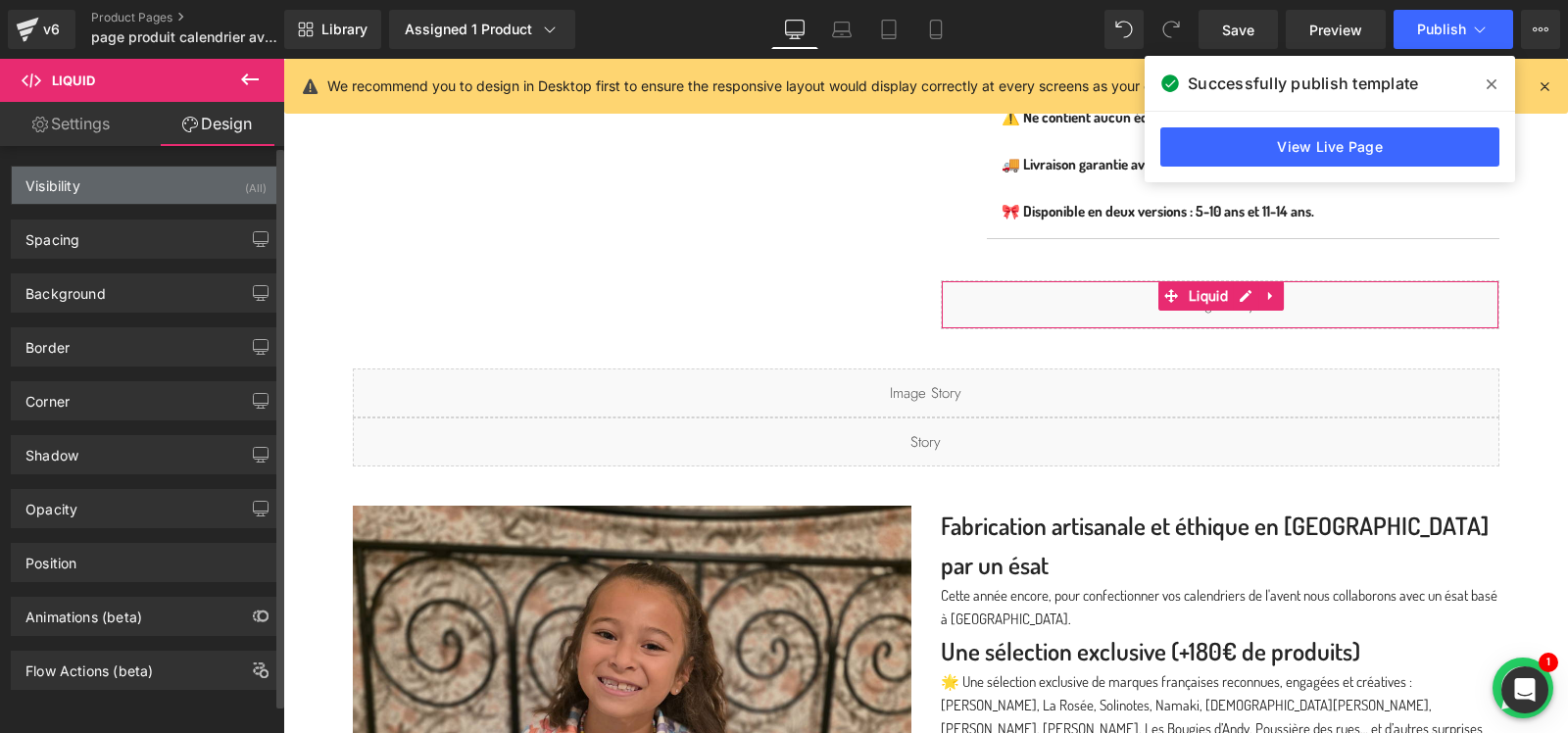
click at [245, 197] on div "(All)" at bounding box center [256, 183] width 22 height 32
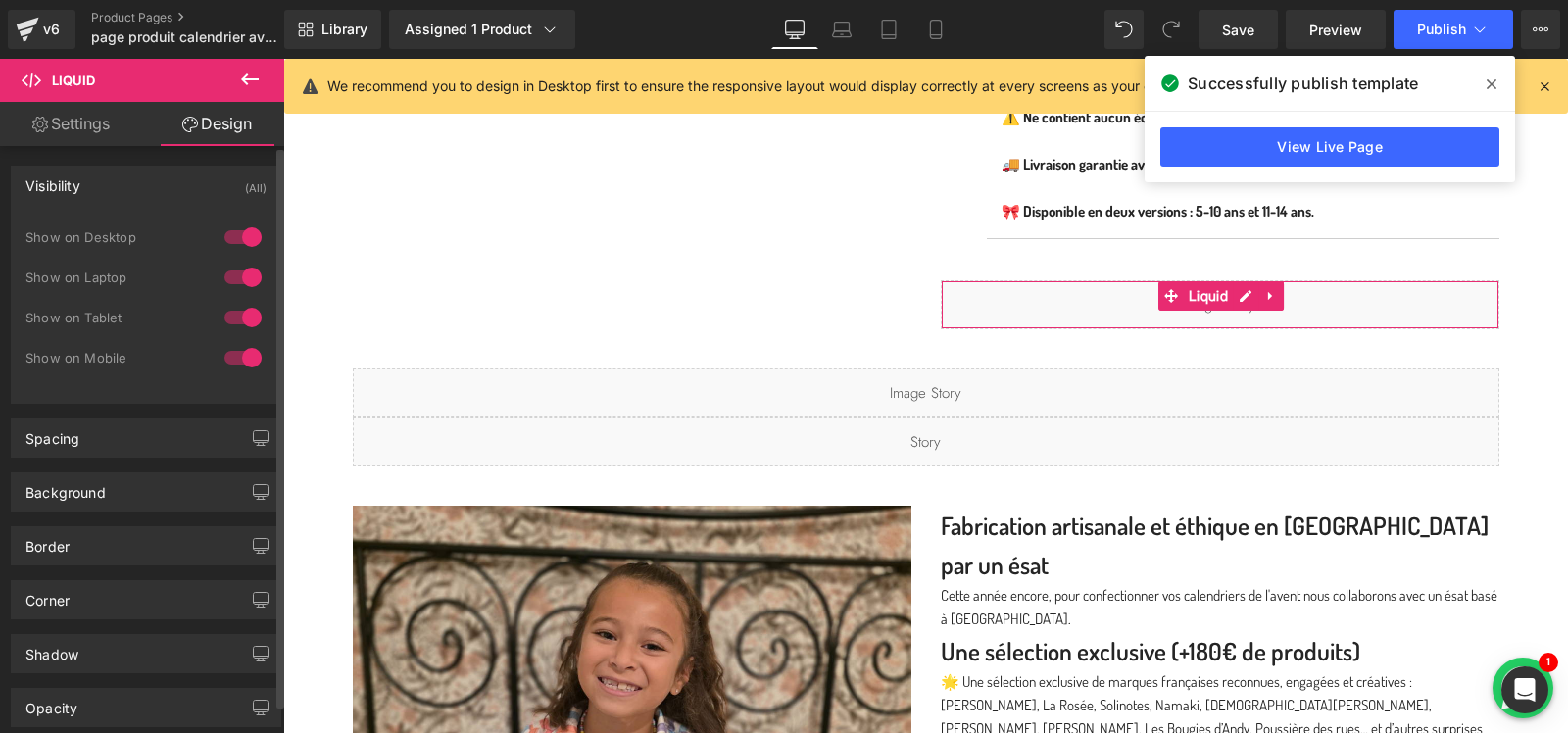
click at [244, 239] on div at bounding box center [243, 237] width 47 height 31
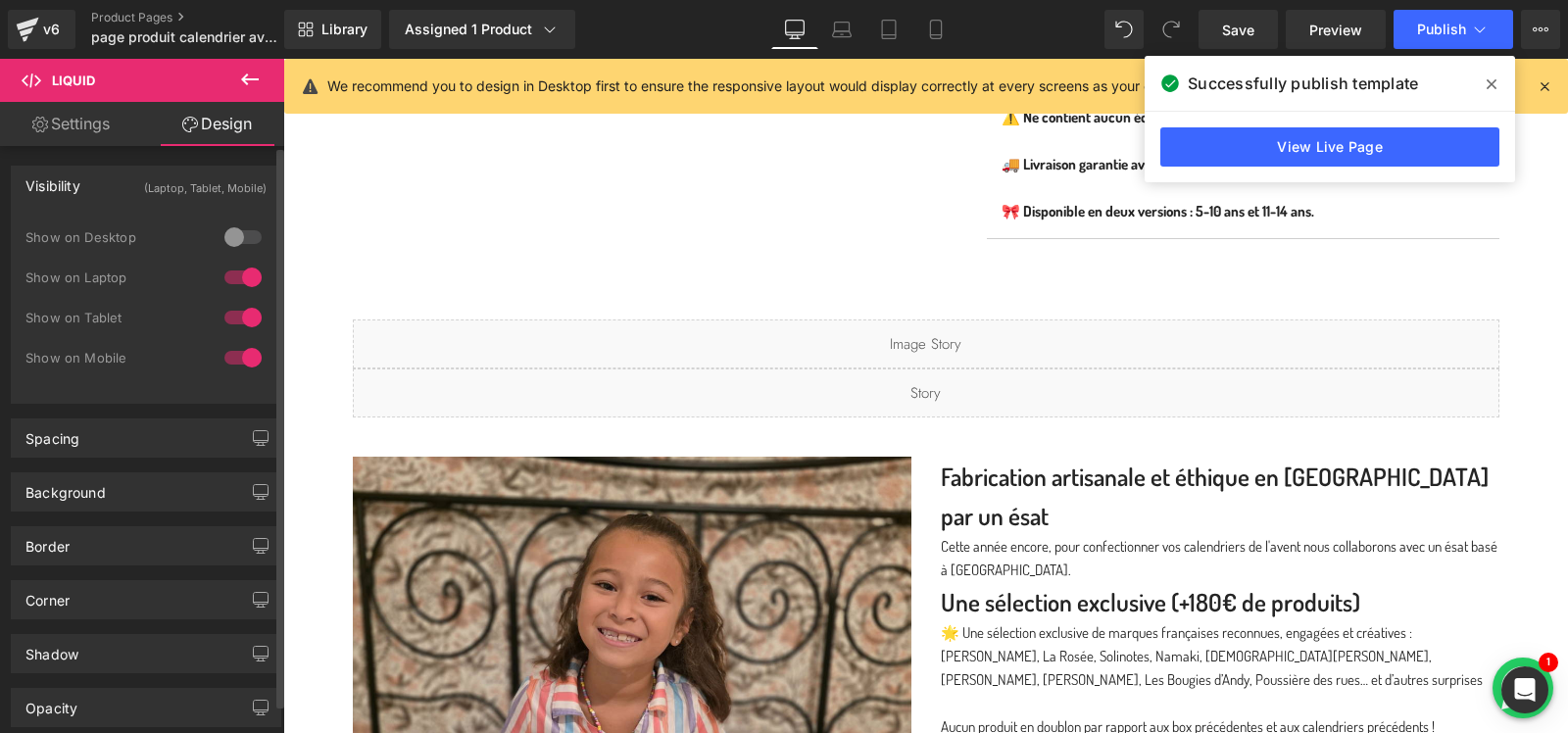
click at [250, 269] on div at bounding box center [243, 277] width 47 height 31
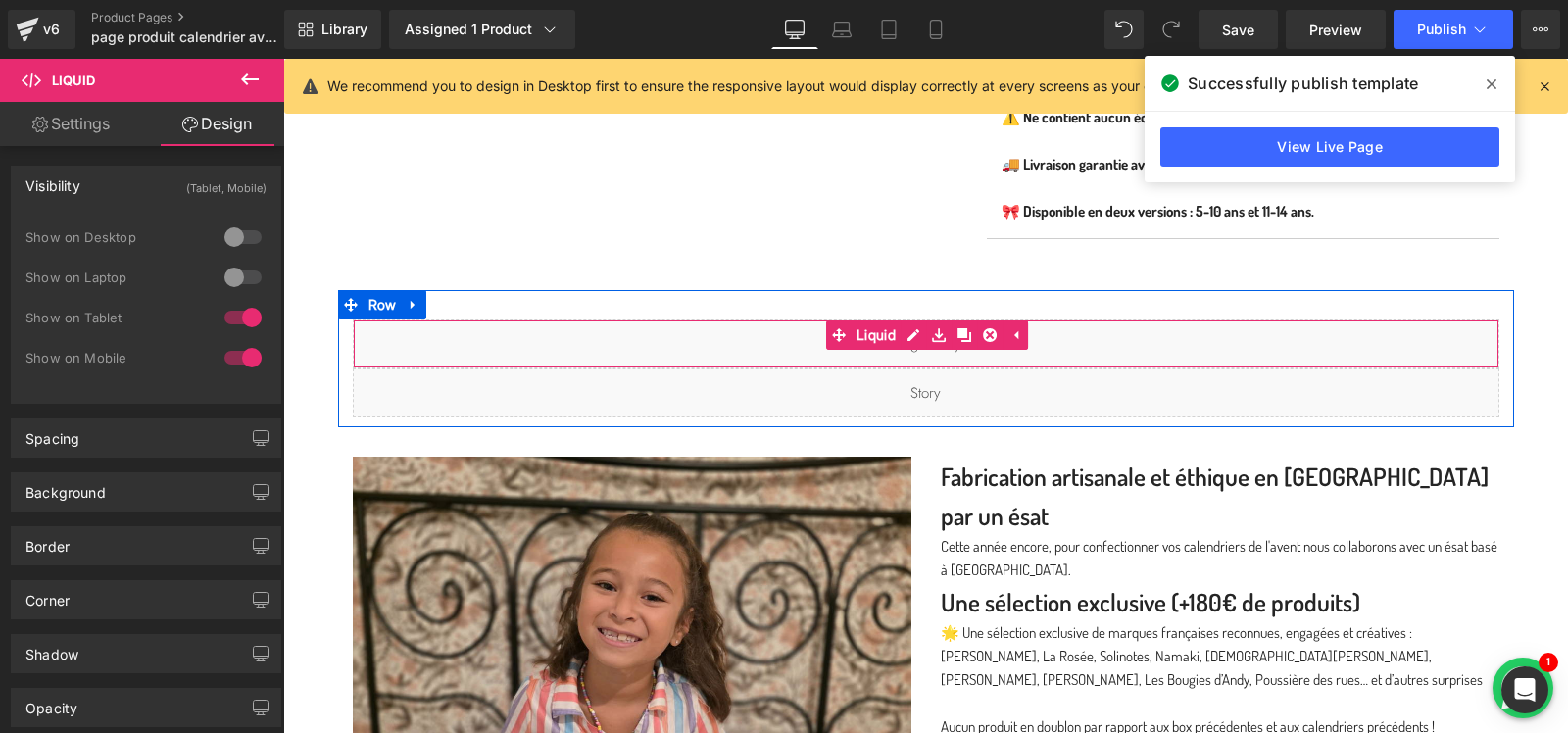
click at [770, 332] on div "Liquid" at bounding box center [926, 344] width 1147 height 49
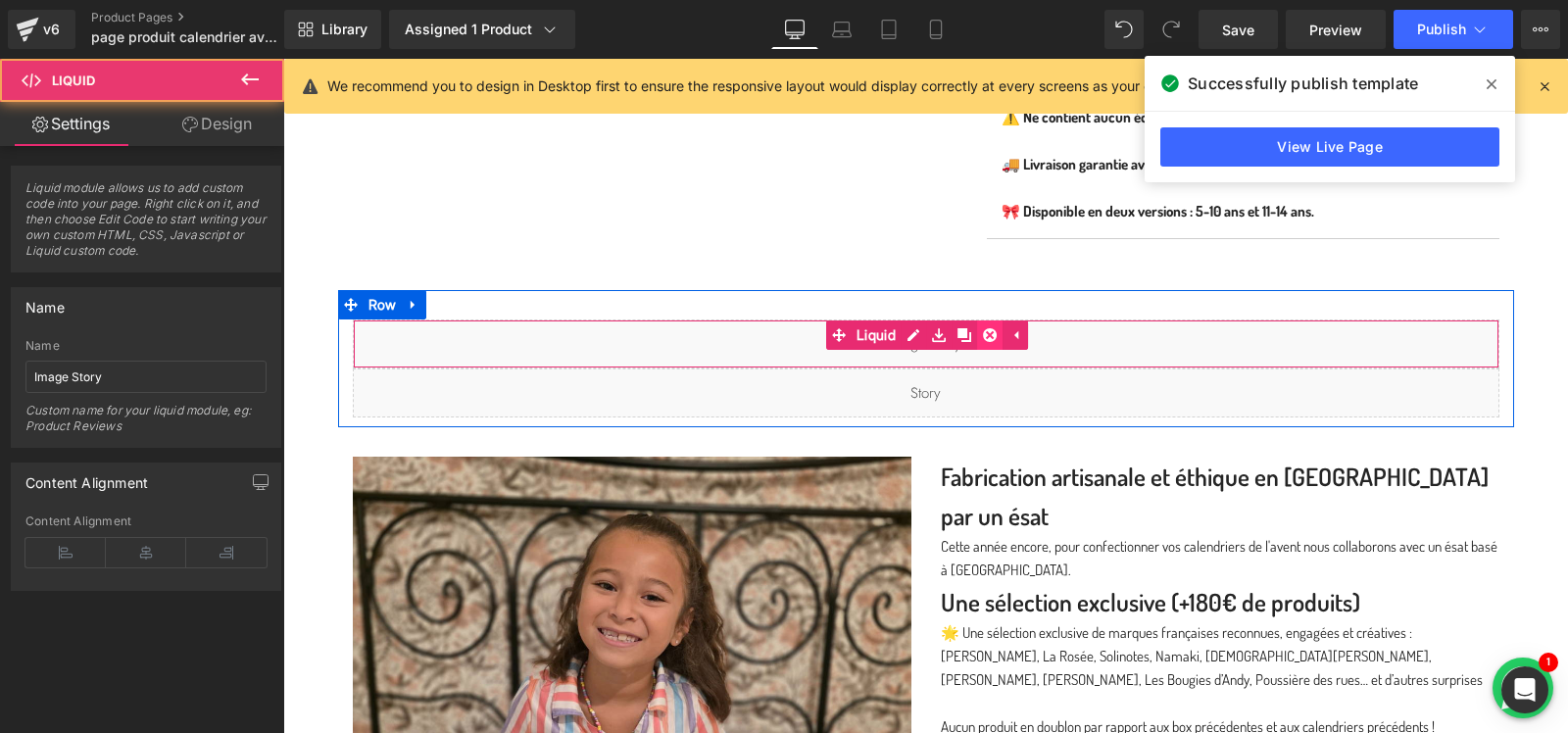
click at [994, 328] on icon at bounding box center [990, 335] width 14 height 14
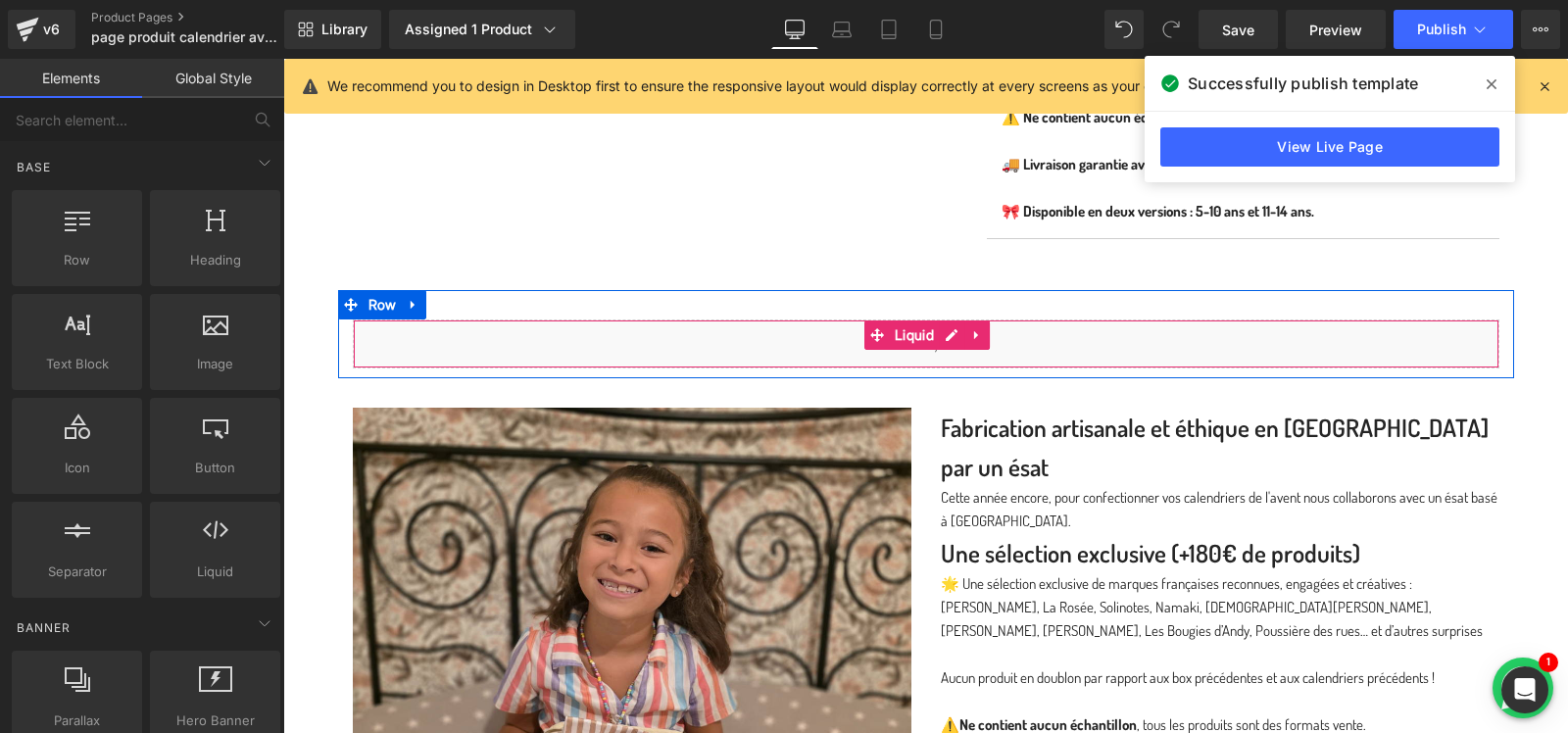
click at [1083, 354] on div "Liquid" at bounding box center [926, 344] width 1147 height 49
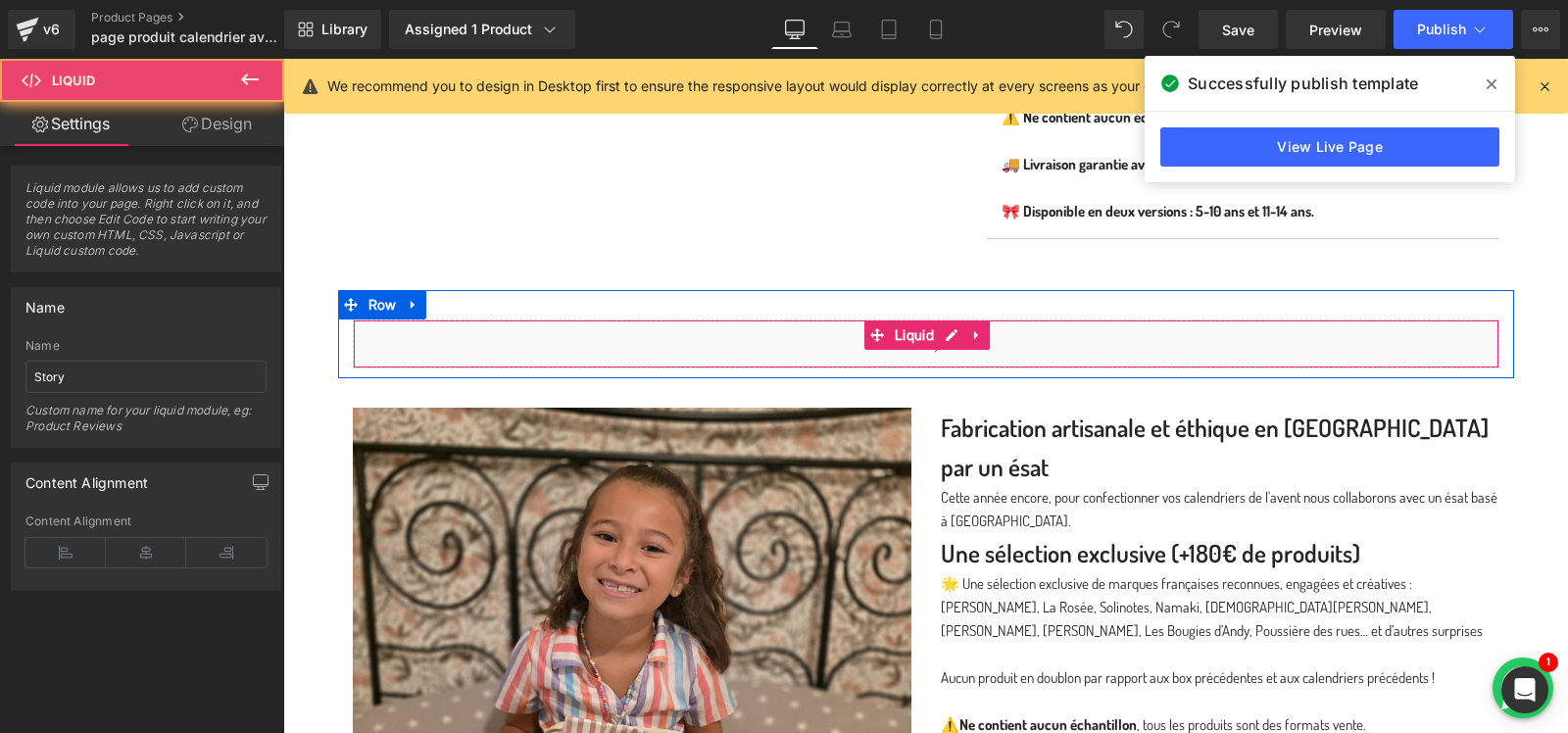
click at [1059, 329] on div "Liquid" at bounding box center [926, 344] width 1147 height 49
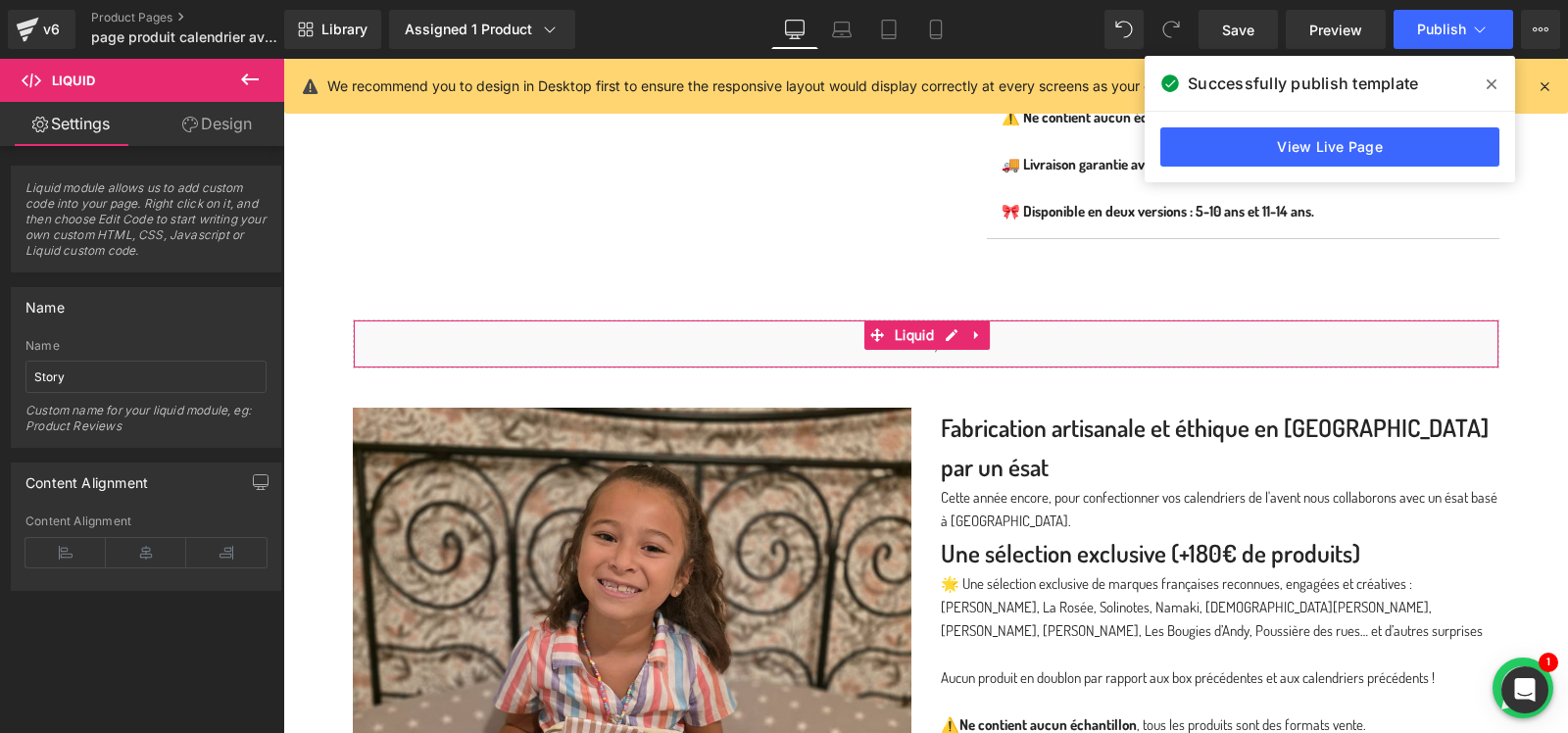
click at [222, 126] on link "Design" at bounding box center [217, 124] width 142 height 44
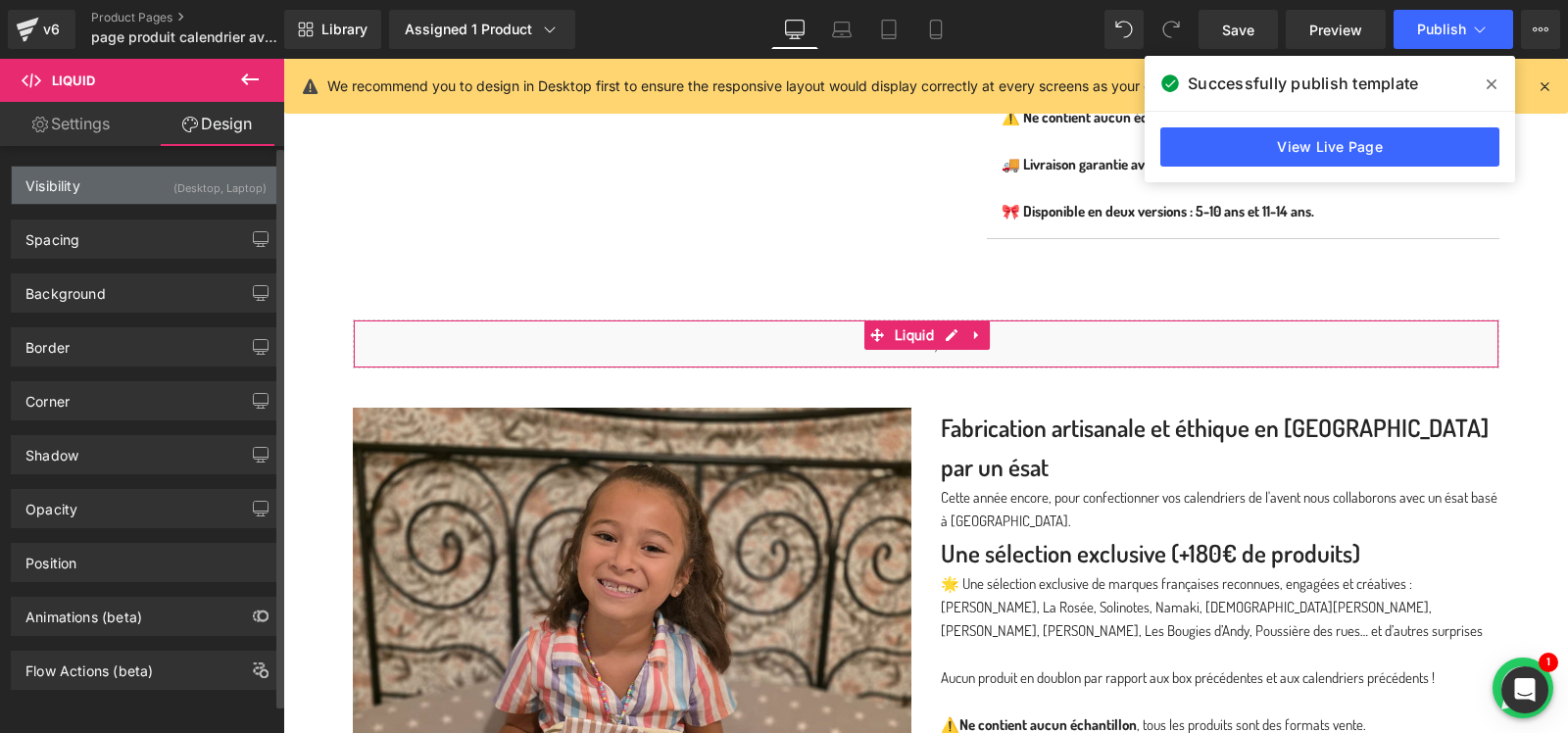
click at [232, 183] on div "(Desktop, Laptop)" at bounding box center [219, 183] width 93 height 32
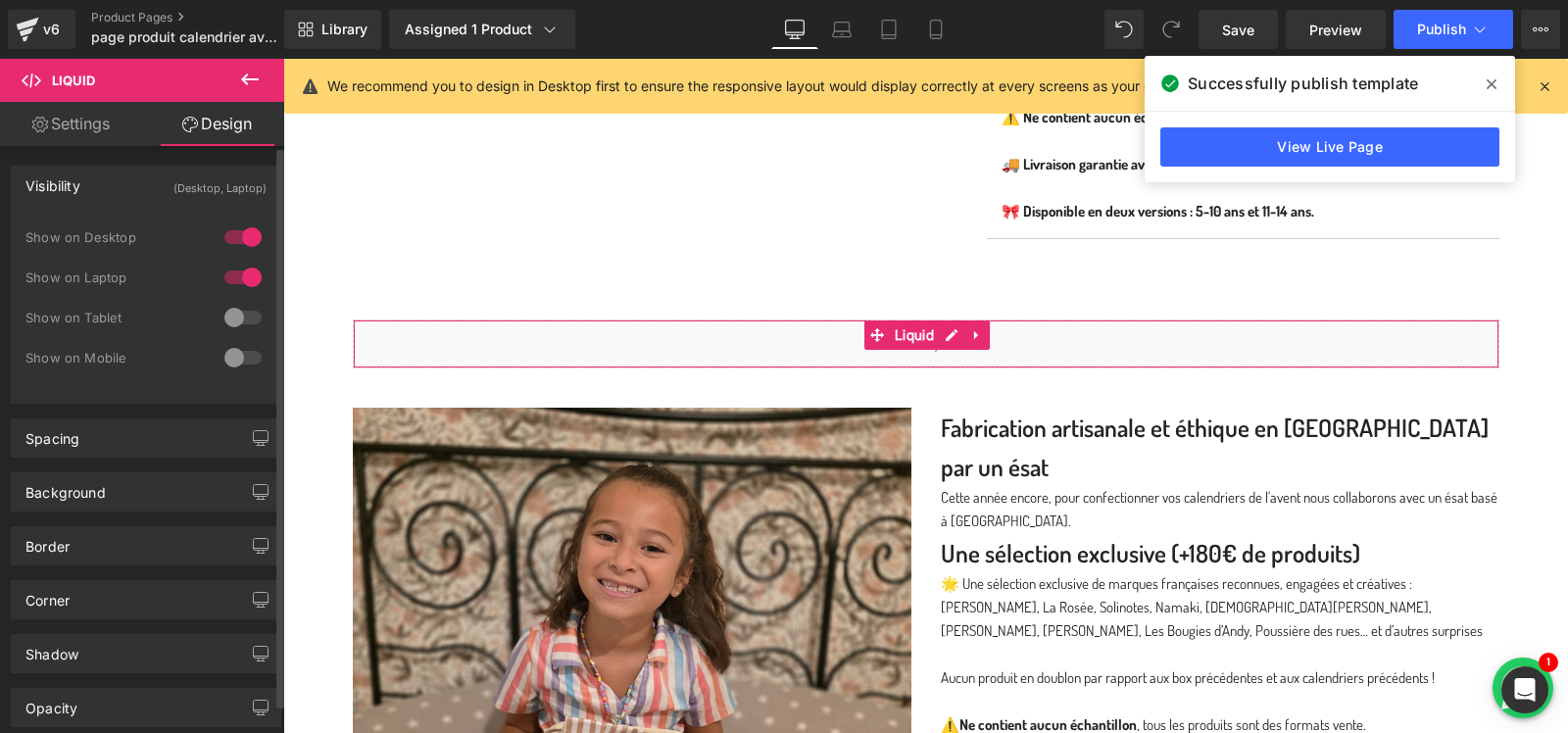
click at [228, 310] on div at bounding box center [243, 317] width 47 height 31
click at [228, 355] on div at bounding box center [243, 357] width 47 height 31
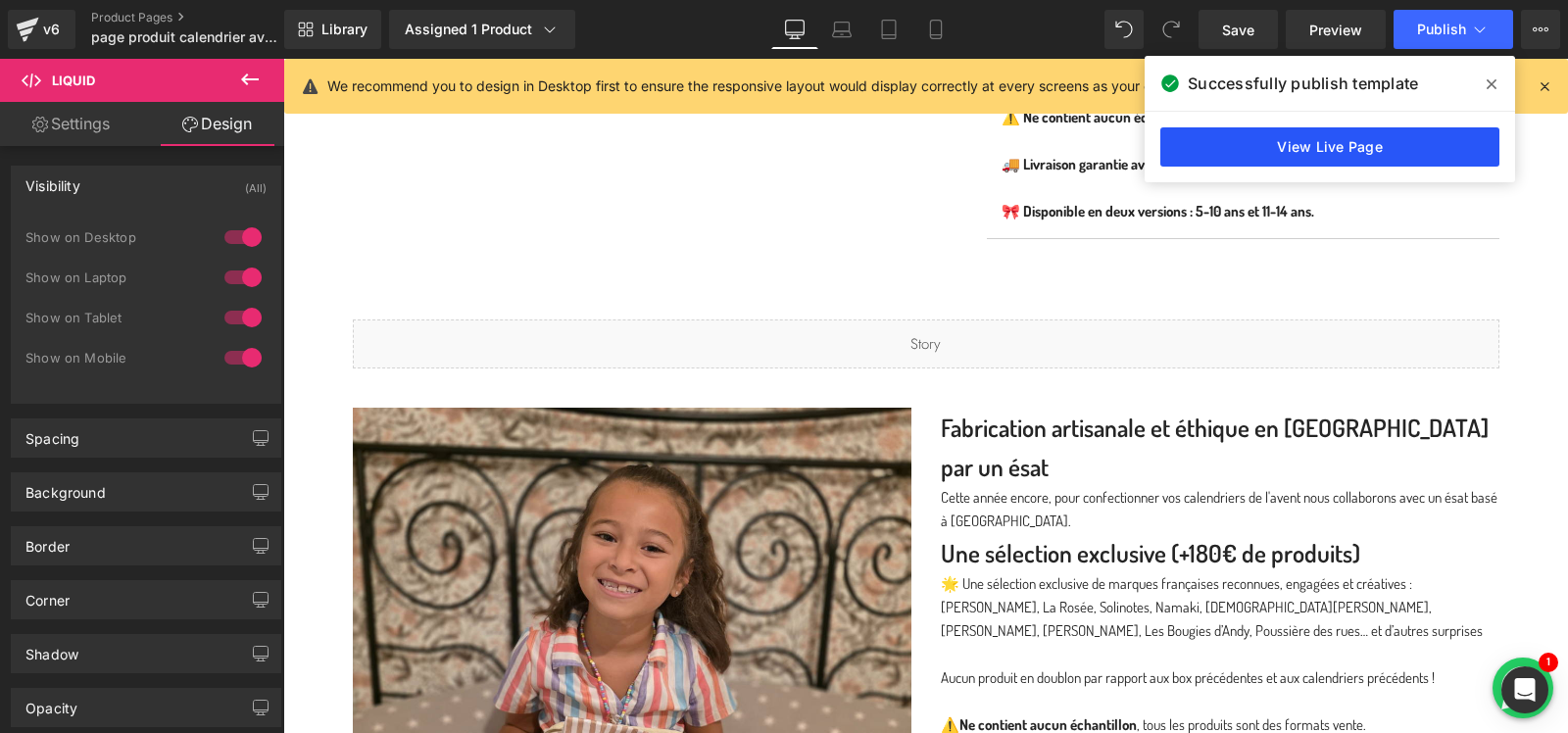
click at [1249, 143] on link "View Live Page" at bounding box center [1329, 146] width 339 height 39
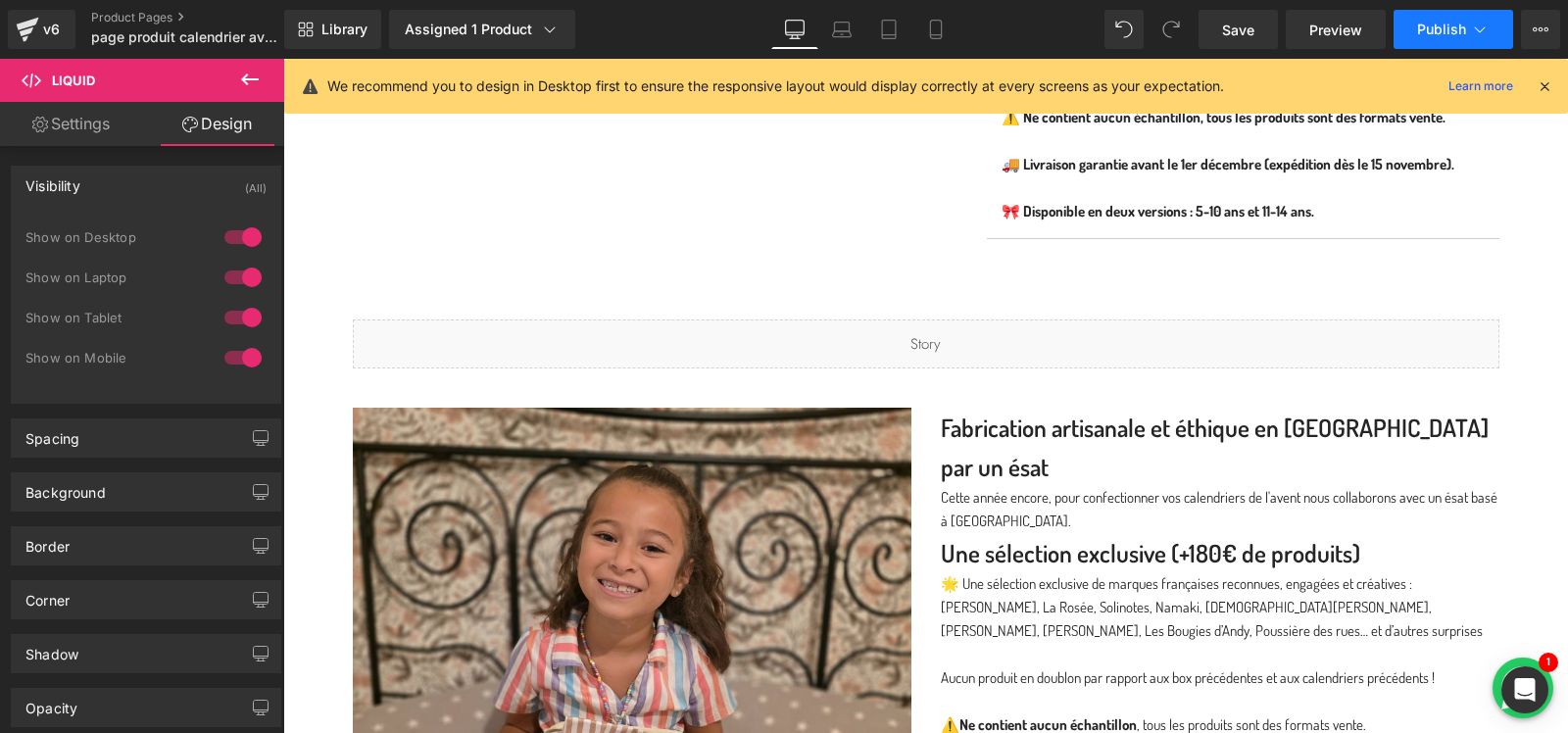
click at [1471, 32] on icon at bounding box center [1480, 30] width 20 height 20
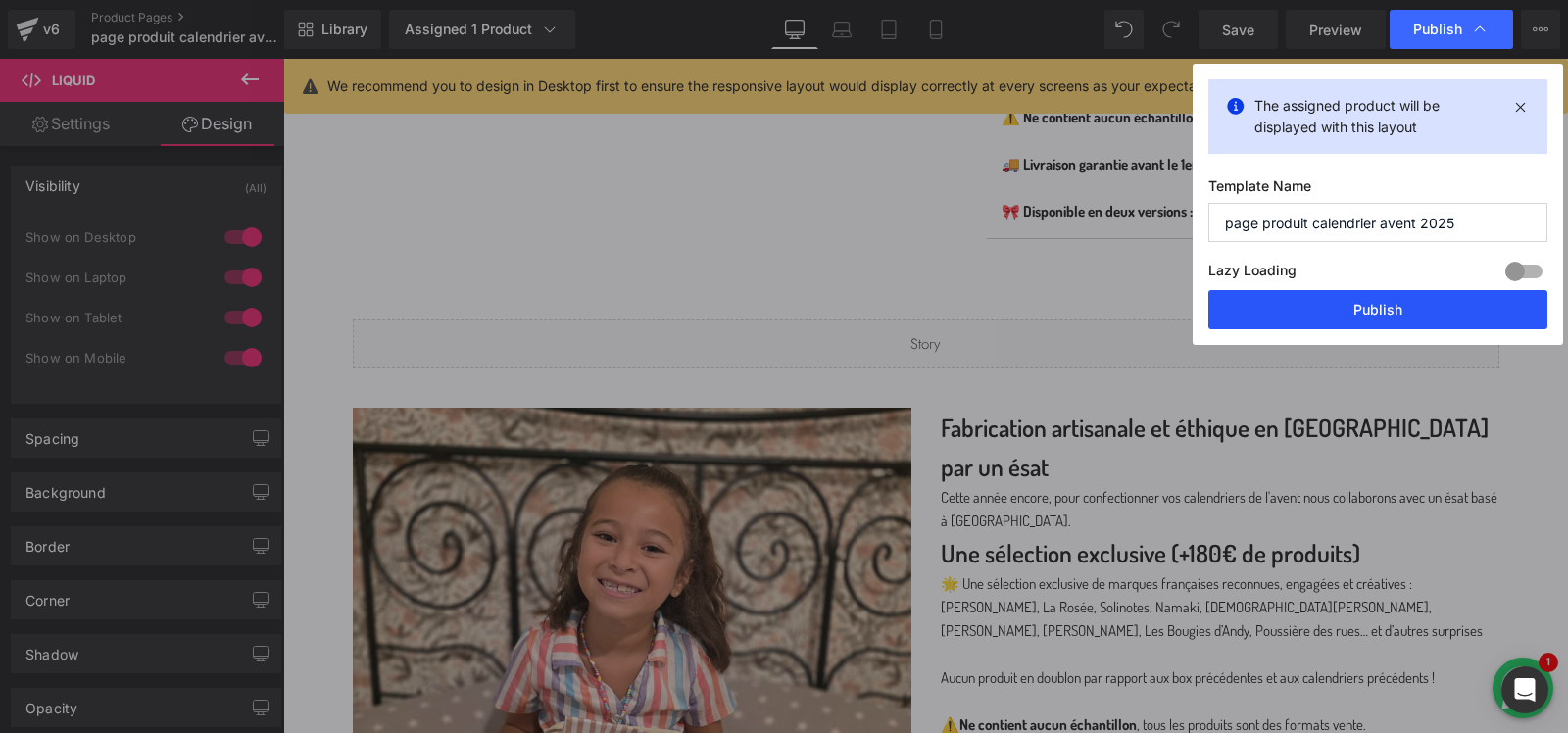
click at [1373, 319] on button "Publish" at bounding box center [1377, 309] width 339 height 39
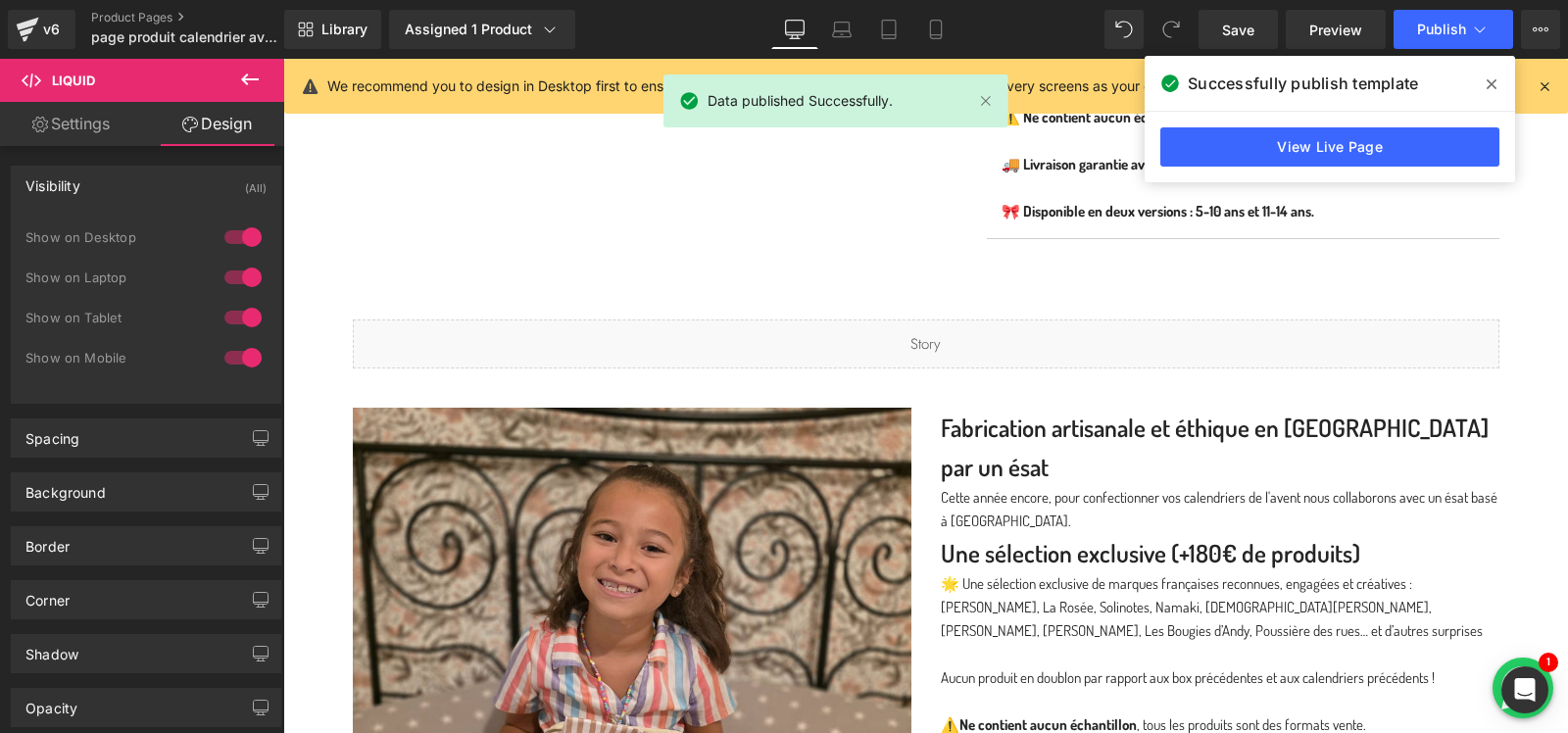
click at [1492, 83] on icon at bounding box center [1492, 84] width 10 height 10
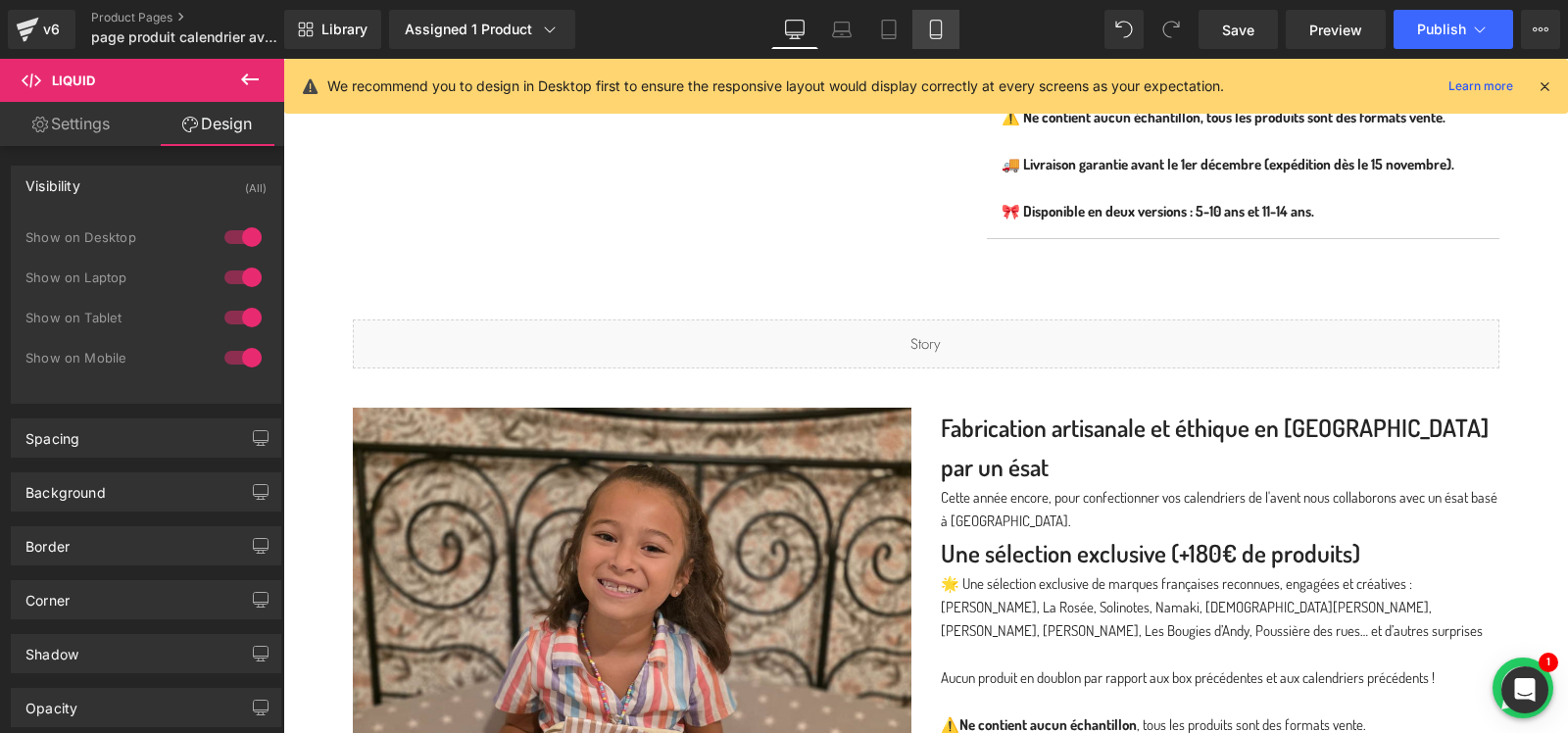
click at [935, 32] on icon at bounding box center [936, 30] width 20 height 20
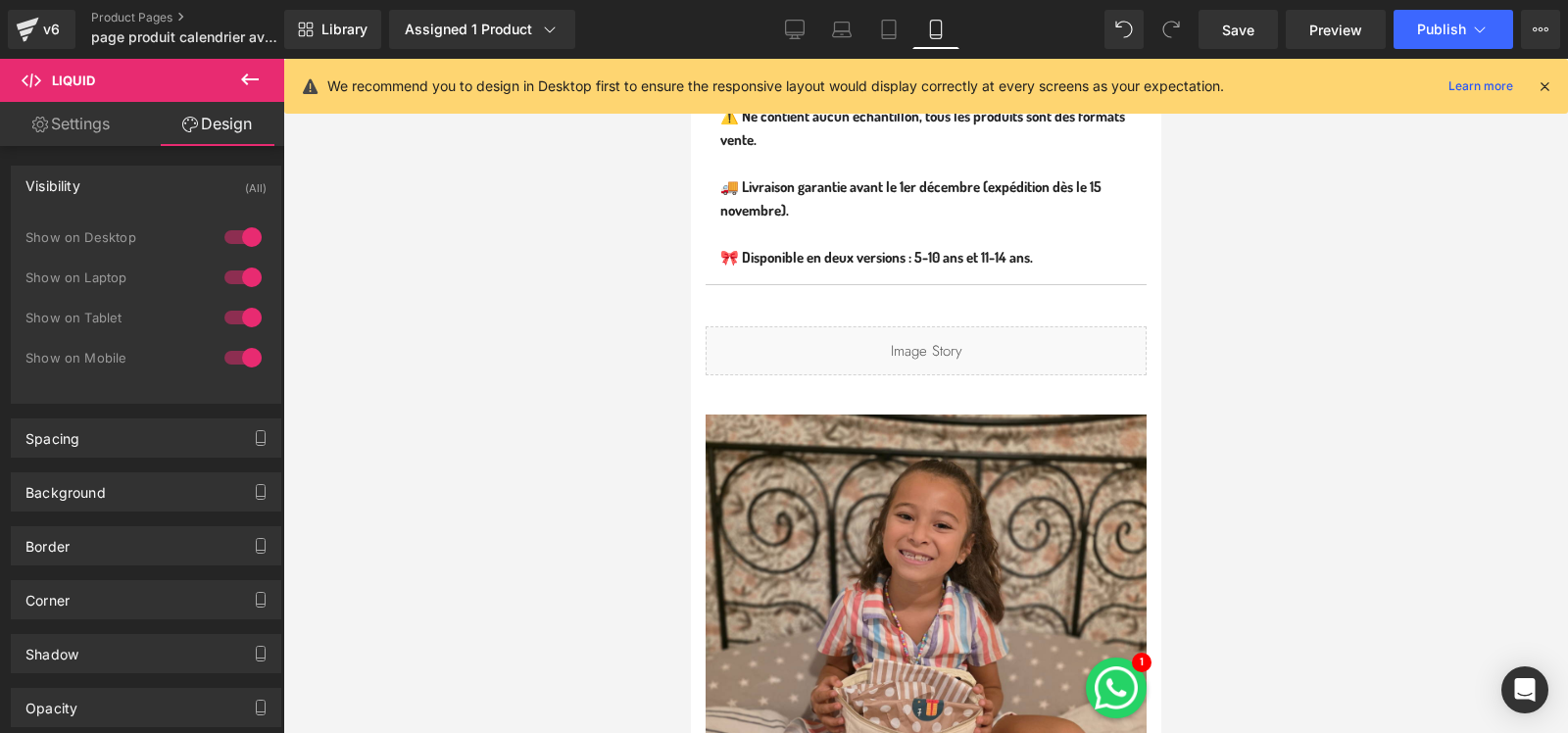
scroll to position [1801, 0]
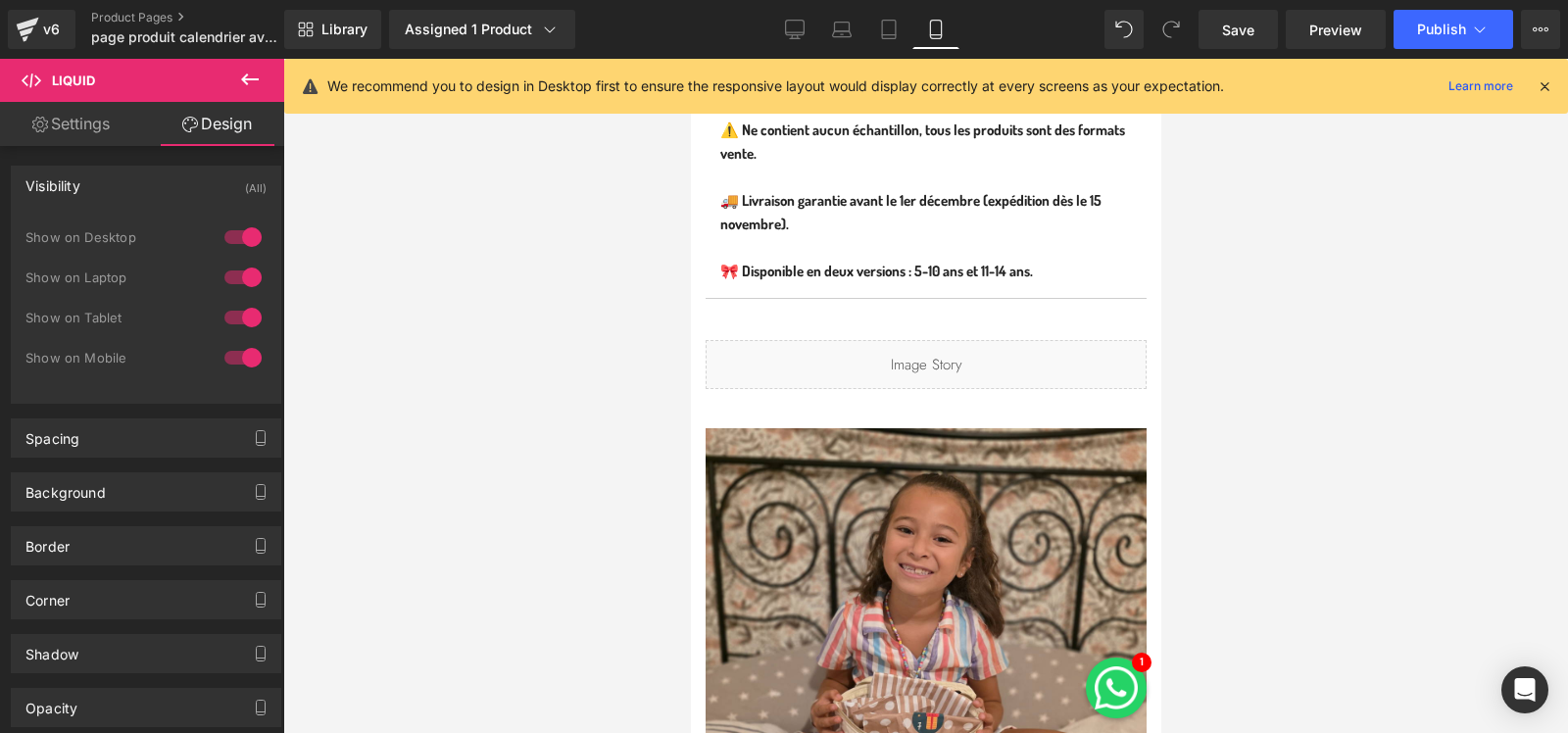
click at [1039, 360] on div "Liquid" at bounding box center [925, 364] width 441 height 49
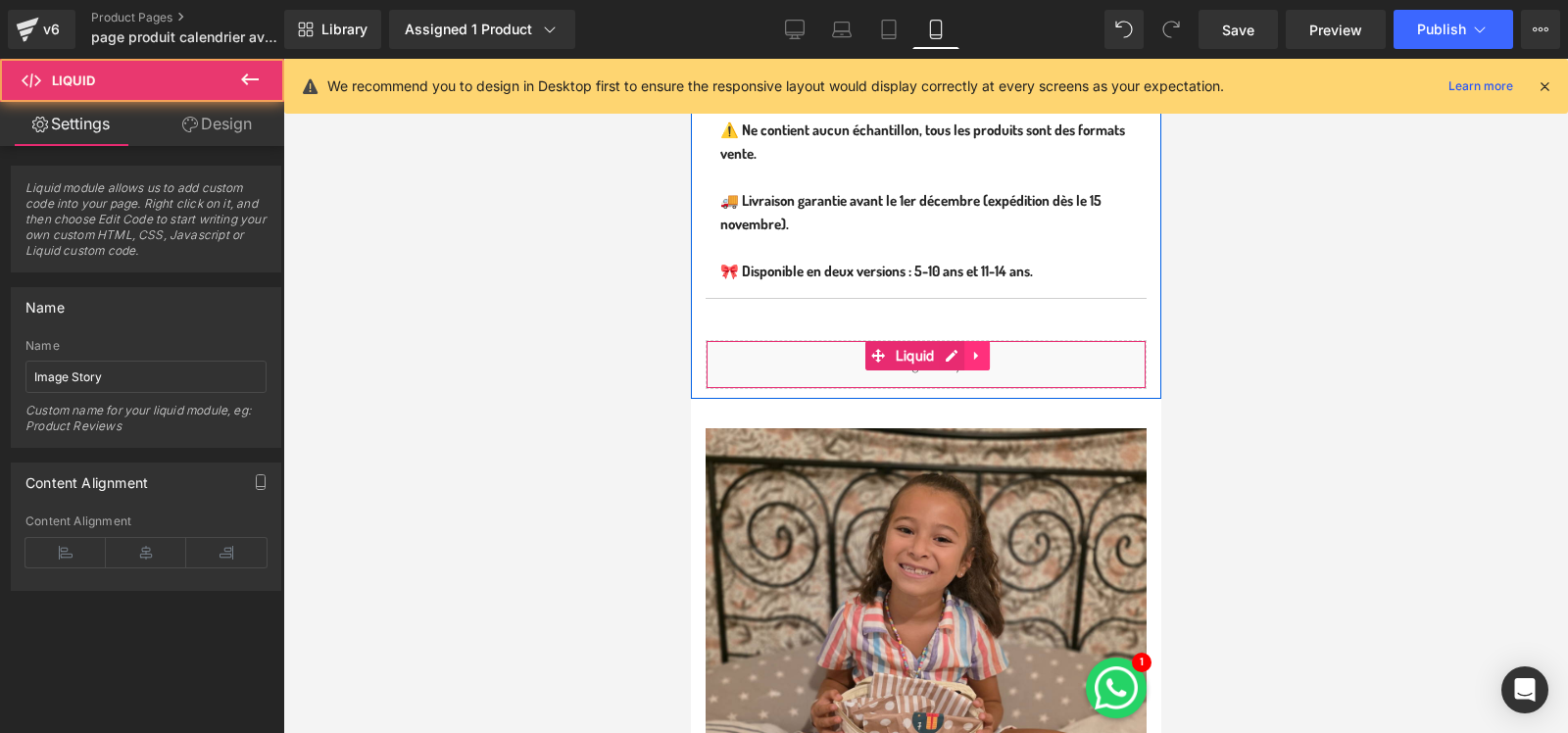
click at [975, 352] on icon at bounding box center [975, 356] width 4 height 9
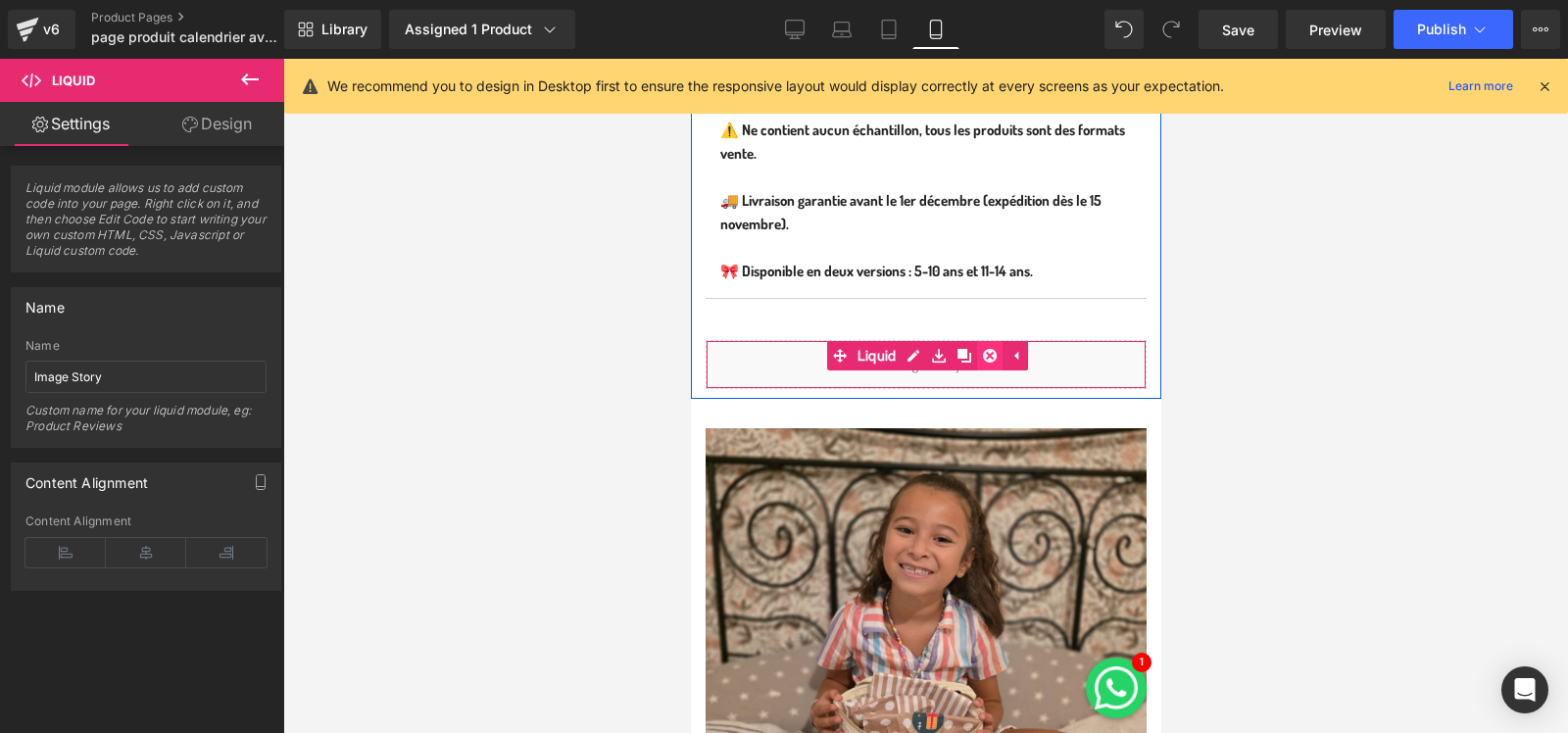
click at [990, 349] on icon at bounding box center [989, 356] width 14 height 14
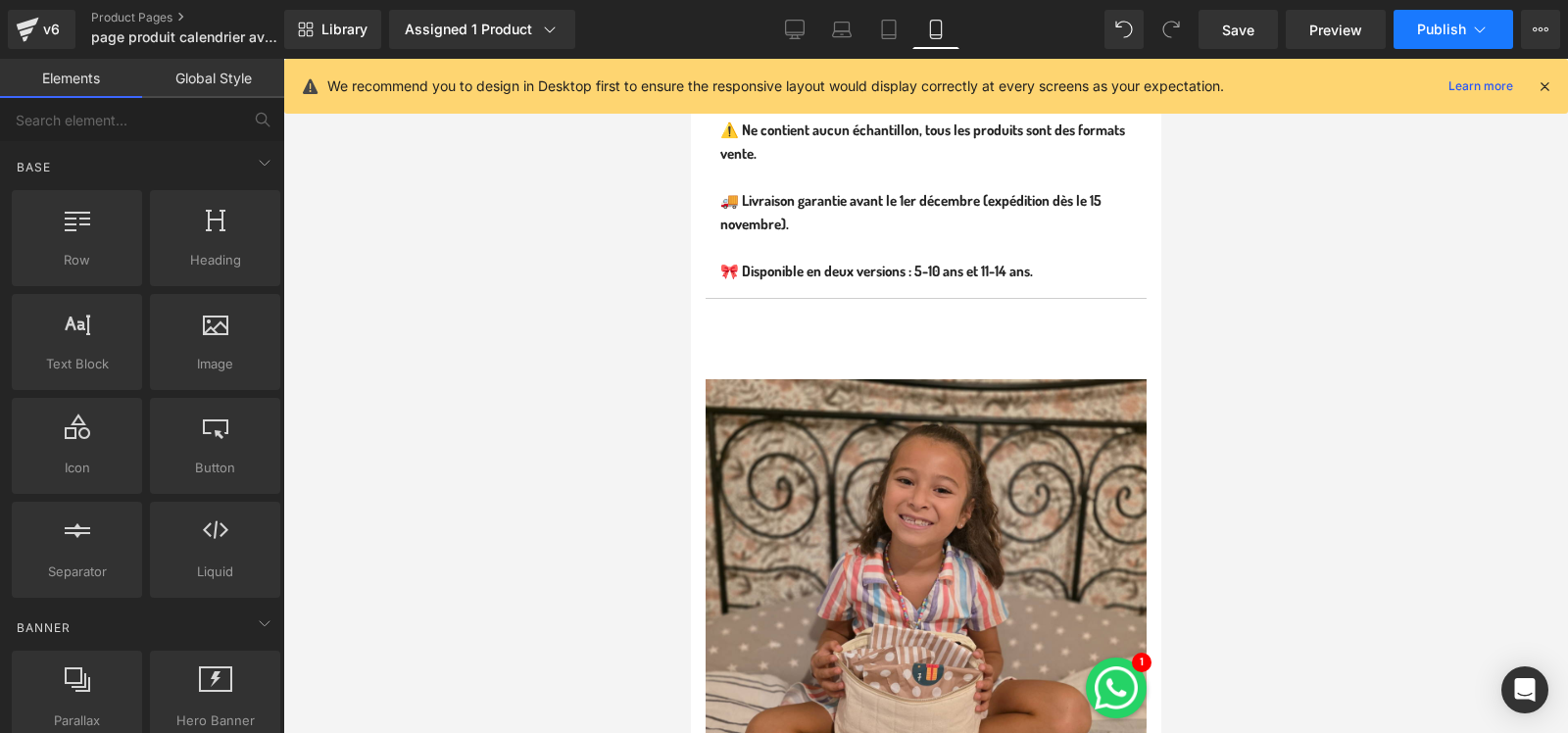
click at [1432, 34] on span "Publish" at bounding box center [1441, 30] width 49 height 16
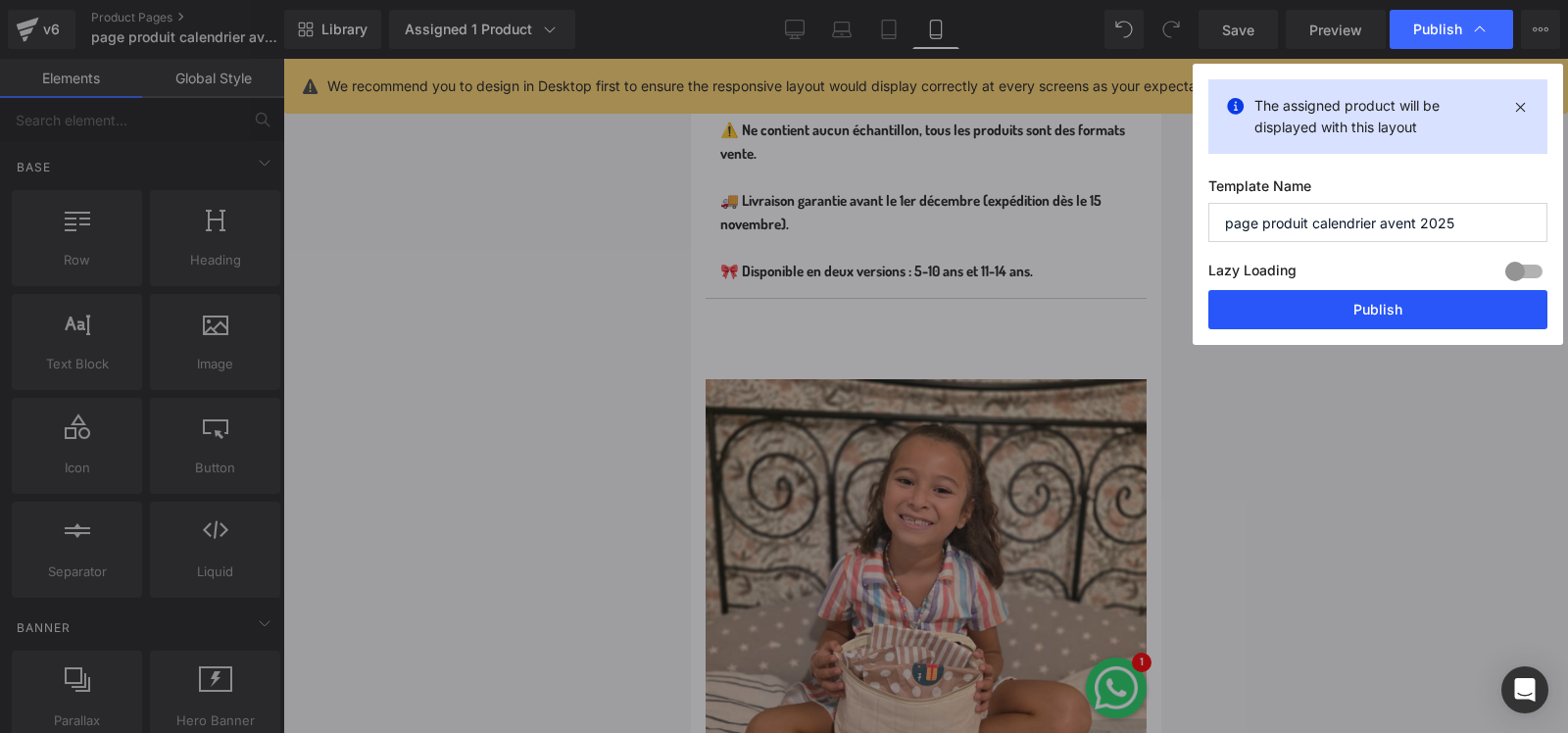
click at [1357, 298] on button "Publish" at bounding box center [1377, 309] width 339 height 39
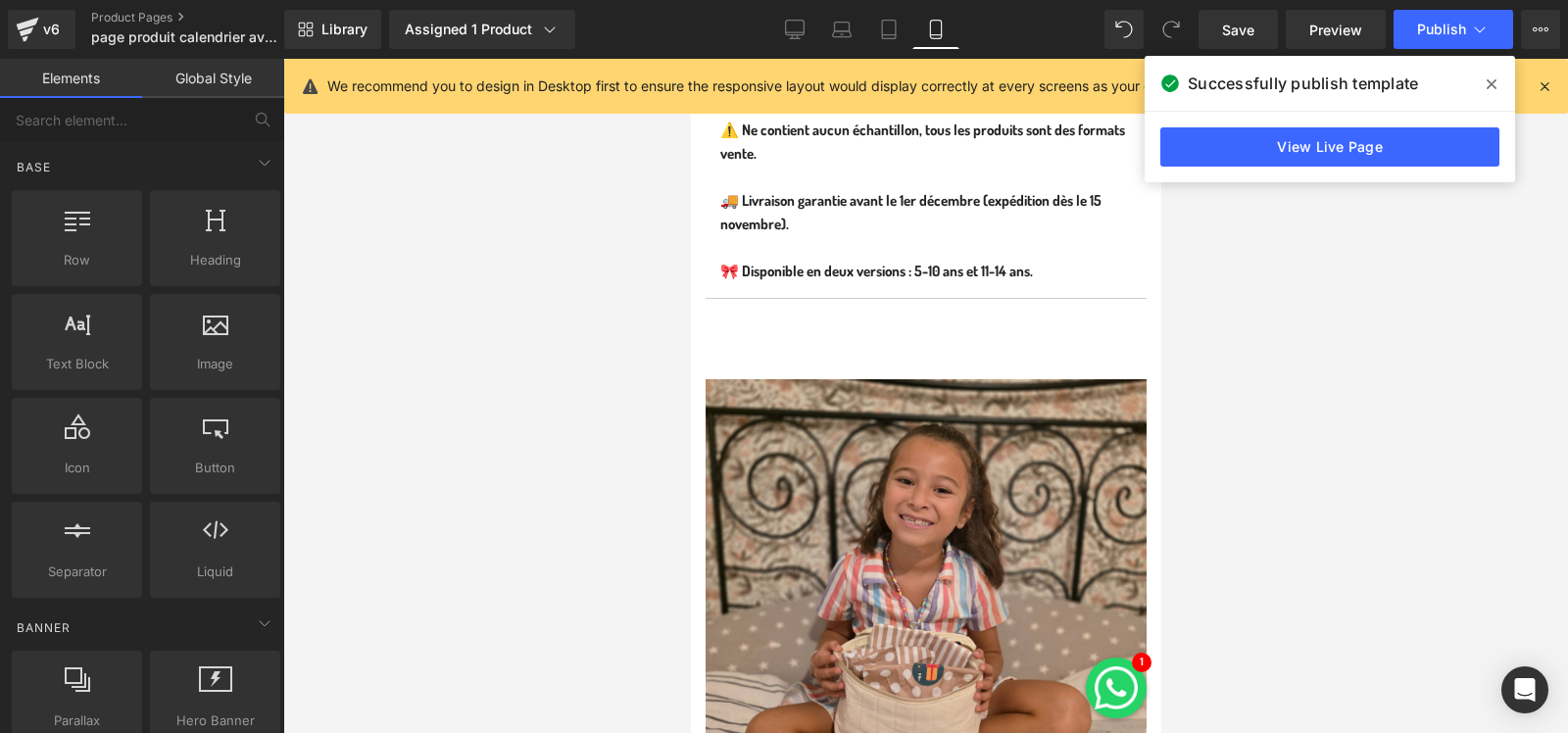
click at [1484, 74] on span at bounding box center [1491, 84] width 31 height 31
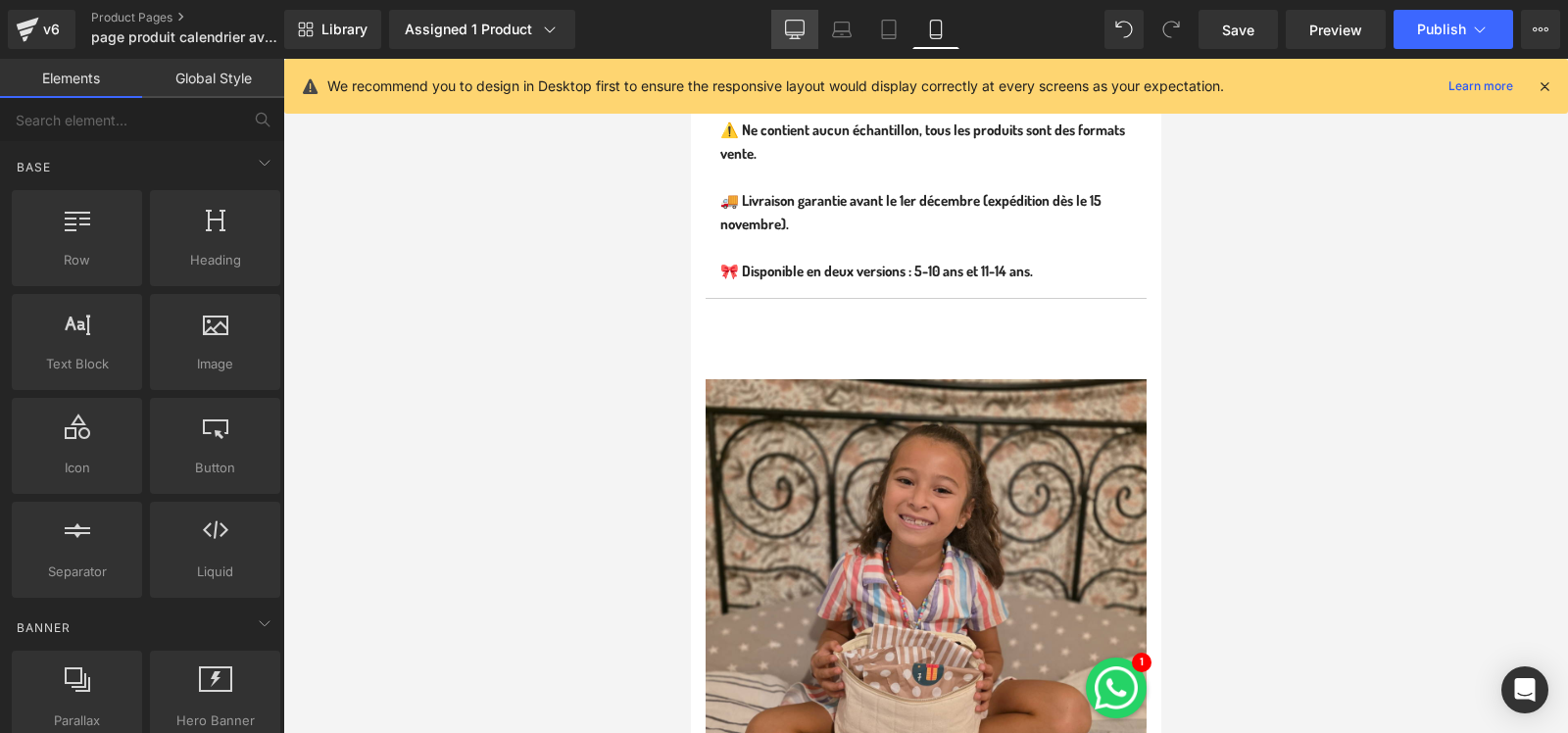
click at [797, 35] on icon at bounding box center [795, 30] width 20 height 20
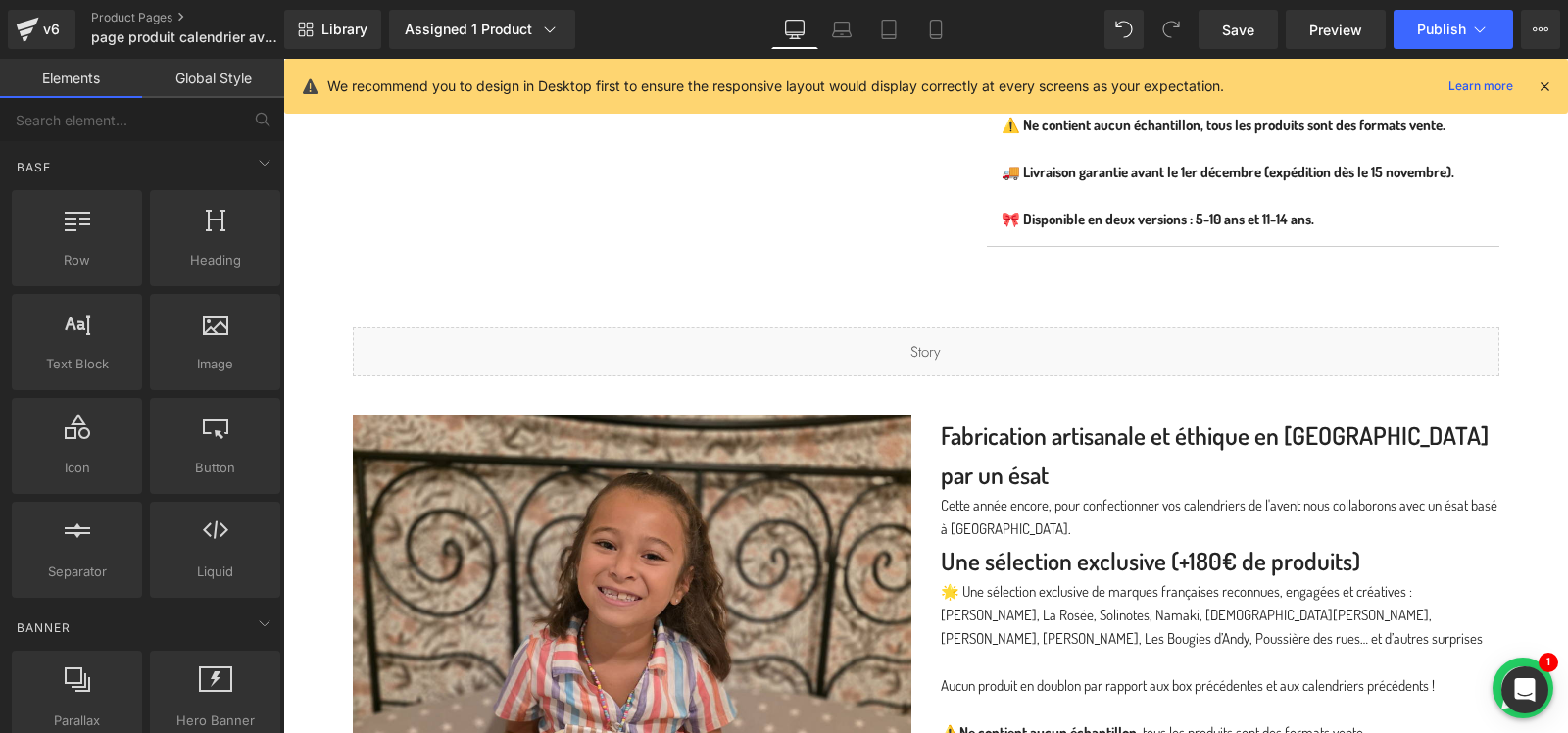
scroll to position [1257, 0]
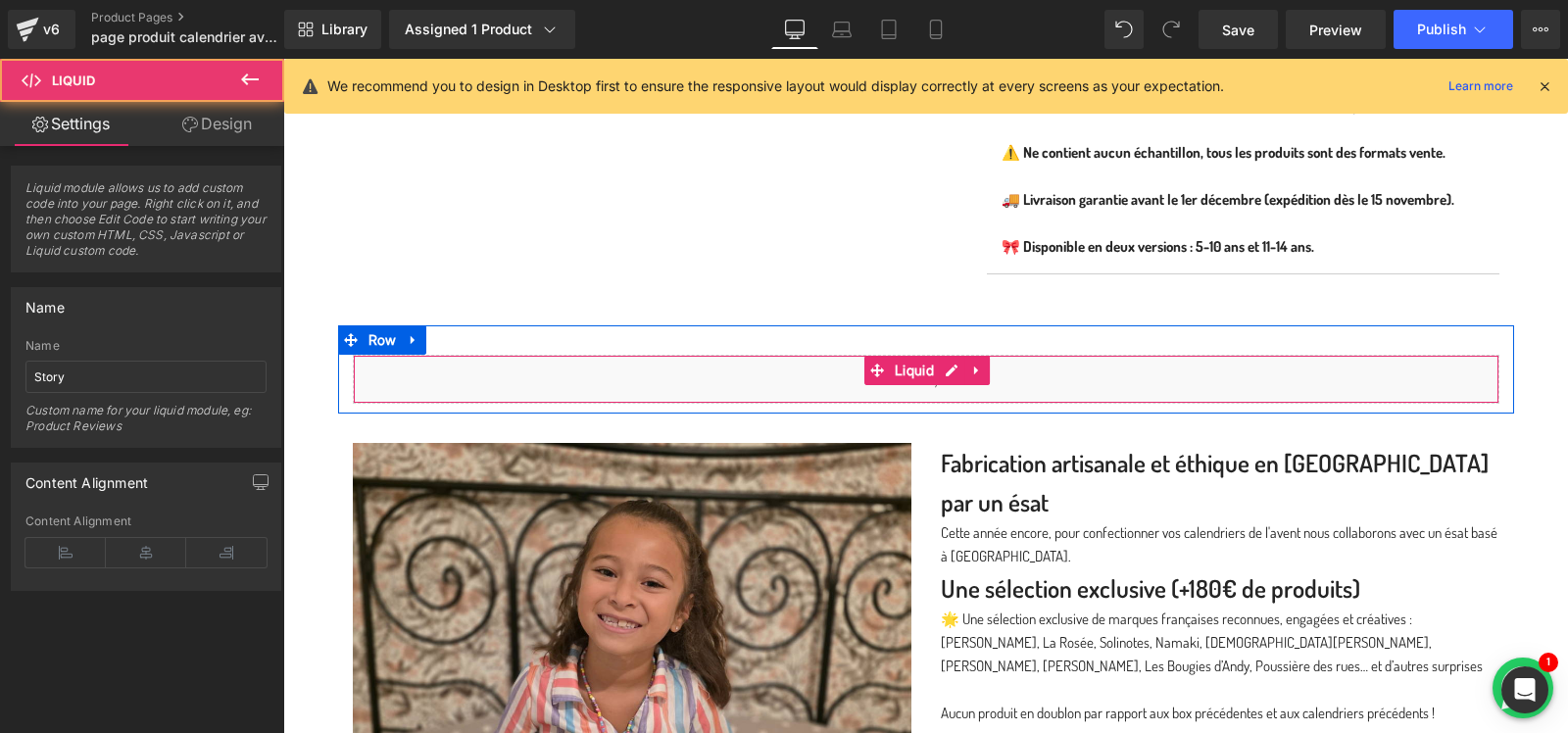
click at [759, 375] on div "Liquid" at bounding box center [926, 379] width 1147 height 49
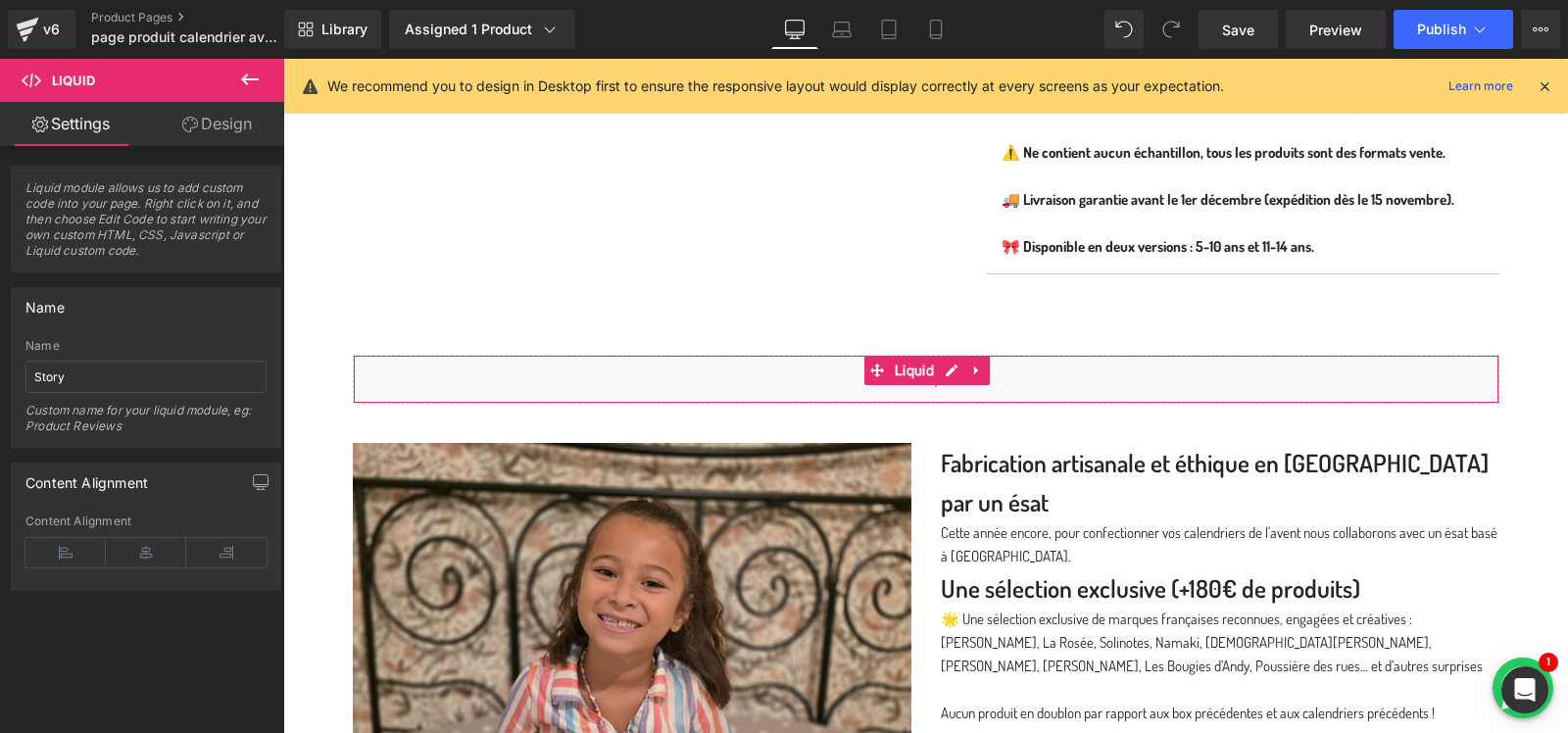
click at [233, 119] on link "Design" at bounding box center [217, 124] width 142 height 44
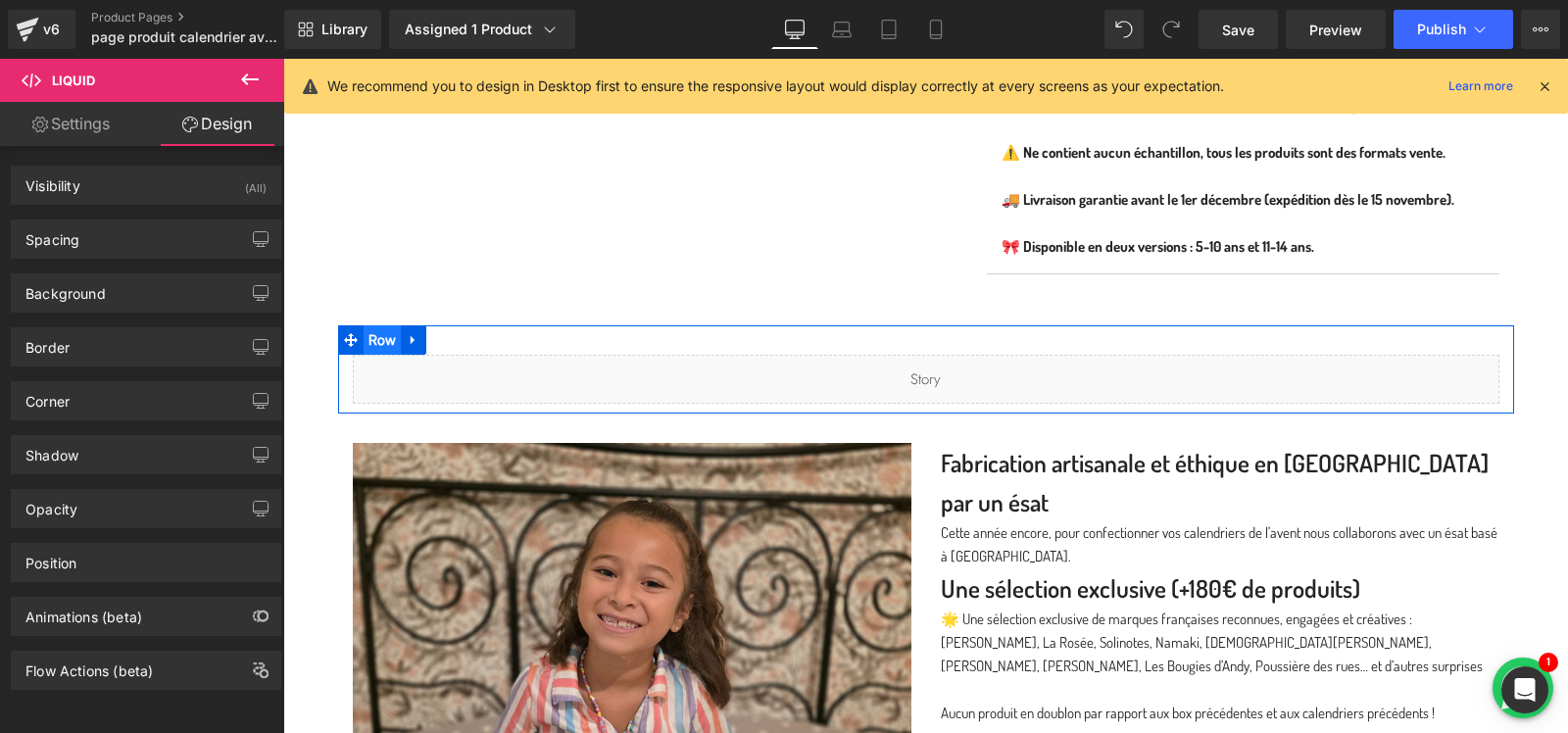
click at [384, 333] on span "Row" at bounding box center [383, 339] width 38 height 29
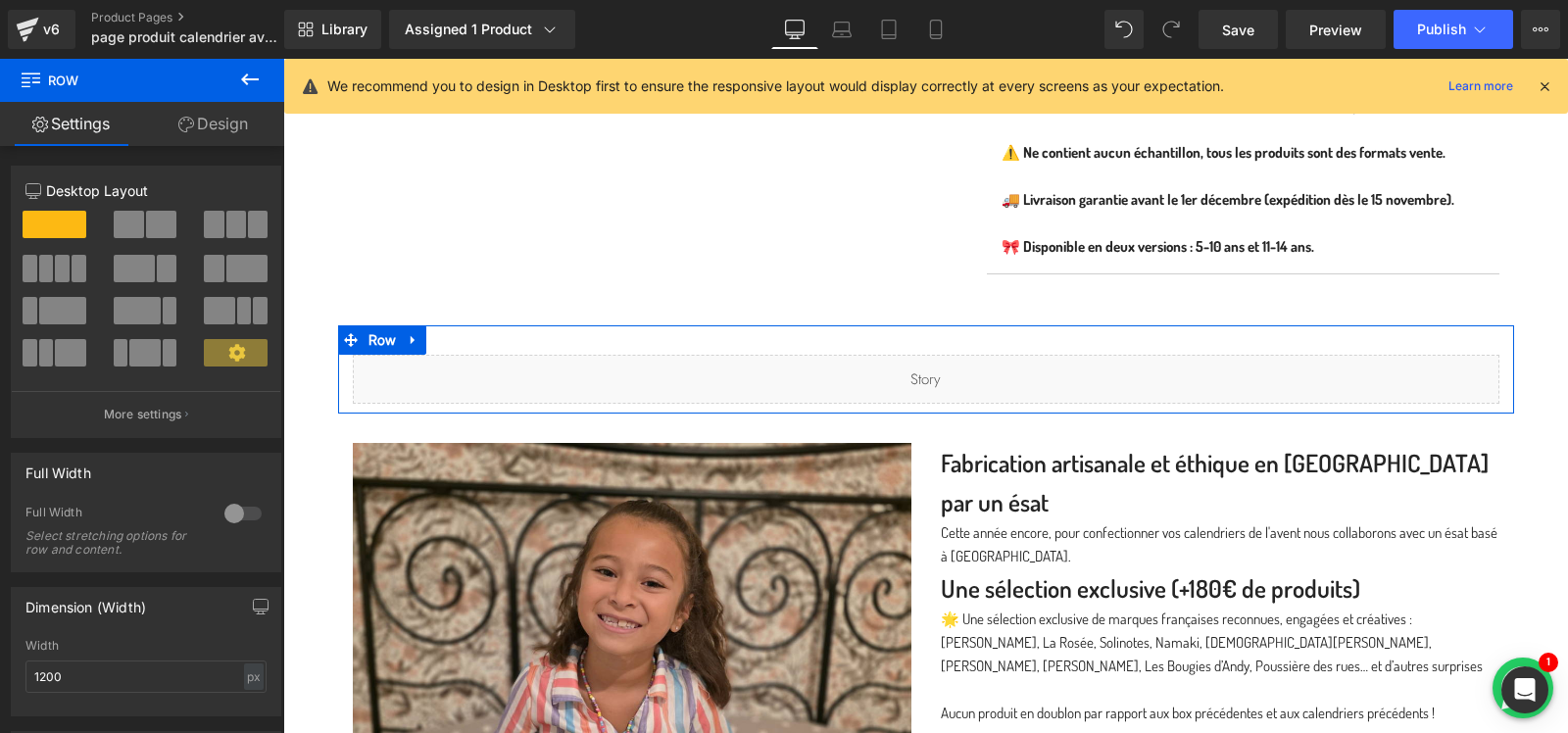
click at [231, 134] on link "Design" at bounding box center [213, 124] width 142 height 44
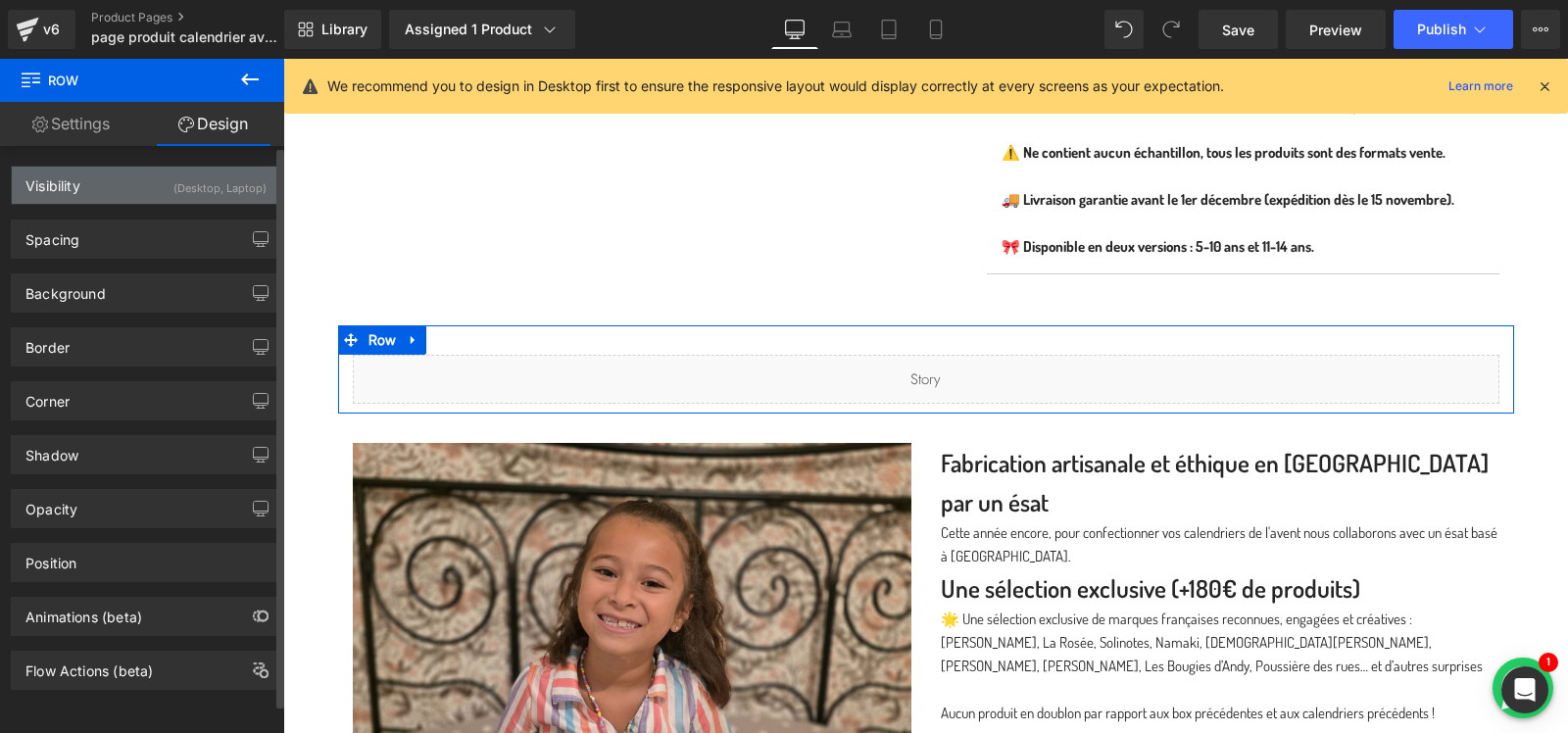
click at [234, 188] on div "(Desktop, Laptop)" at bounding box center [219, 183] width 93 height 32
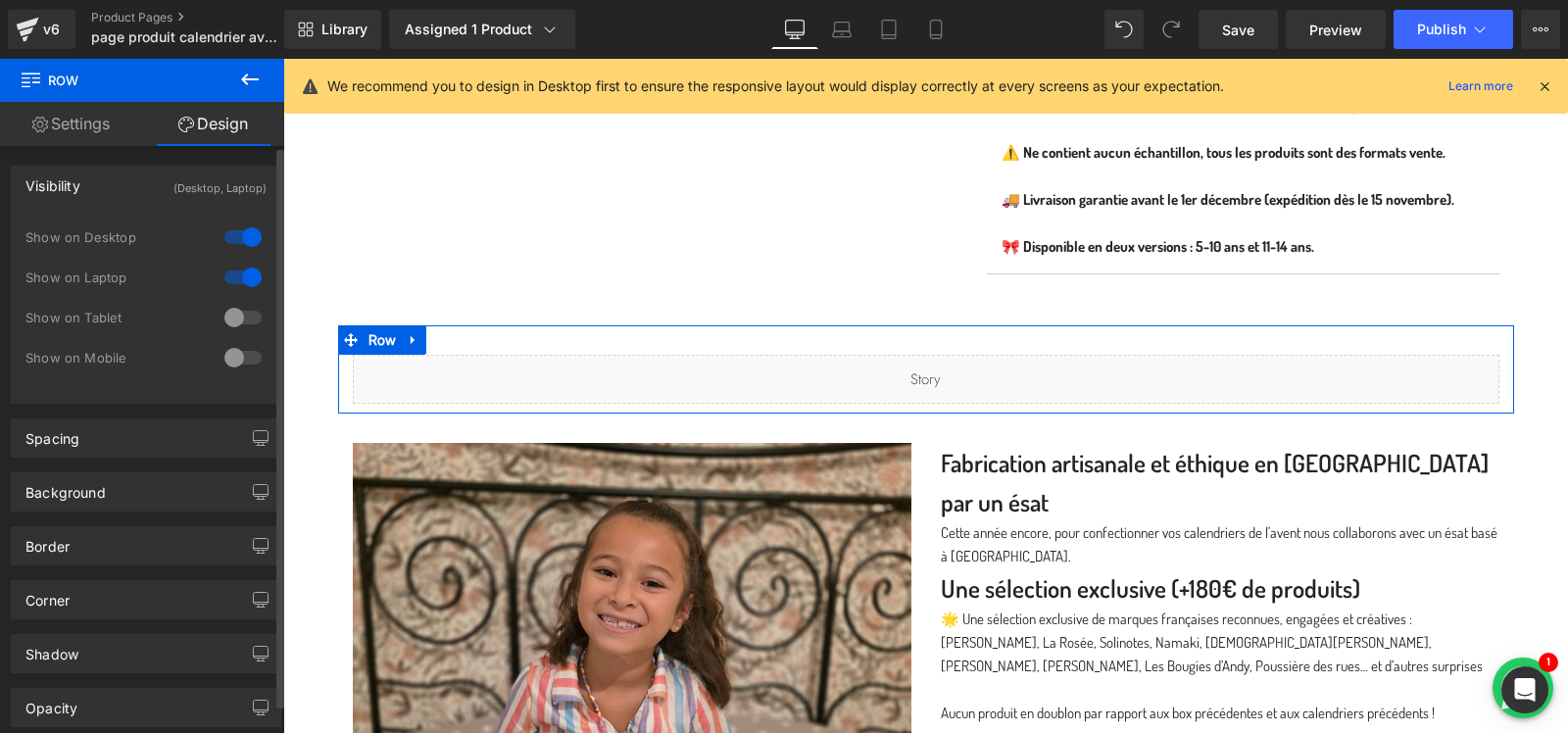
click at [237, 316] on div at bounding box center [243, 317] width 47 height 31
click at [237, 369] on div at bounding box center [243, 357] width 47 height 31
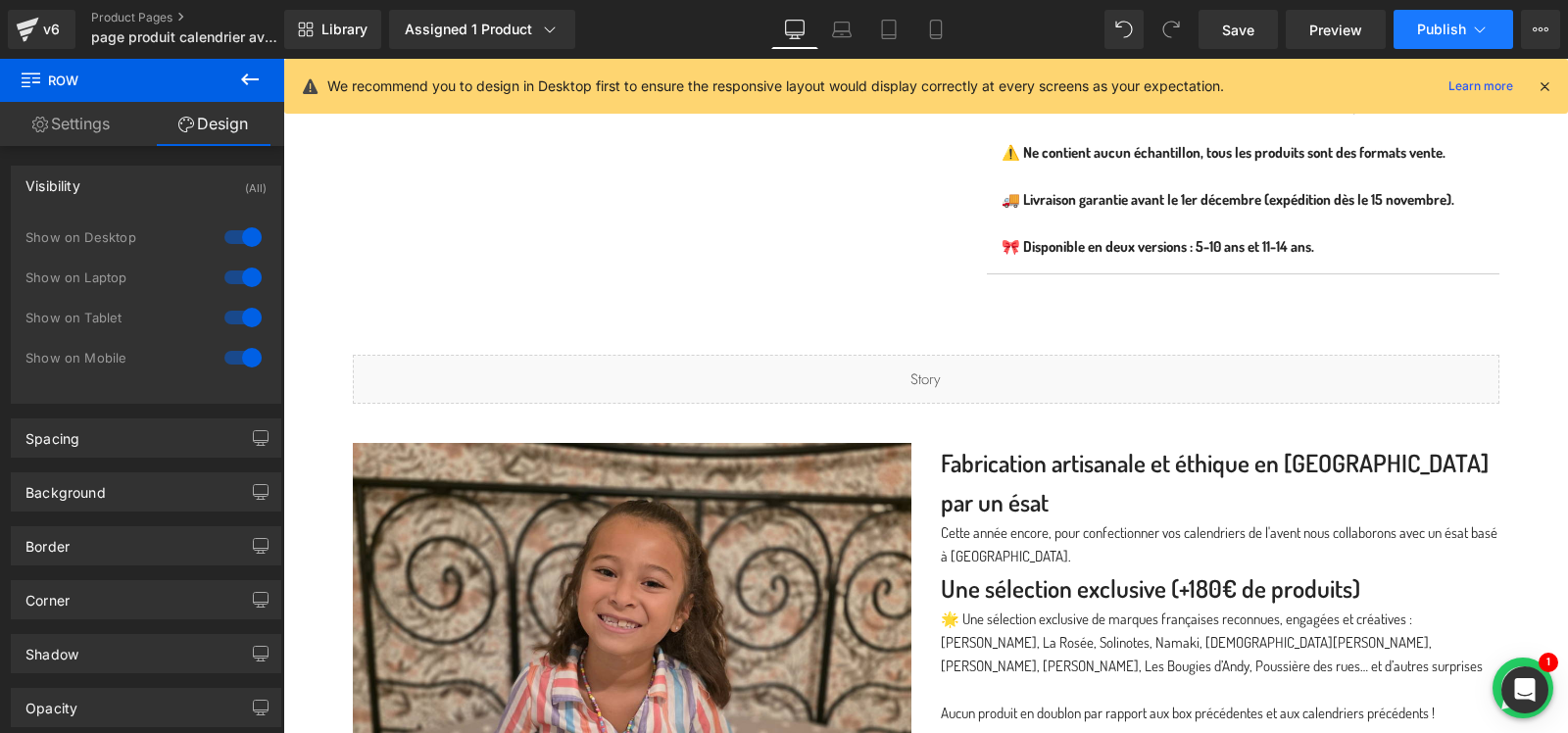
click at [1453, 28] on span "Publish" at bounding box center [1441, 30] width 49 height 16
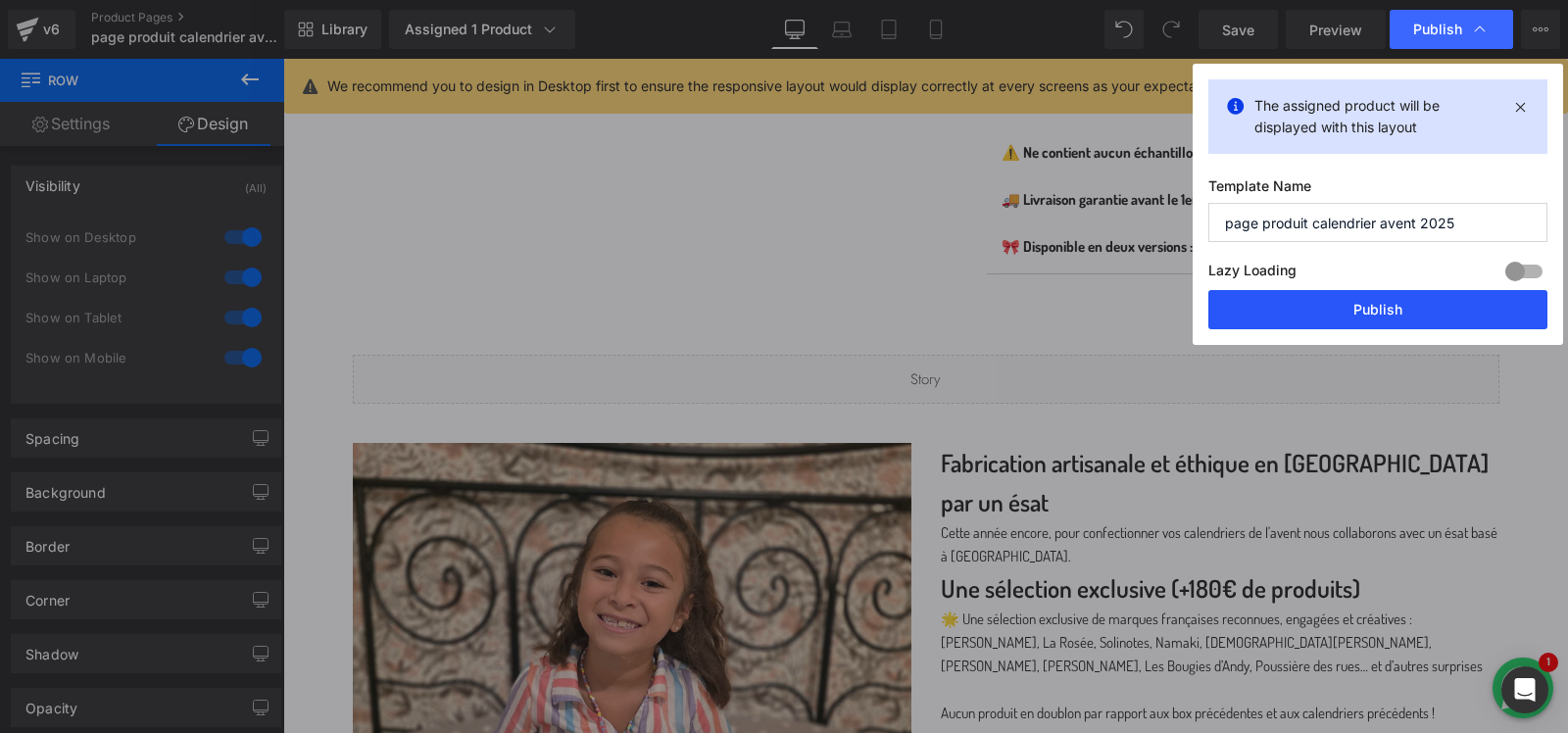
click at [1376, 298] on button "Publish" at bounding box center [1377, 309] width 339 height 39
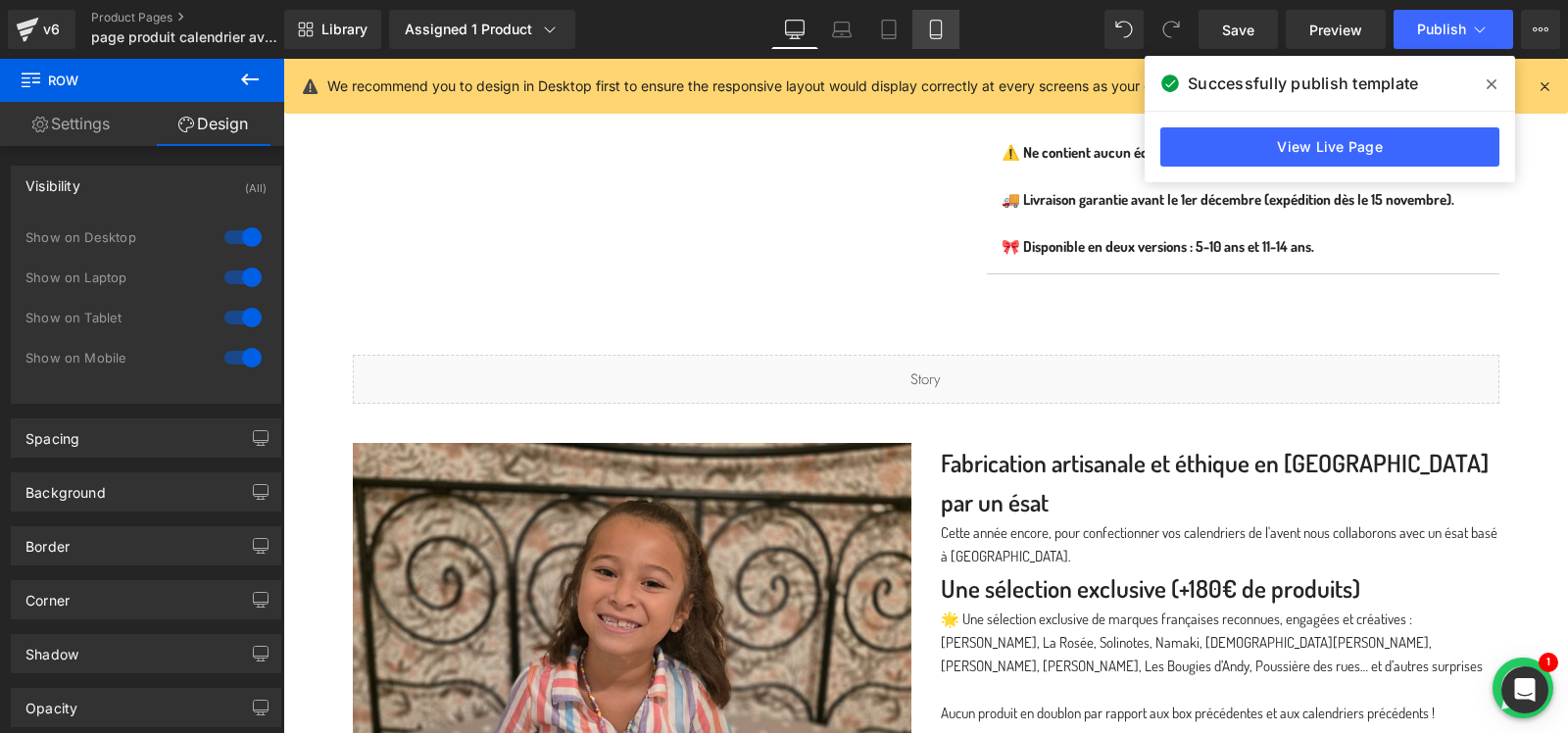
click at [945, 15] on link "Mobile" at bounding box center [935, 29] width 47 height 39
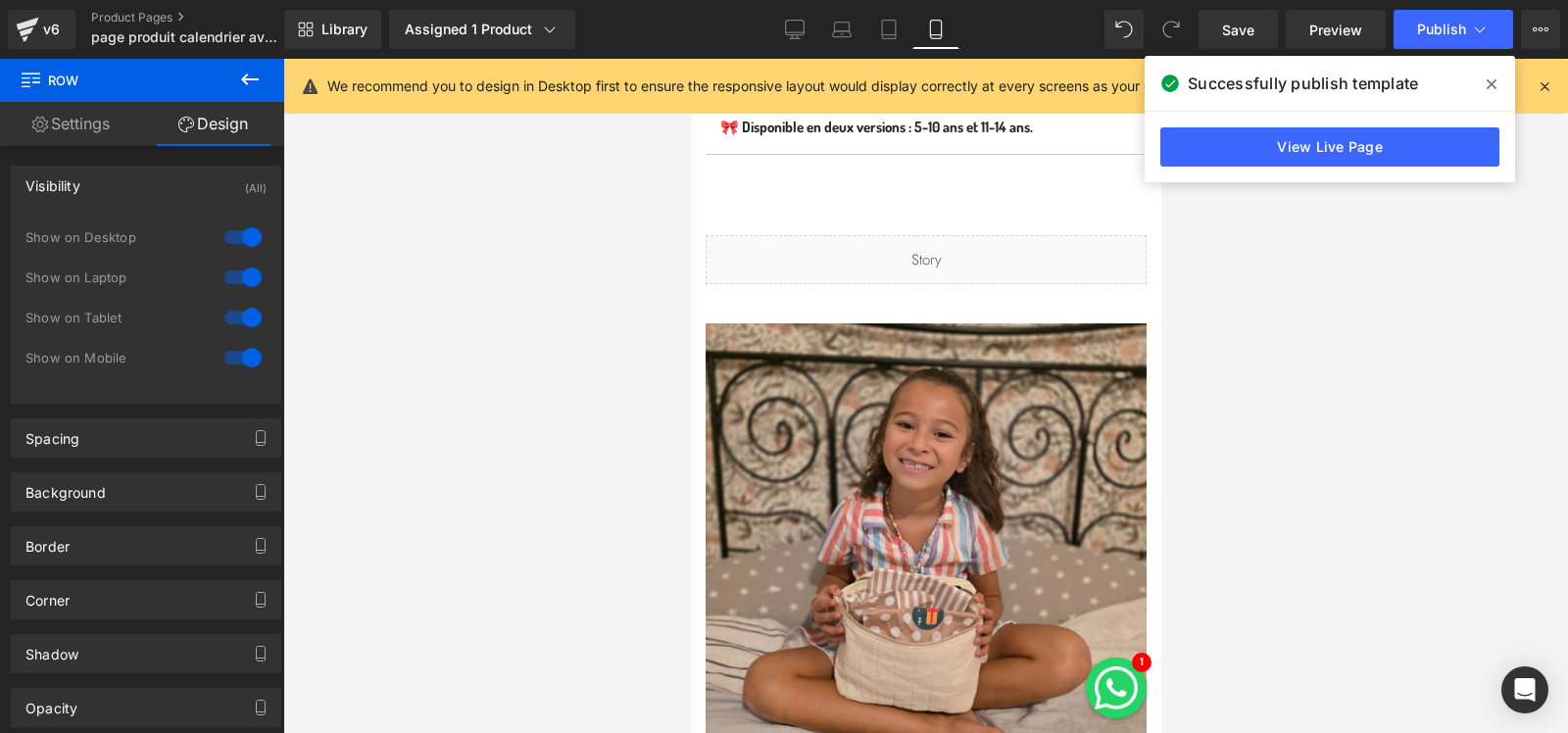
scroll to position [1828, 0]
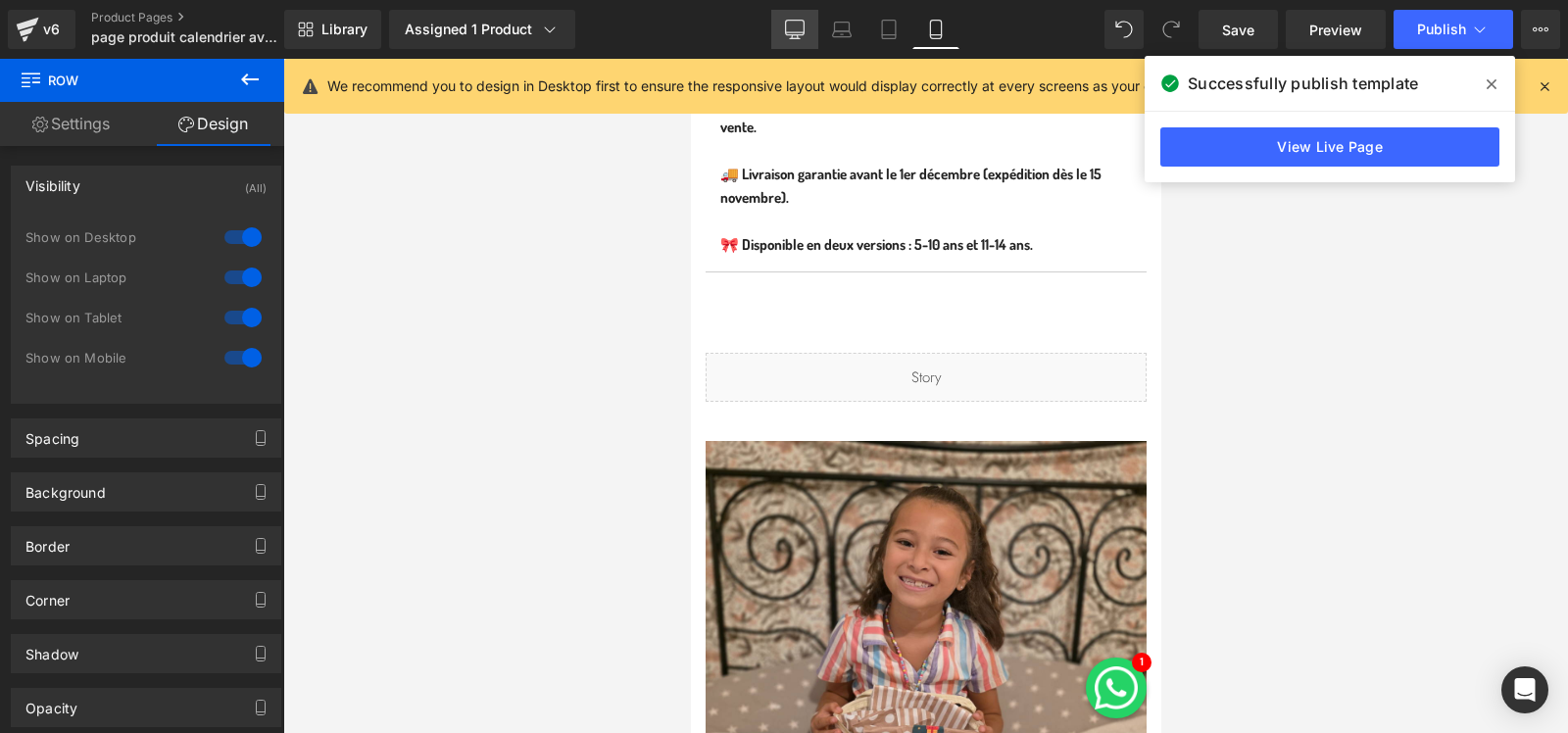
click at [795, 36] on icon at bounding box center [795, 30] width 20 height 20
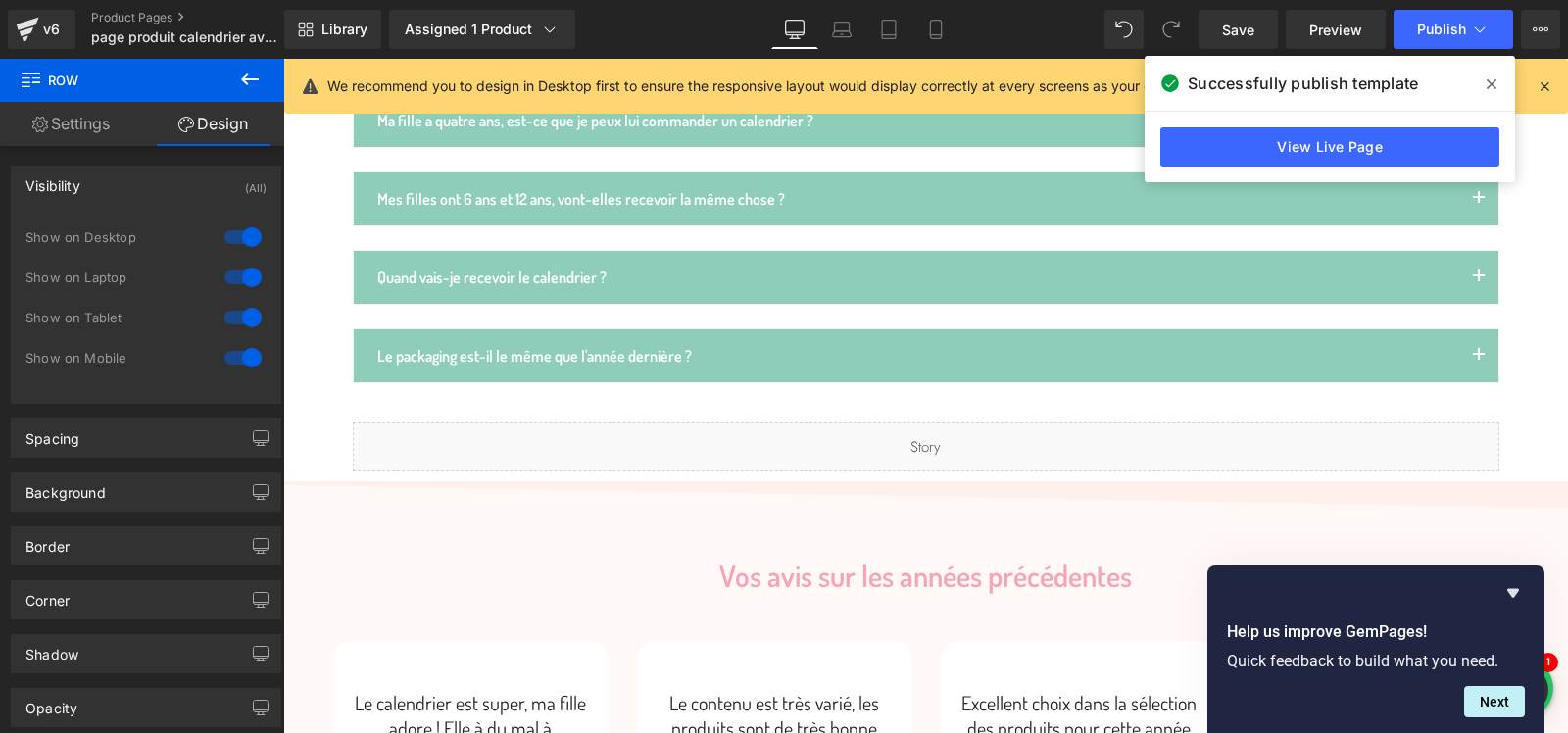
scroll to position [2445, 0]
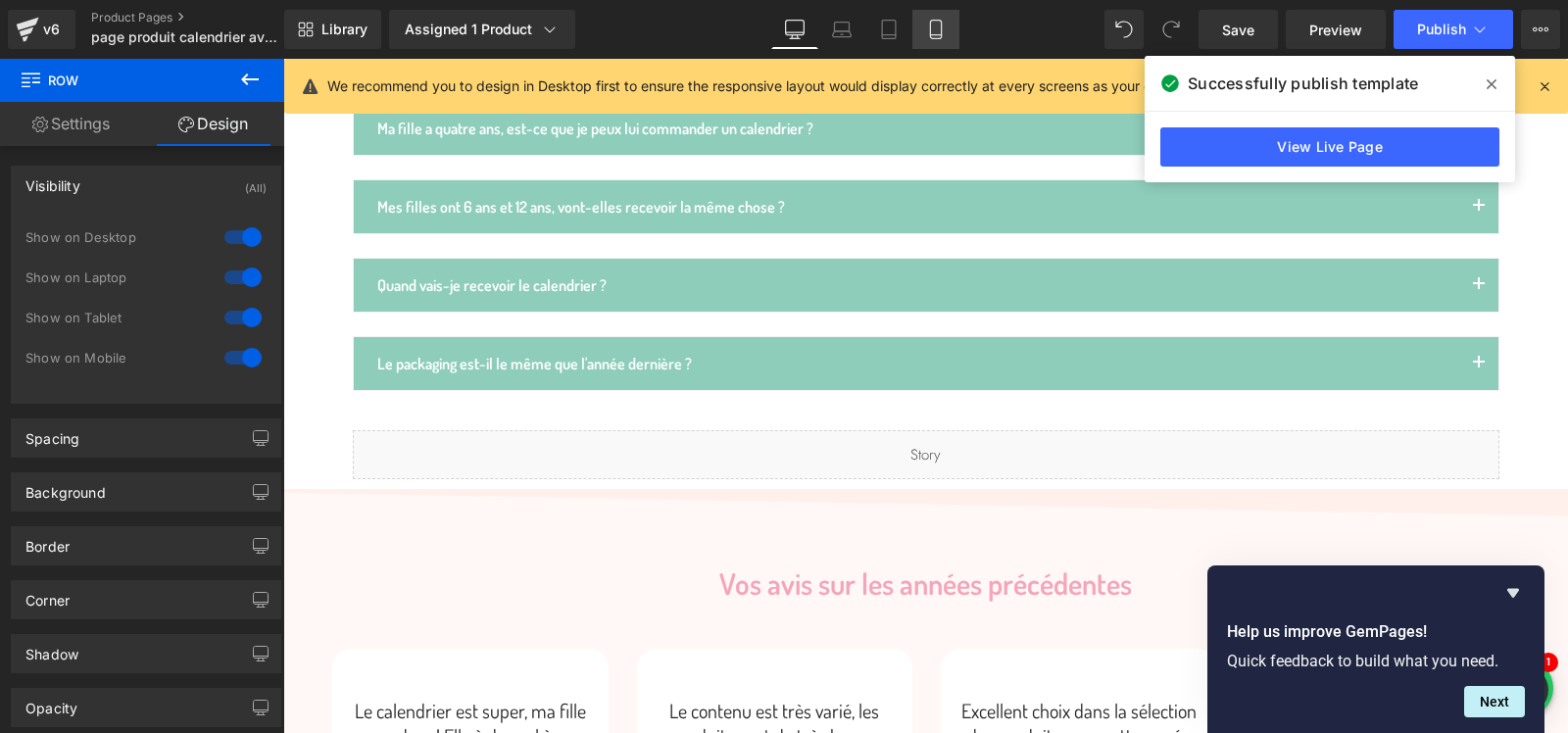
click at [943, 20] on icon at bounding box center [936, 30] width 20 height 20
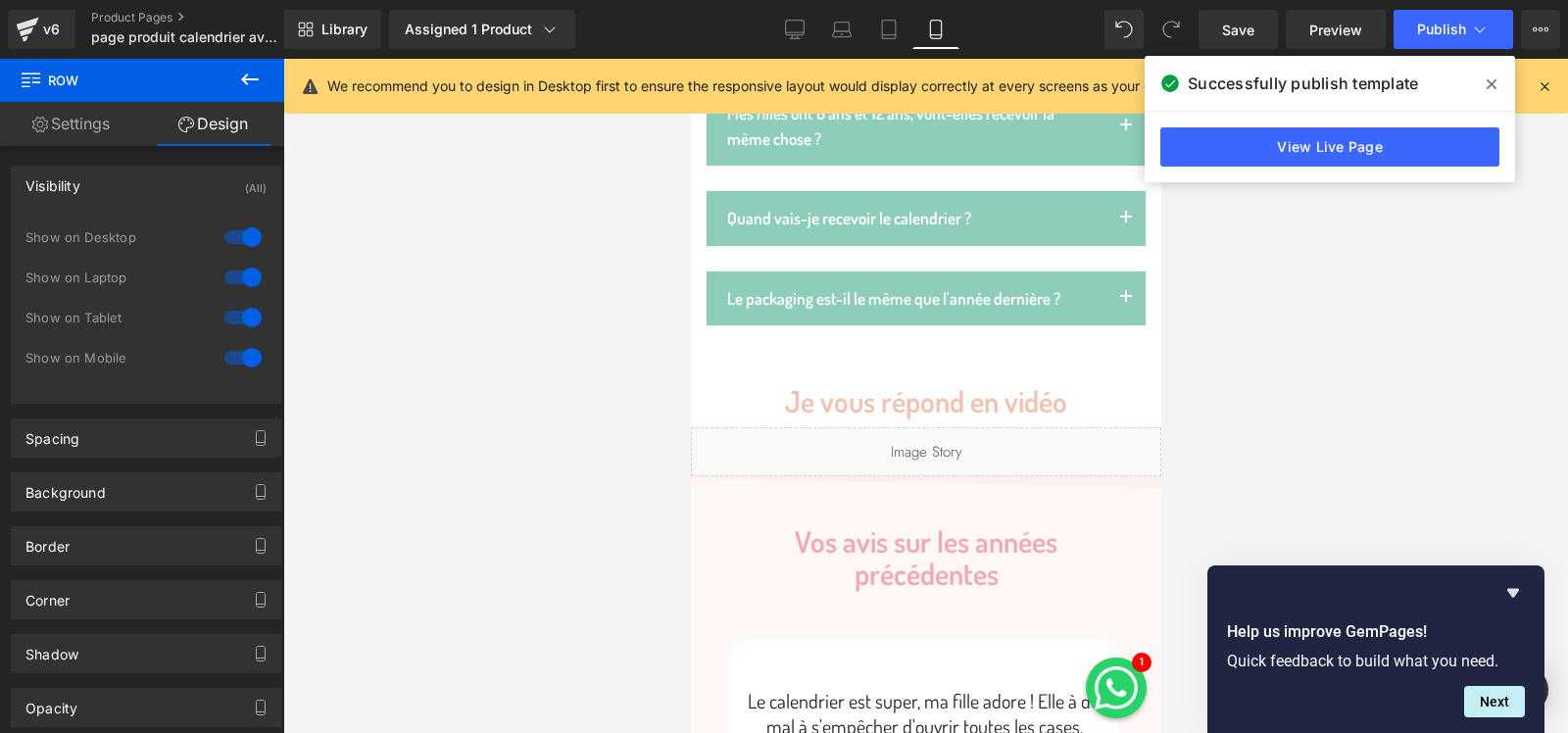
scroll to position [3723, 0]
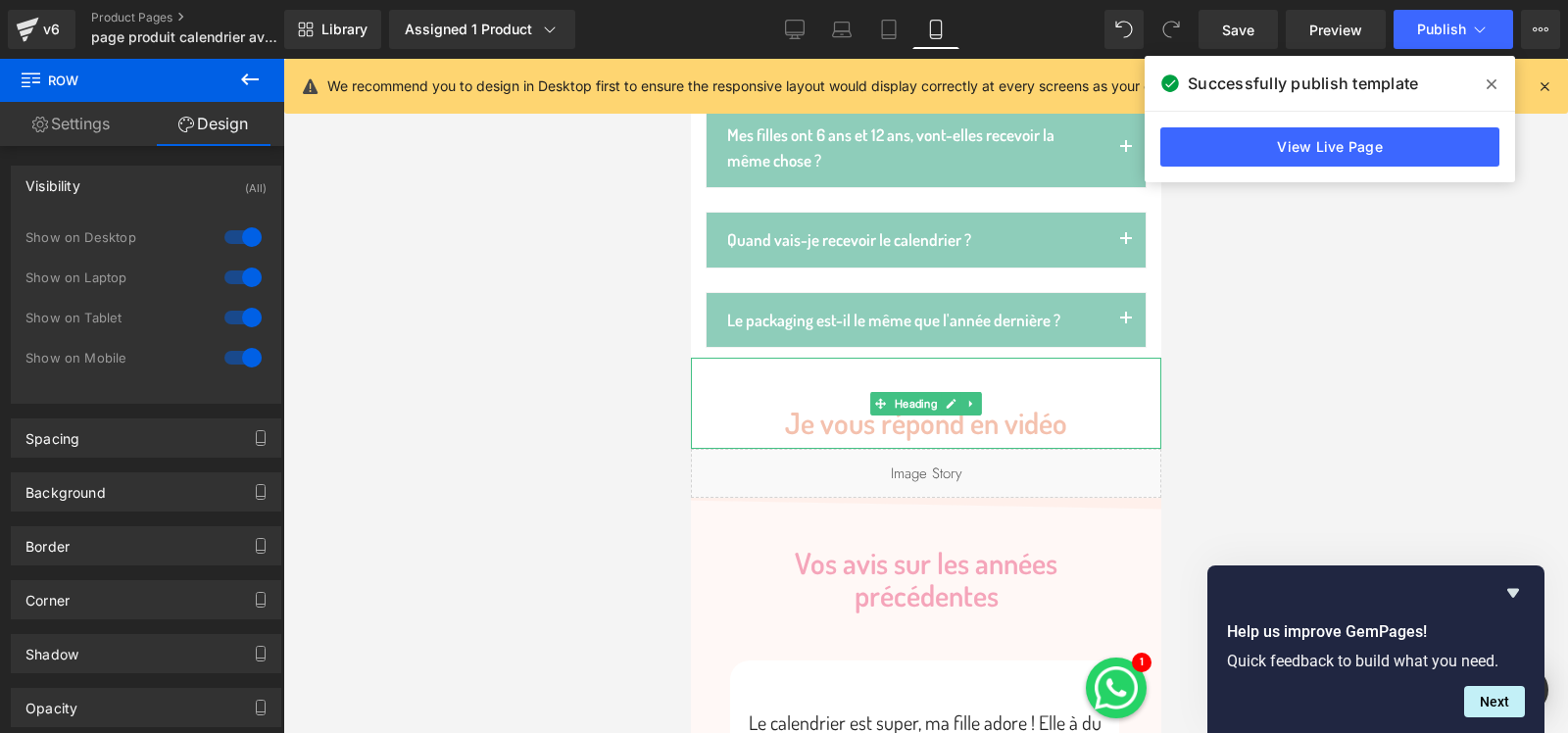
click at [1019, 358] on div "Je vous répond en vidéo" at bounding box center [925, 403] width 470 height 91
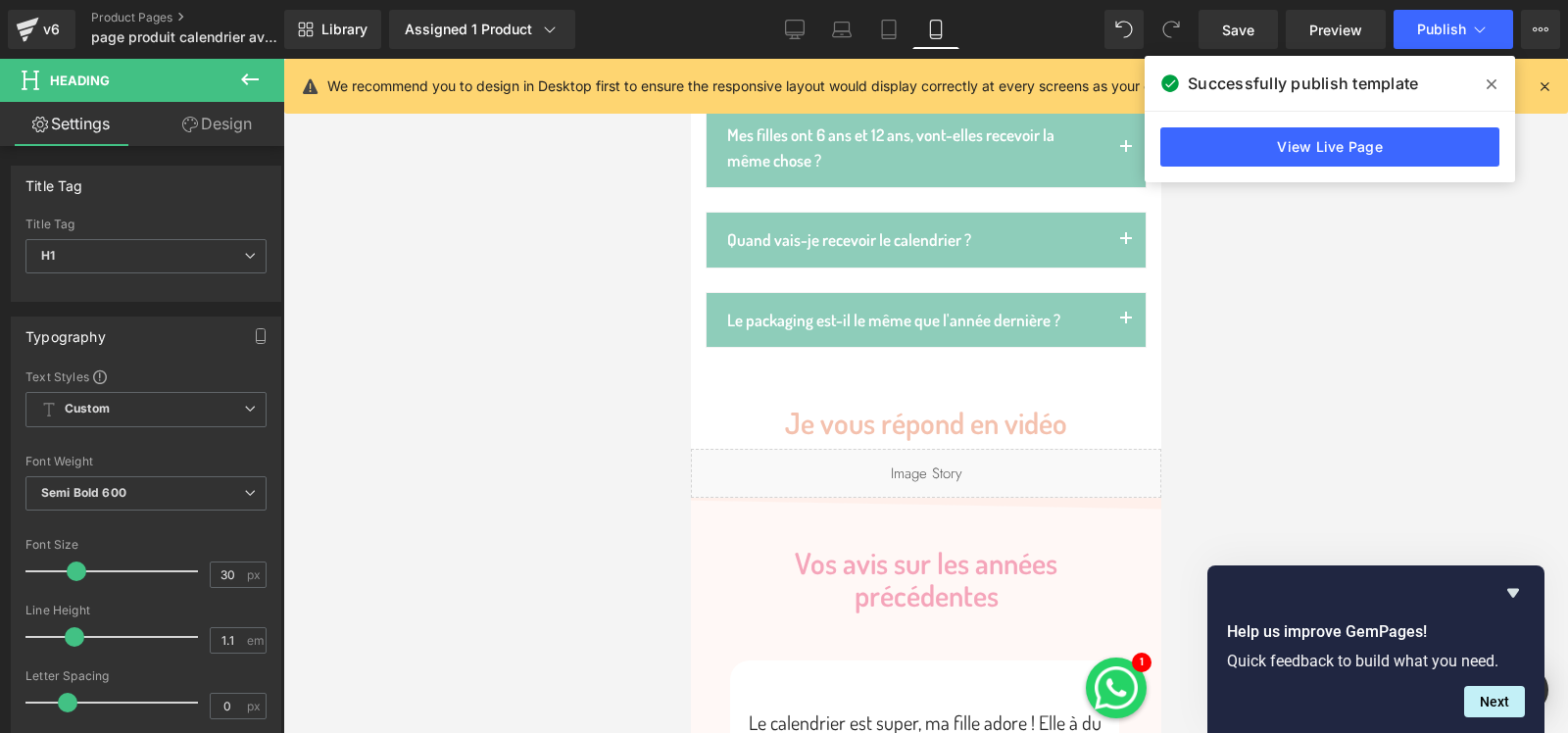
click at [215, 135] on link "Design" at bounding box center [217, 124] width 142 height 44
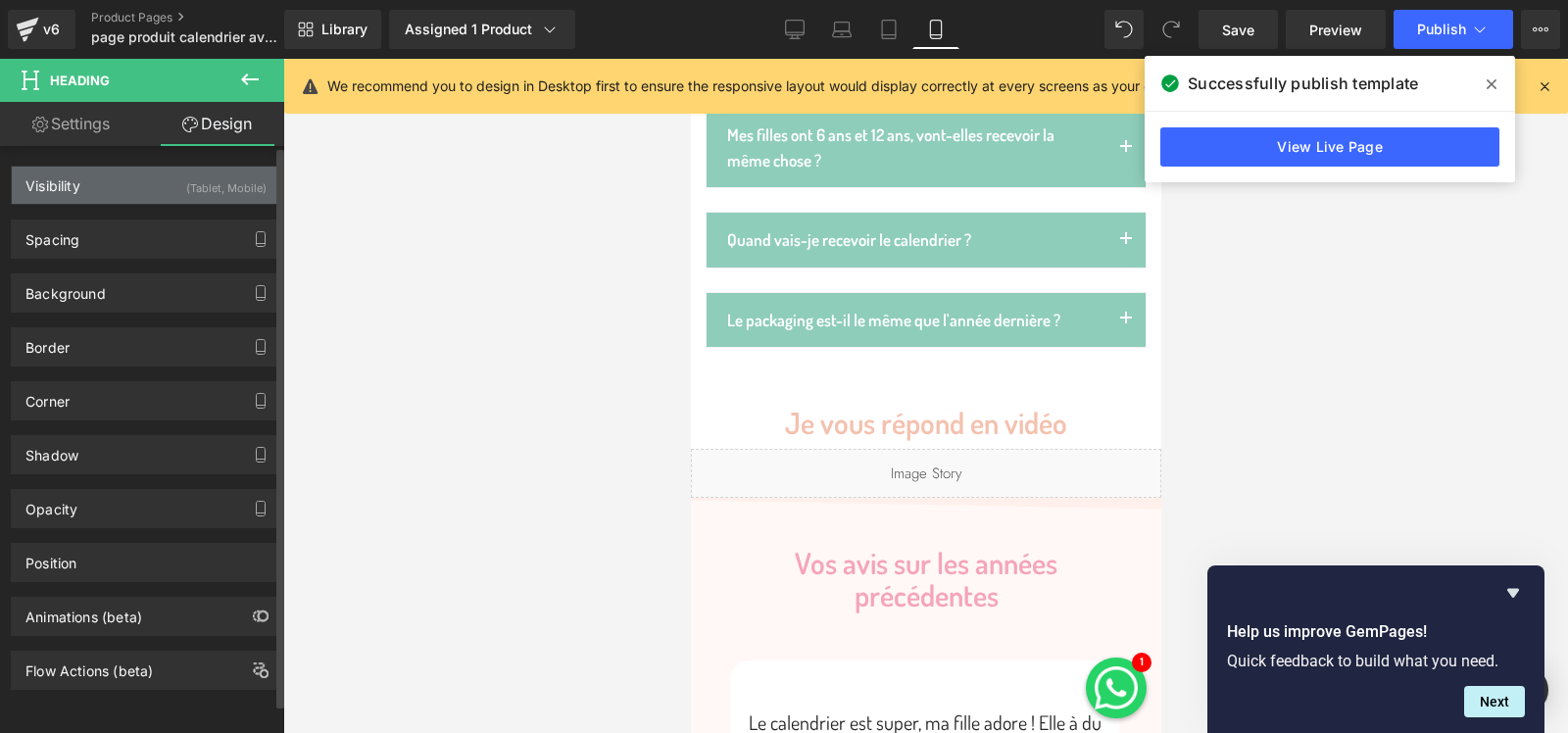
click at [243, 183] on div "(Tablet, Mobile)" at bounding box center [226, 183] width 80 height 32
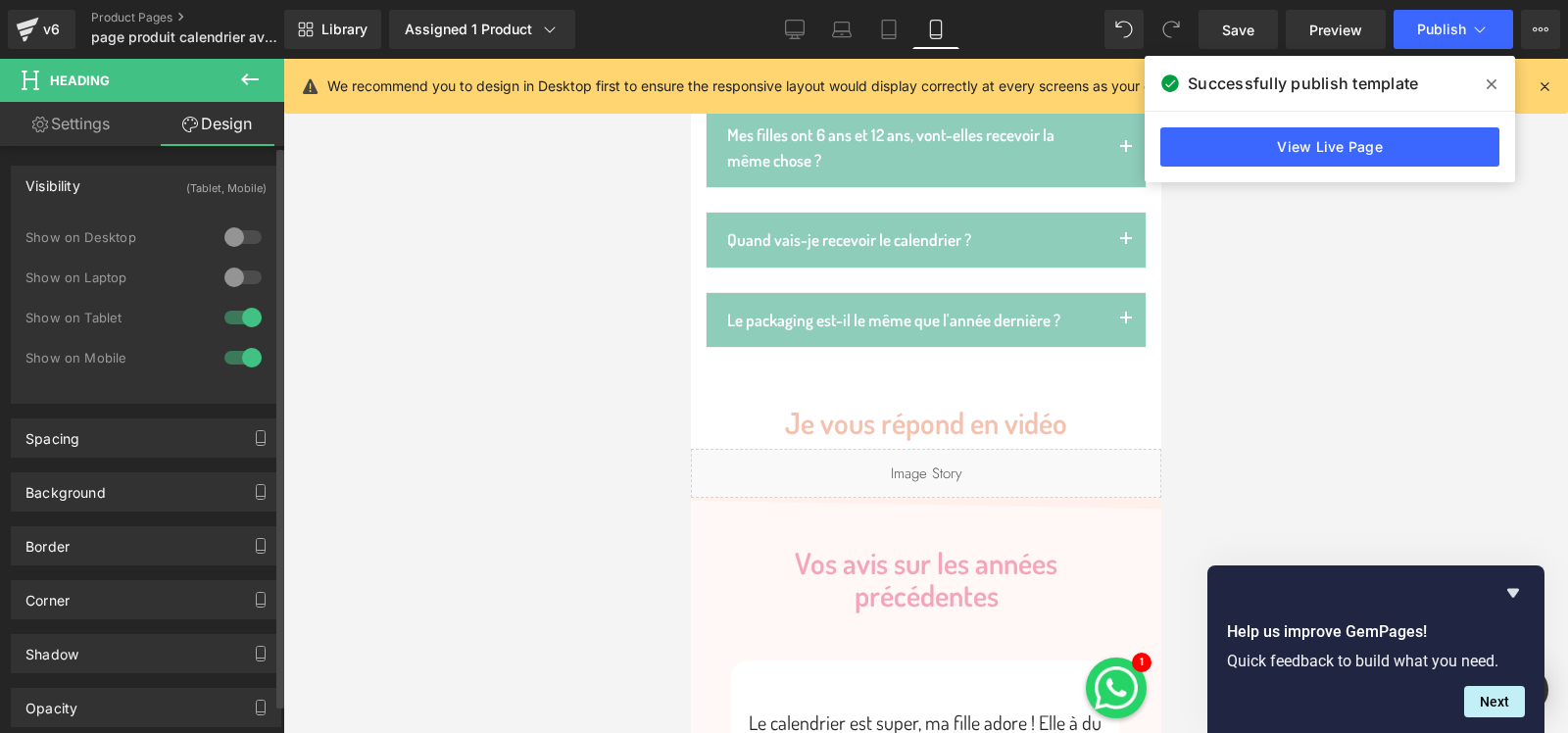
click at [238, 242] on div at bounding box center [243, 237] width 47 height 31
click at [238, 277] on div at bounding box center [243, 277] width 47 height 31
click at [789, 28] on icon at bounding box center [795, 30] width 20 height 20
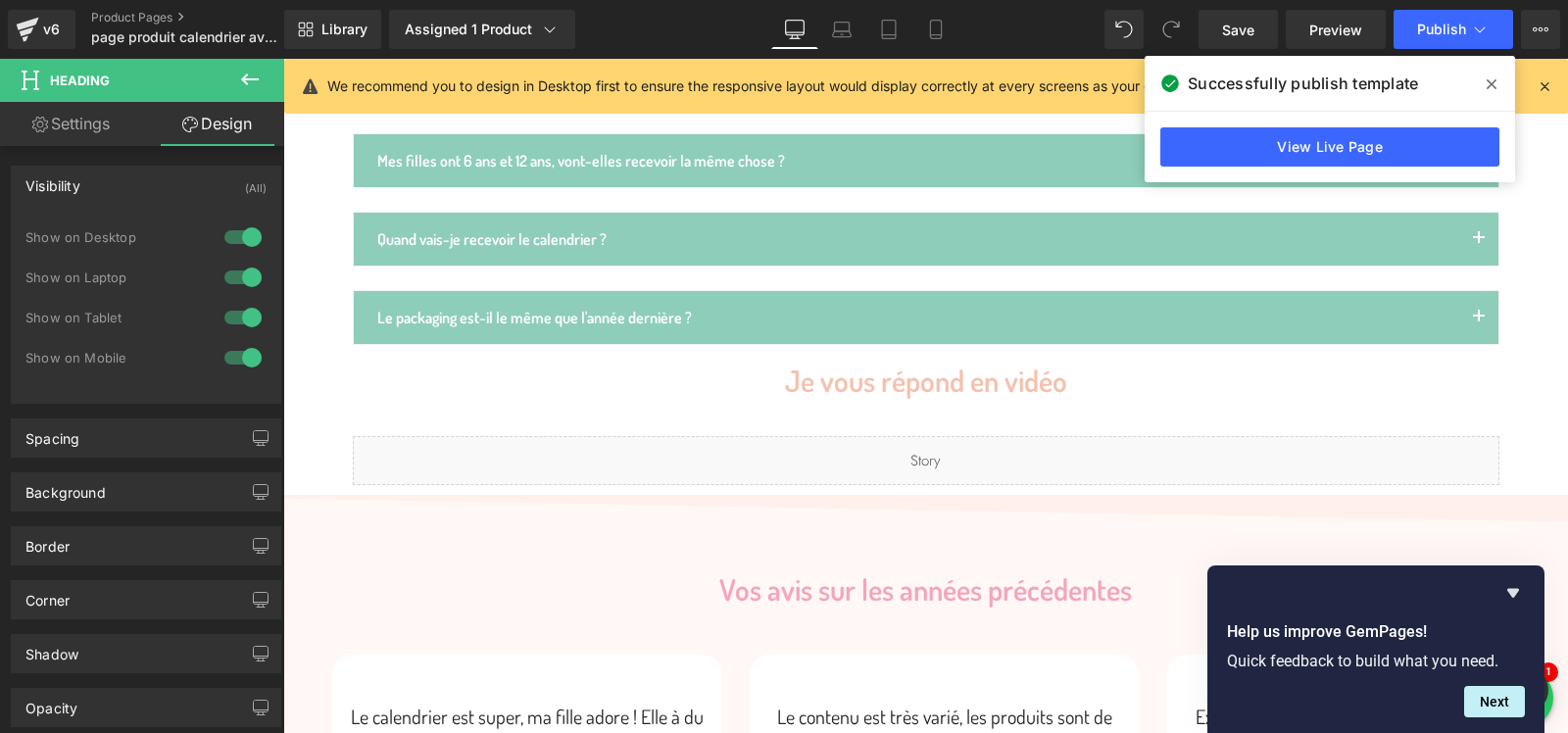
scroll to position [2495, 0]
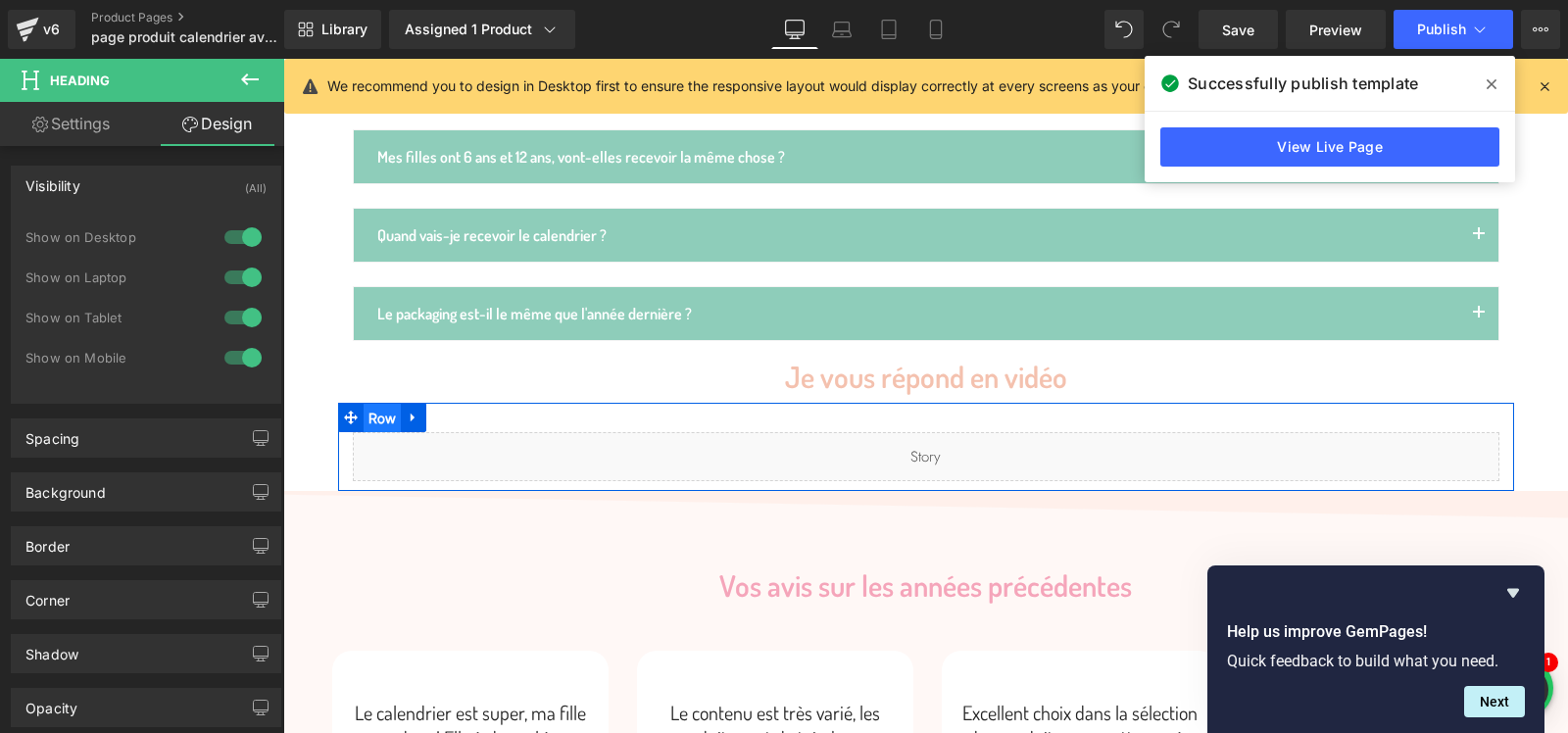
click at [387, 404] on span "Row" at bounding box center [383, 418] width 38 height 29
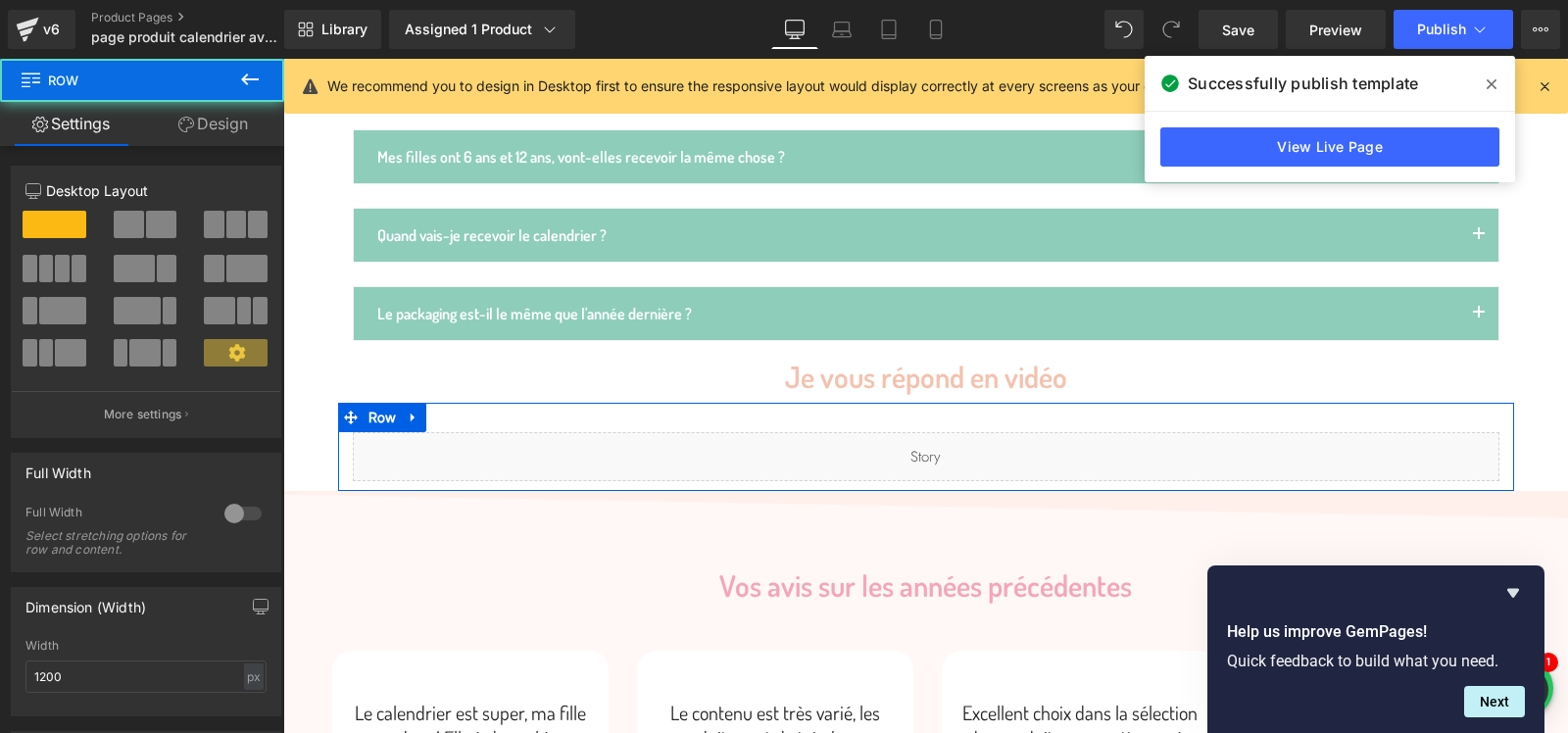
click at [223, 133] on link "Design" at bounding box center [213, 124] width 142 height 44
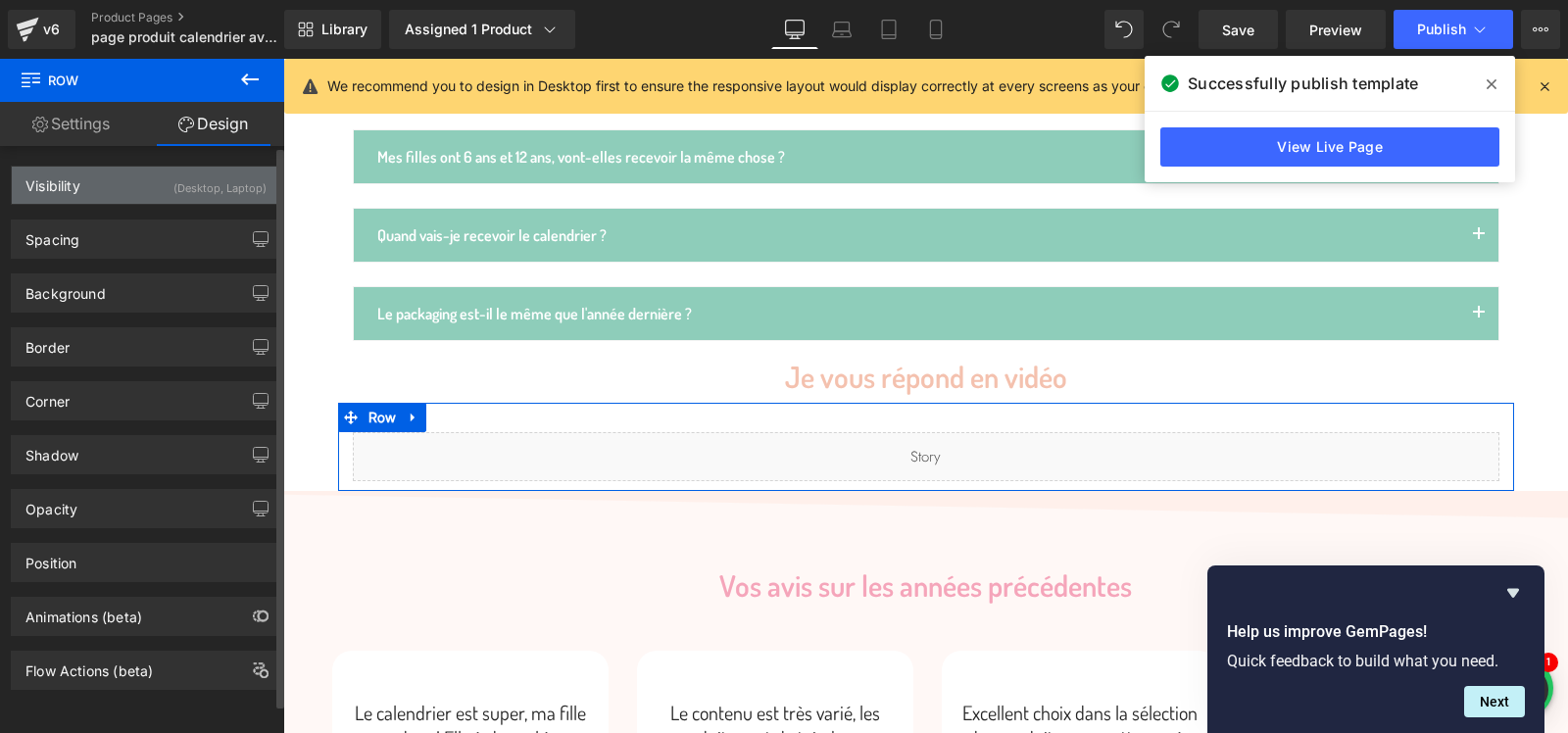
click at [242, 184] on div "(Desktop, Laptop)" at bounding box center [219, 183] width 93 height 32
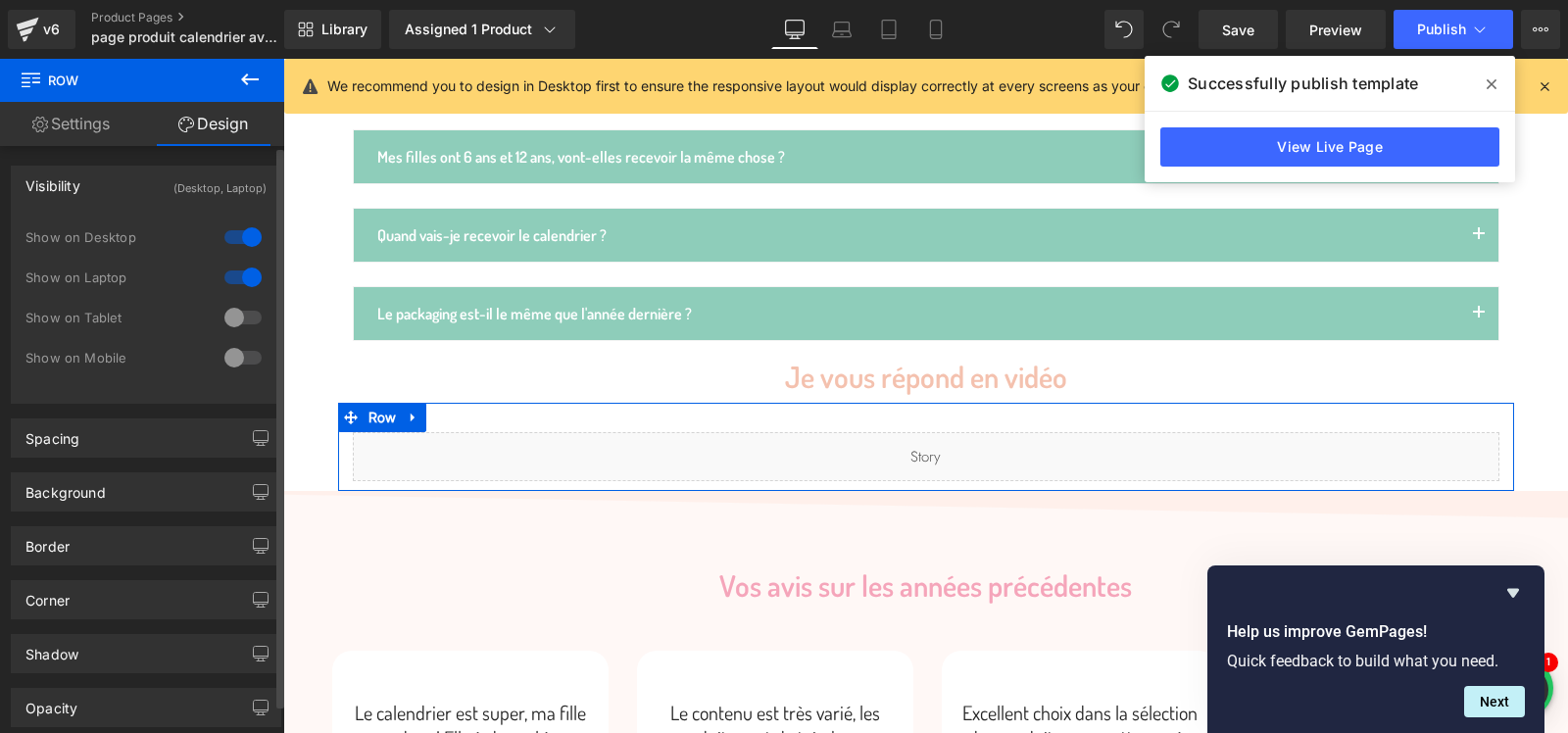
click at [244, 315] on div at bounding box center [243, 317] width 47 height 31
click at [240, 363] on div at bounding box center [243, 357] width 47 height 31
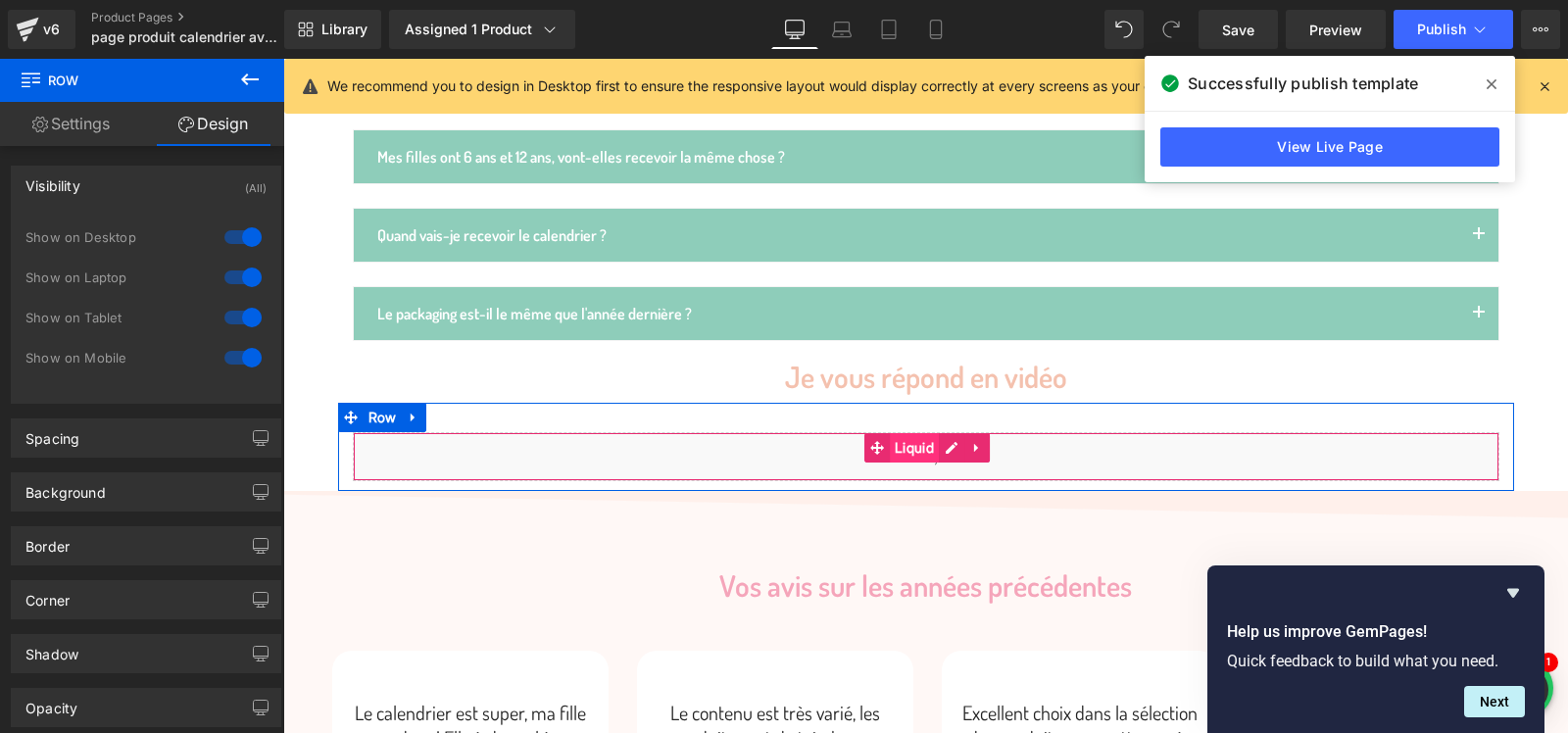
click at [909, 433] on span "Liquid" at bounding box center [914, 447] width 49 height 29
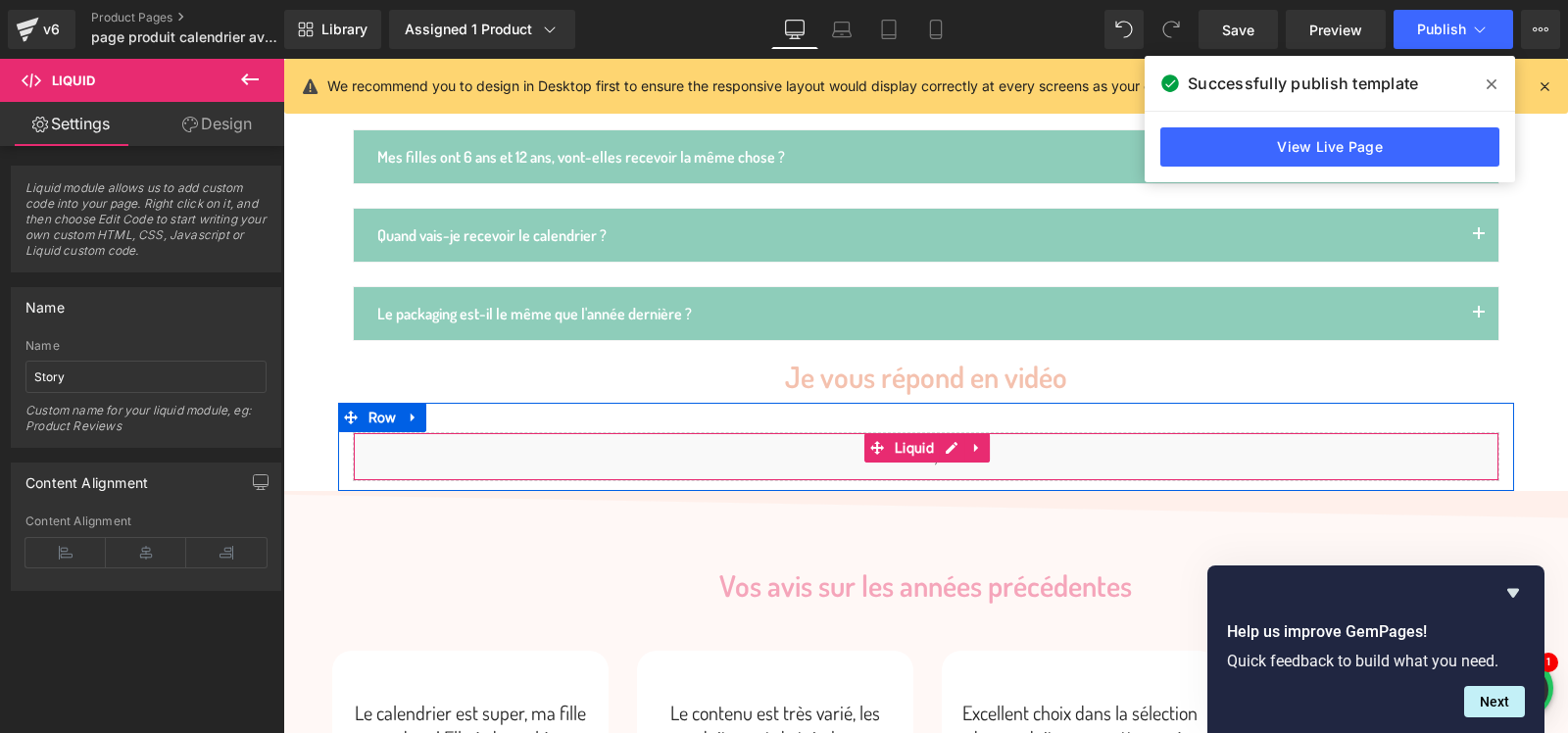
click at [408, 432] on div "Liquid" at bounding box center [926, 456] width 1147 height 49
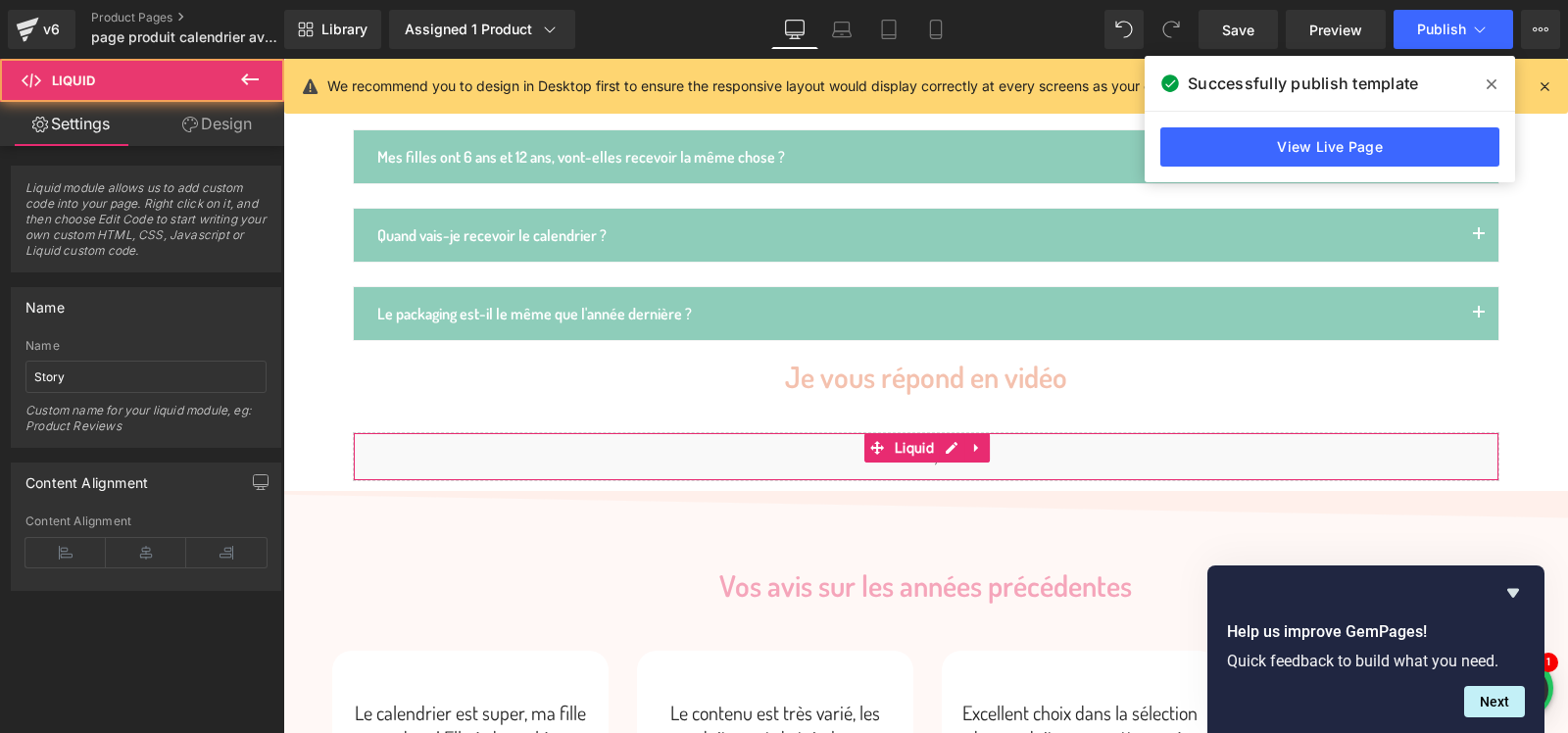
click at [216, 118] on link "Design" at bounding box center [217, 124] width 142 height 44
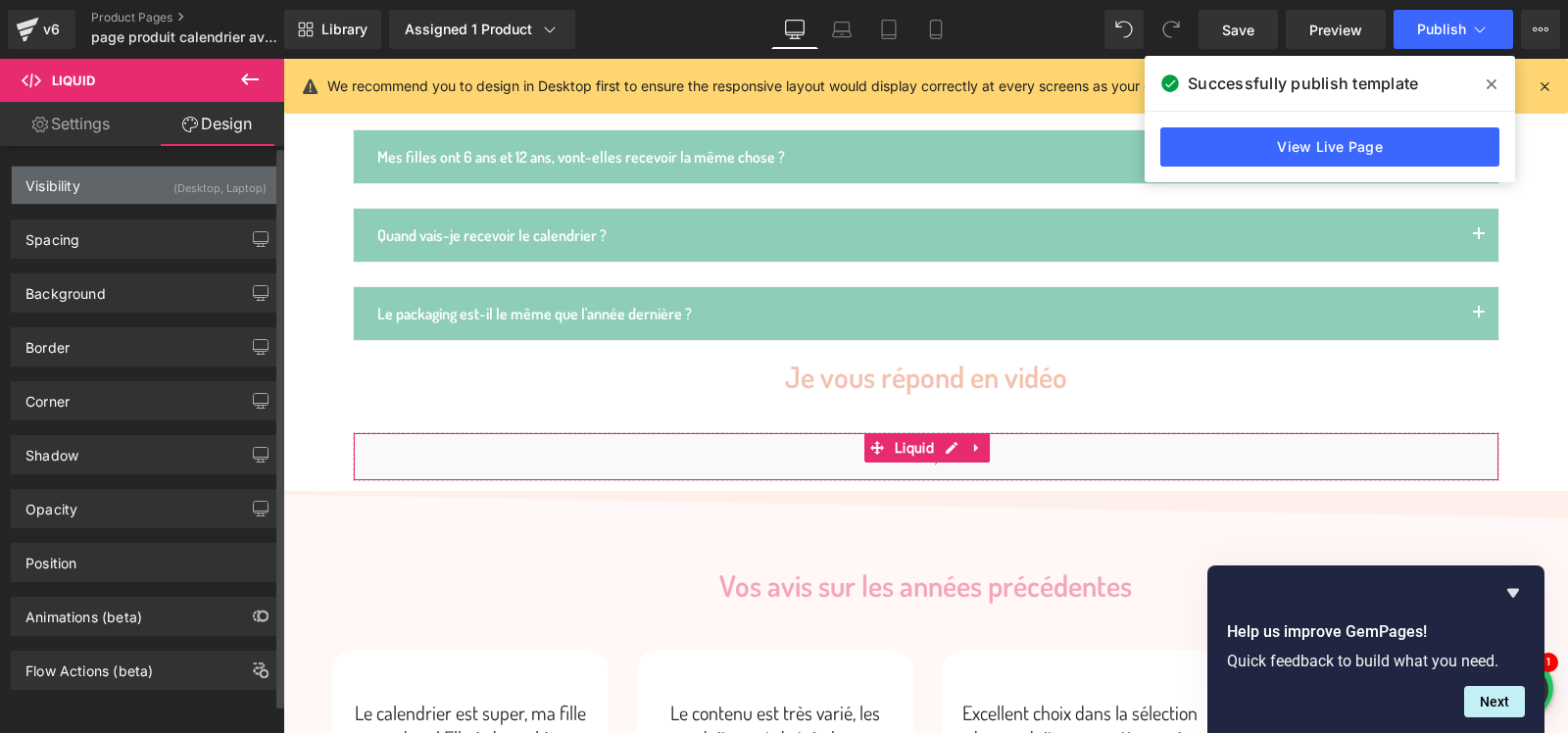
click at [232, 191] on div "(Desktop, Laptop)" at bounding box center [219, 183] width 93 height 32
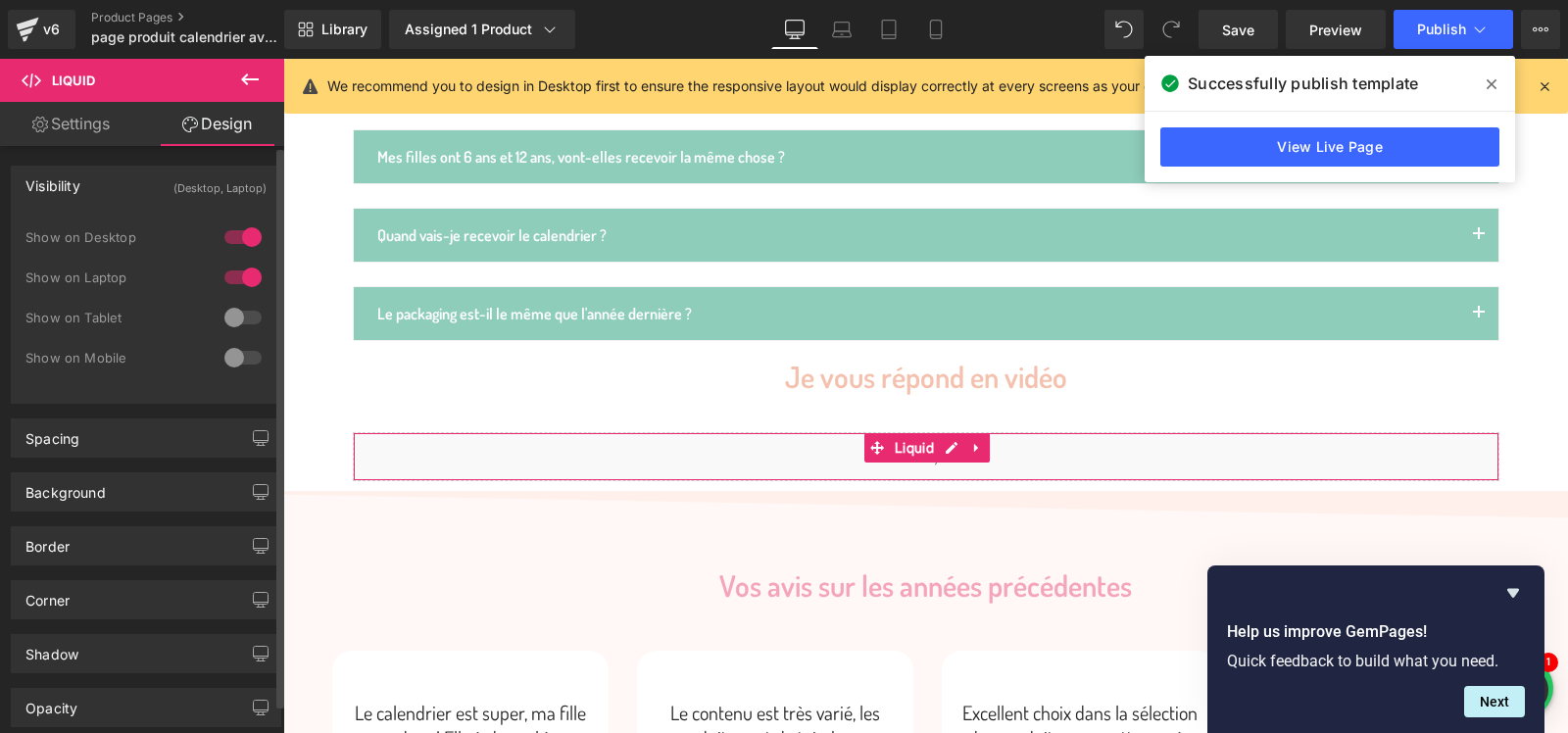
click at [234, 317] on div at bounding box center [243, 317] width 47 height 31
click at [234, 366] on div at bounding box center [243, 357] width 47 height 31
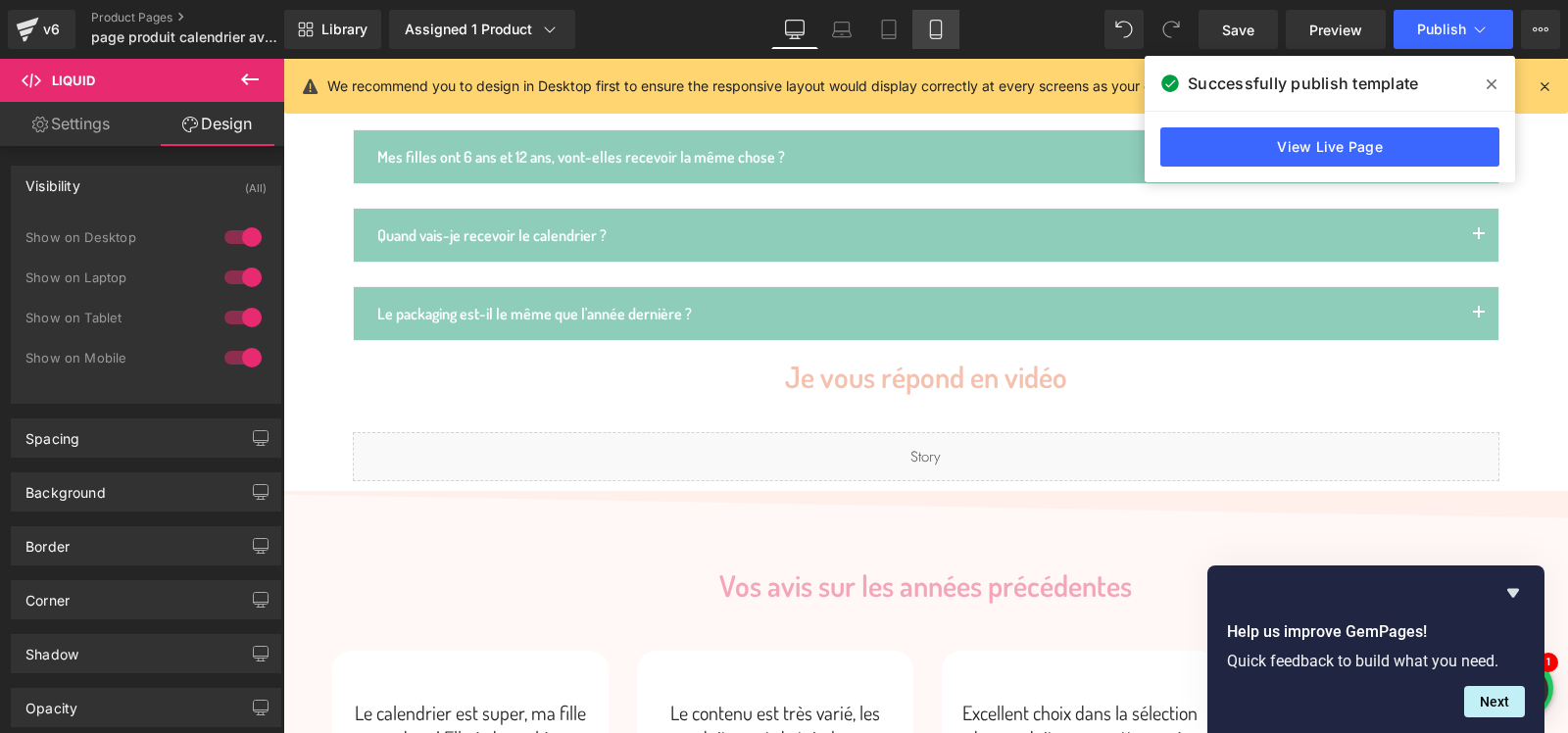
click at [940, 30] on icon at bounding box center [936, 30] width 20 height 20
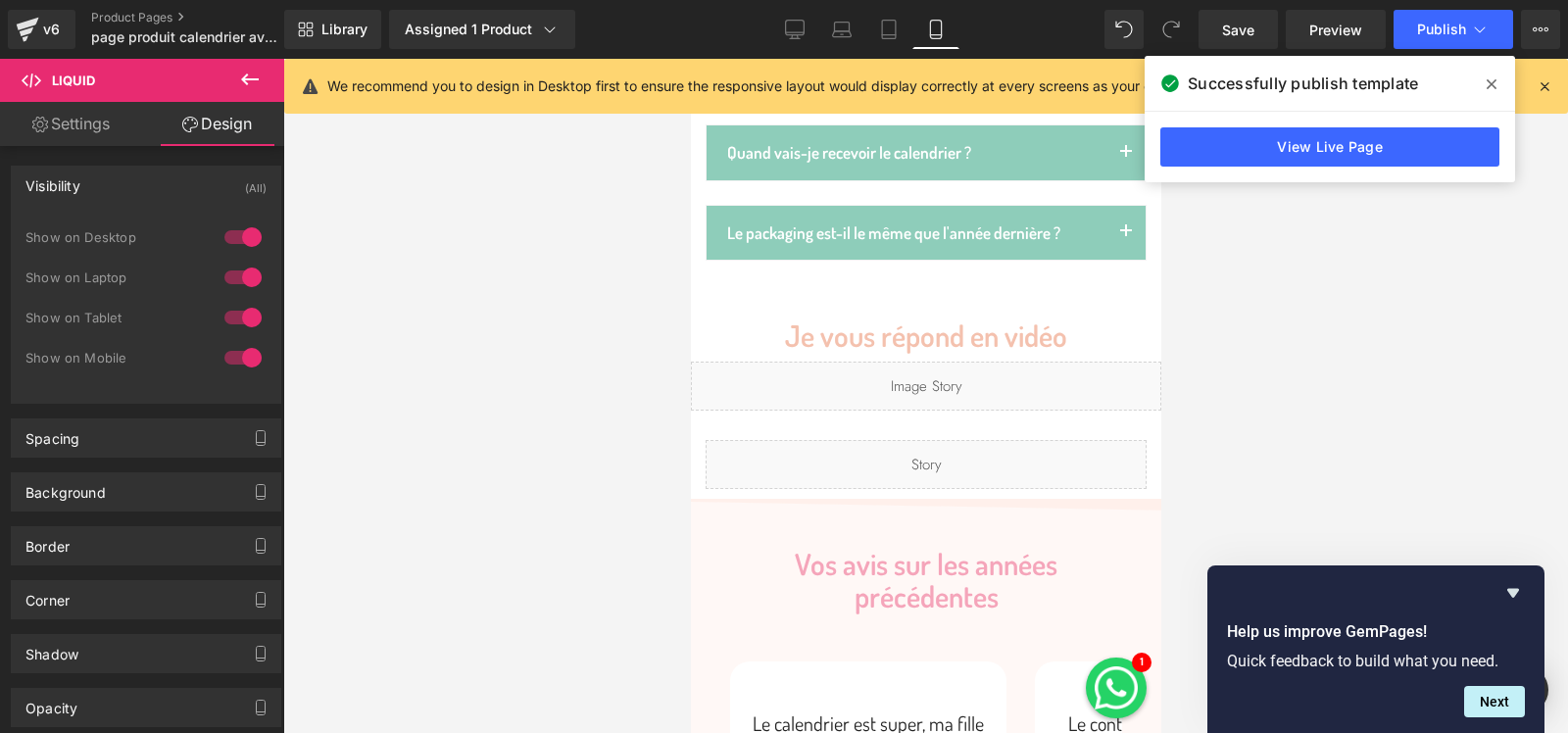
scroll to position [3811, 0]
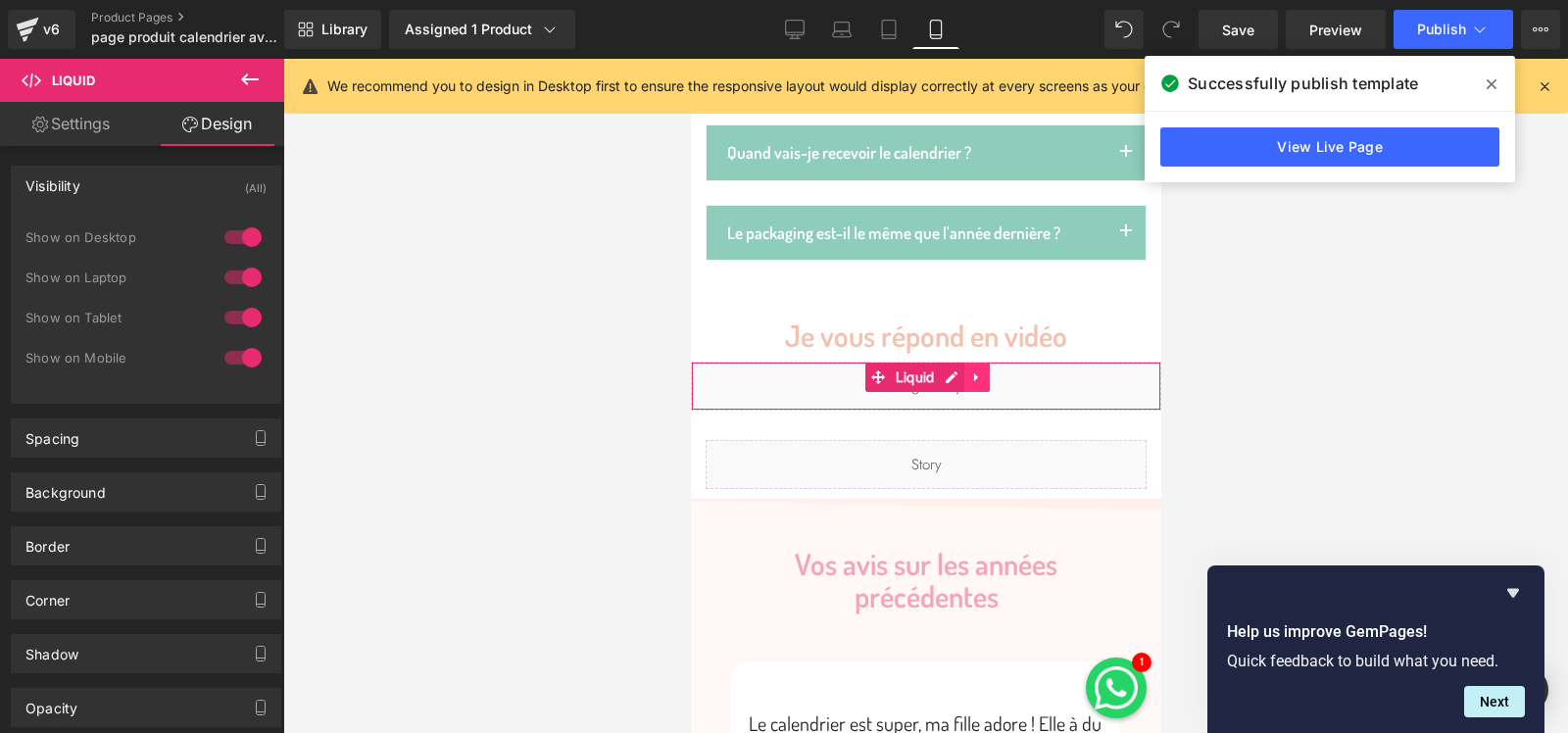
click at [981, 370] on icon at bounding box center [976, 377] width 14 height 15
click at [991, 370] on icon at bounding box center [989, 377] width 14 height 15
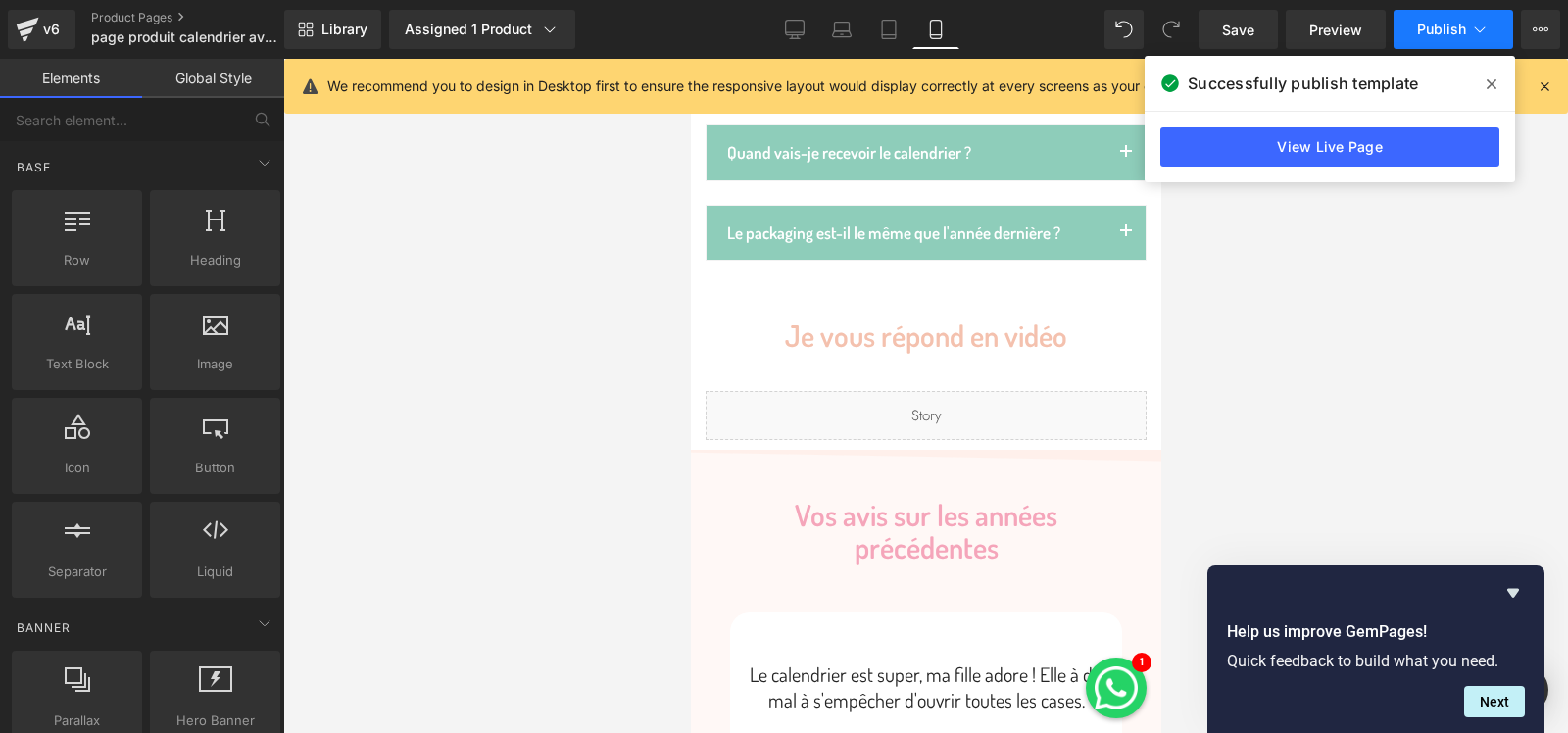
click at [1453, 41] on button "Publish" at bounding box center [1454, 29] width 120 height 39
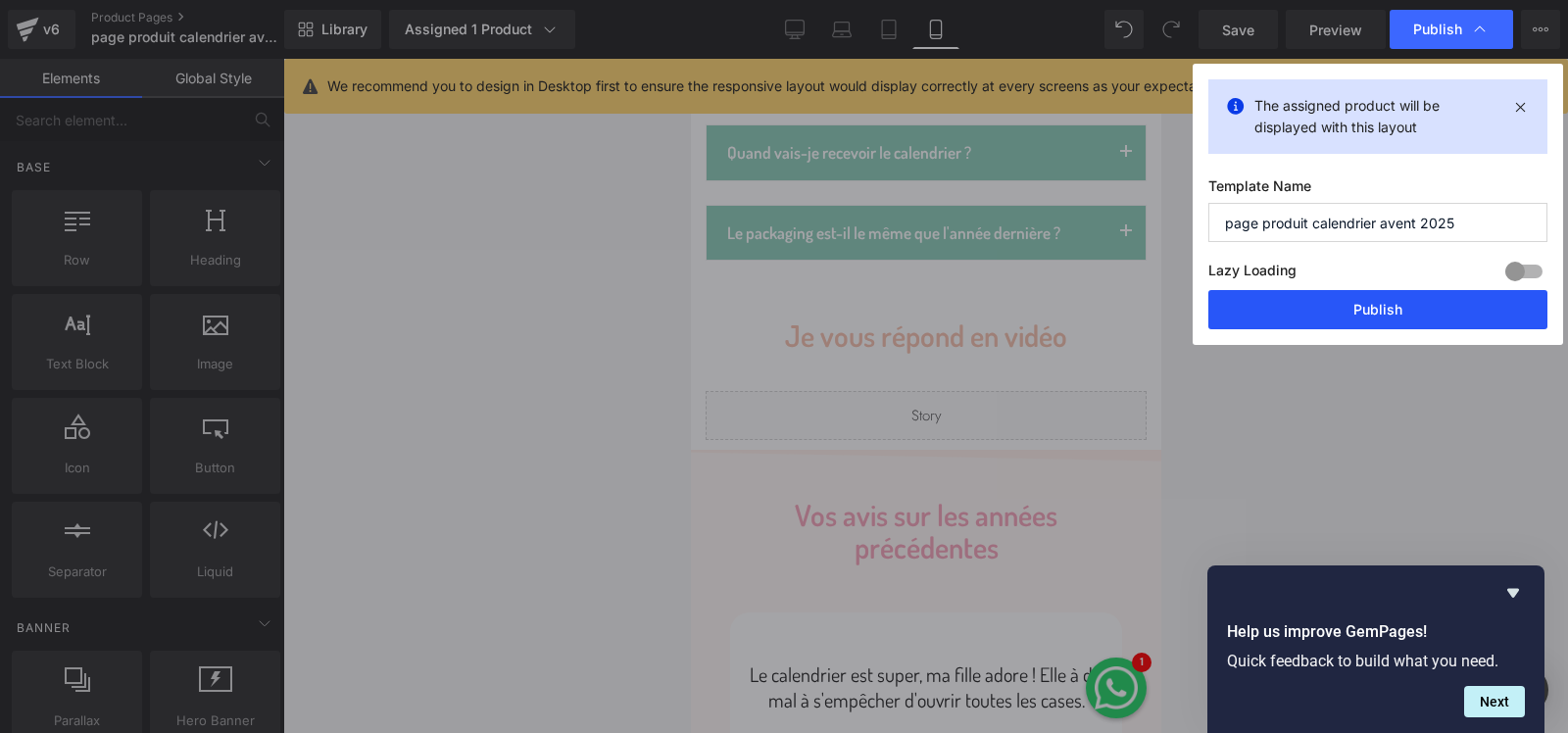
click at [1404, 304] on button "Publish" at bounding box center [1377, 309] width 339 height 39
